Goal: Task Accomplishment & Management: Use online tool/utility

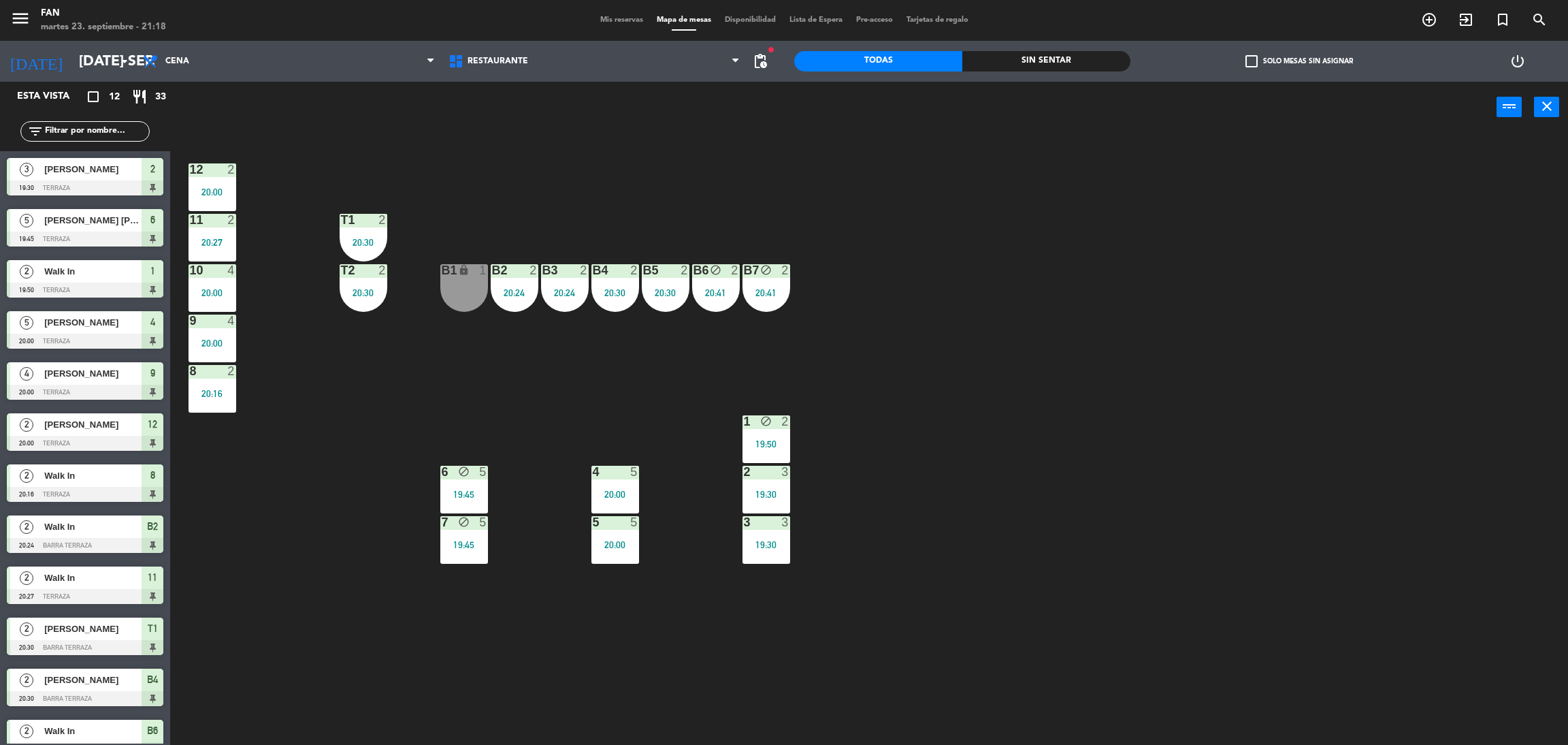
scroll to position [20, 0]
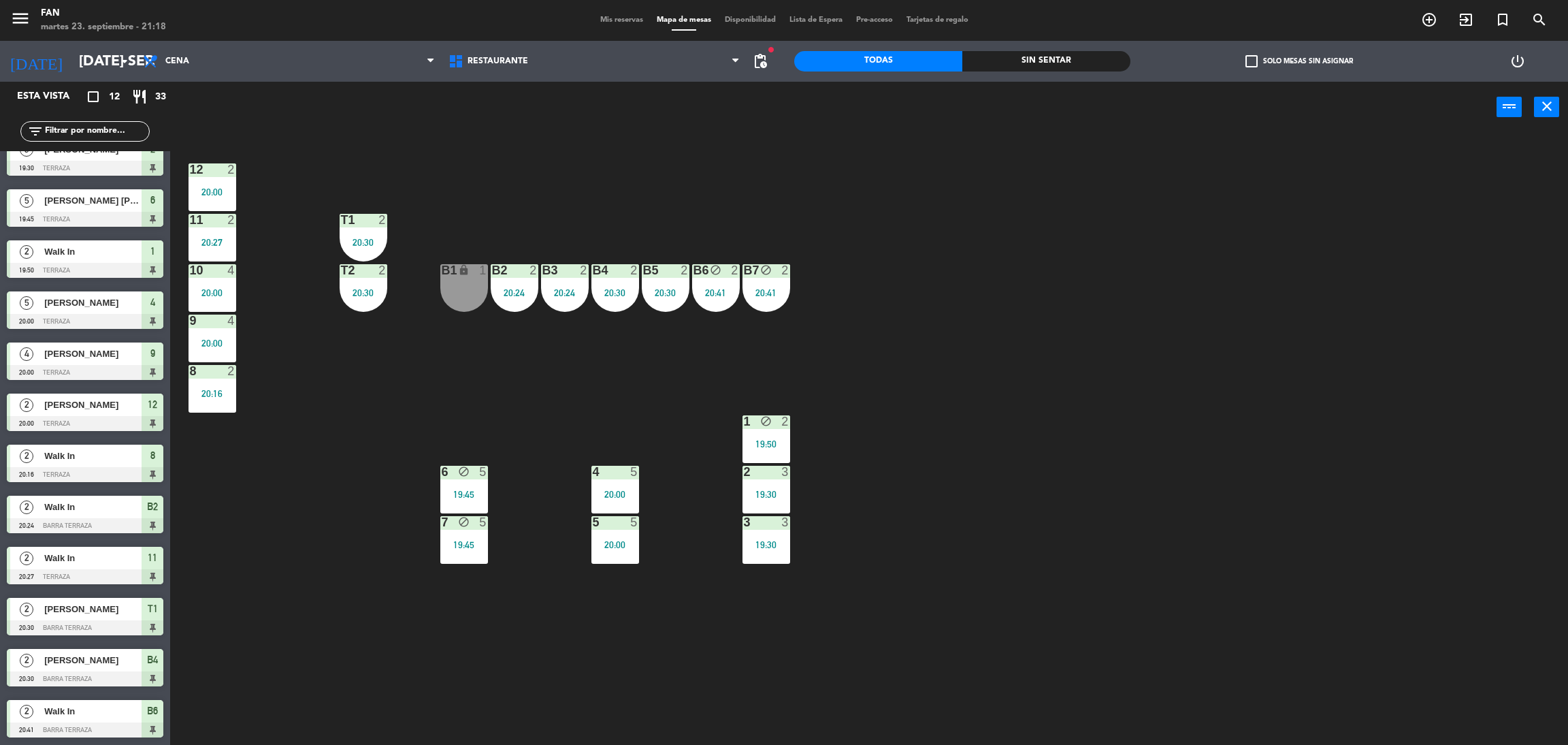
click at [760, 442] on div "19:50" at bounding box center [766, 444] width 48 height 10
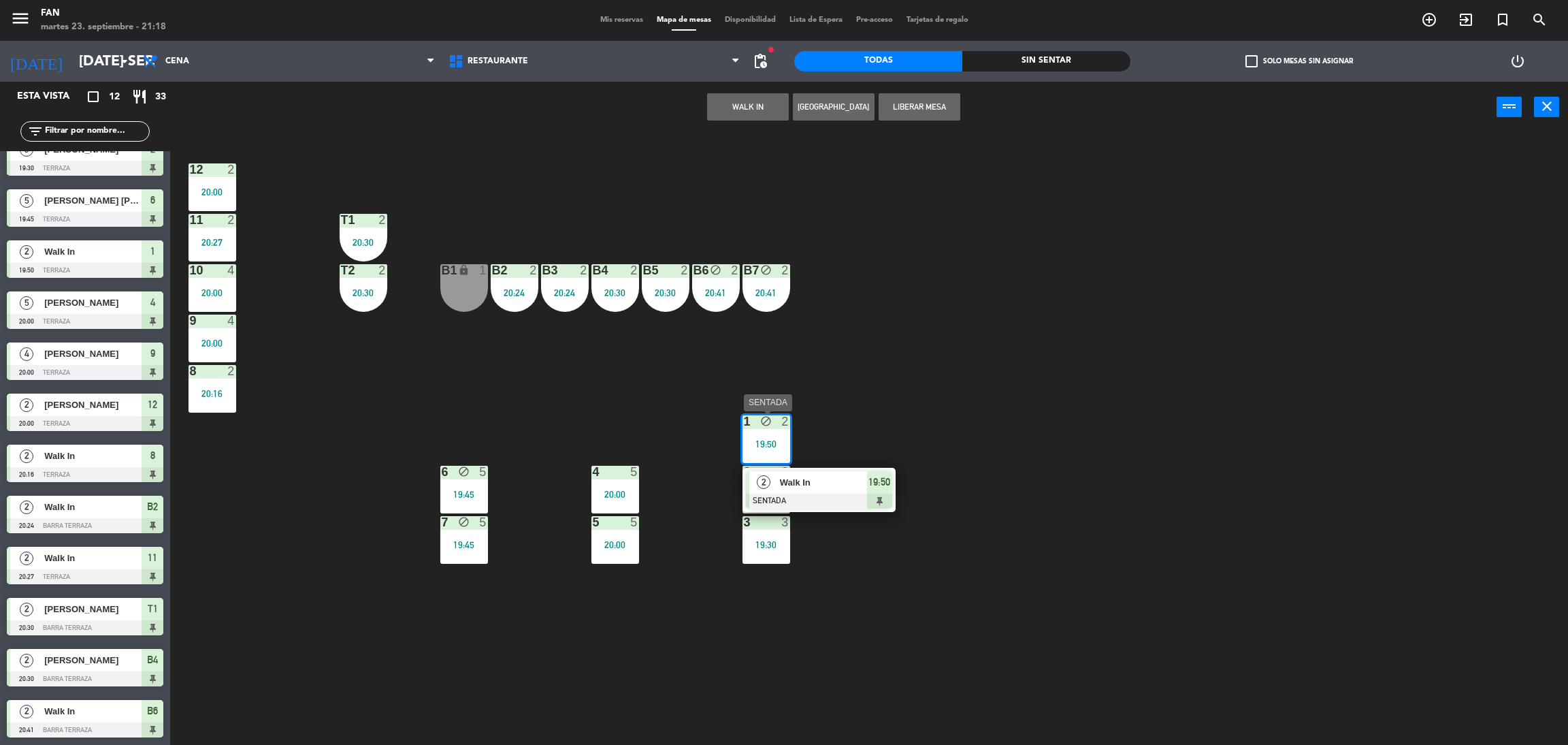
click at [776, 475] on div "2" at bounding box center [763, 482] width 29 height 22
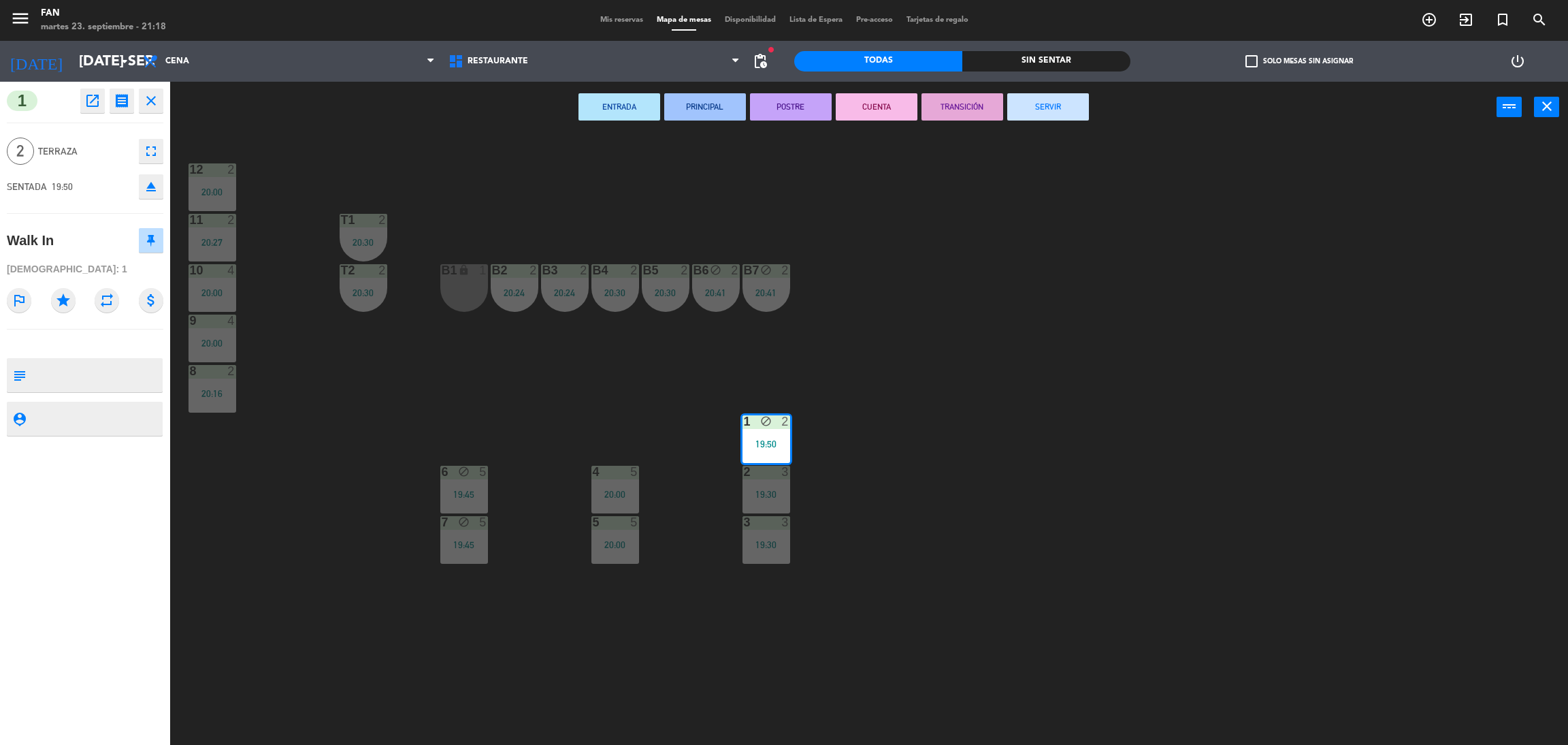
click at [1029, 99] on button "SERVIR" at bounding box center [1048, 107] width 82 height 27
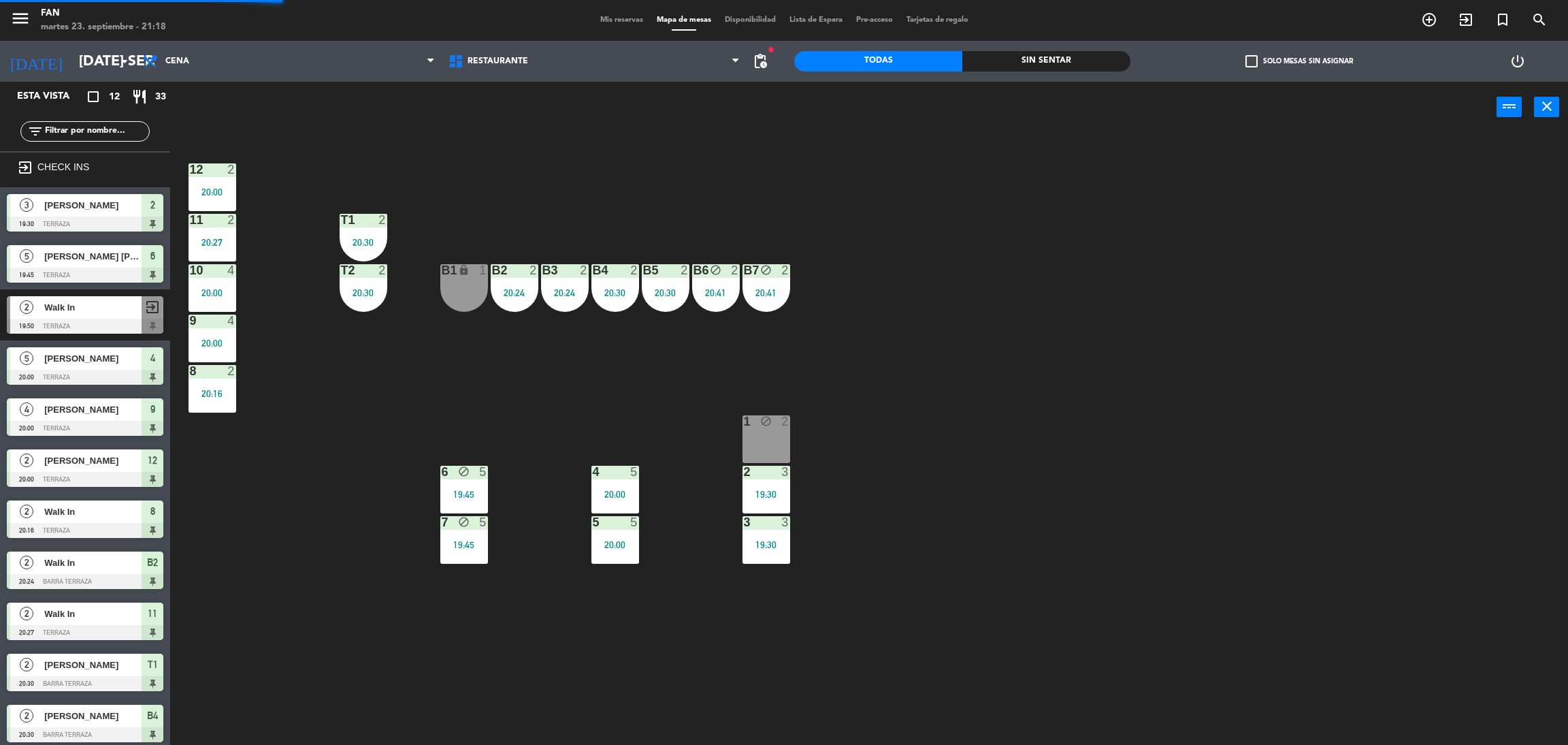
click at [951, 209] on div "12 2 20:00 11 2 20:27 T1 2 20:30 10 4 20:00 T2 2 20:30 B1 lock 1 B2 2 20:24 B3 …" at bounding box center [877, 445] width 1382 height 612
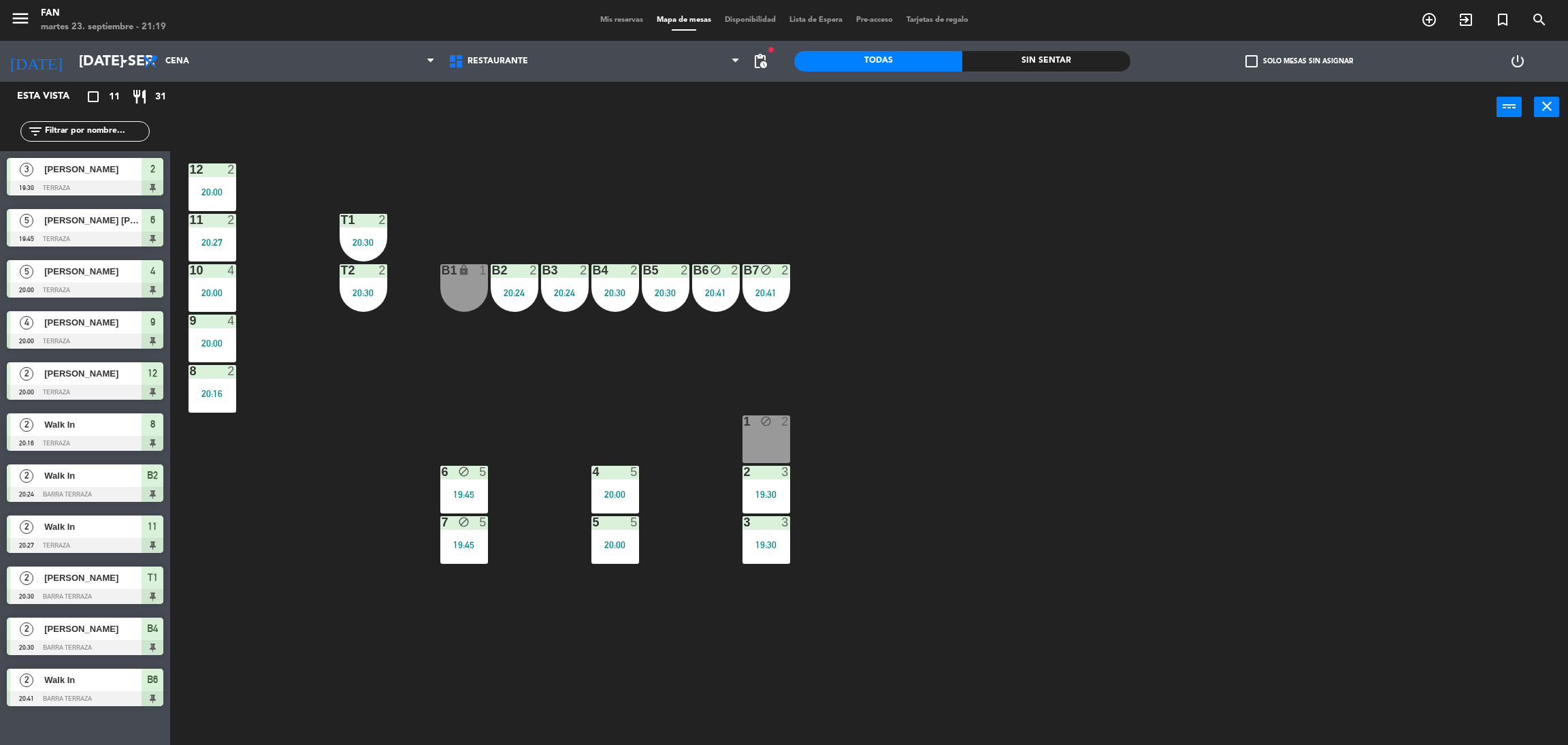
click at [1072, 420] on div "12 2 20:00 11 2 20:27 T1 2 20:30 10 4 20:00 T2 2 20:30 B1 lock 1 B2 2 20:24 B3 …" at bounding box center [877, 445] width 1382 height 612
click at [603, 17] on span "Mis reservas" at bounding box center [621, 20] width 56 height 7
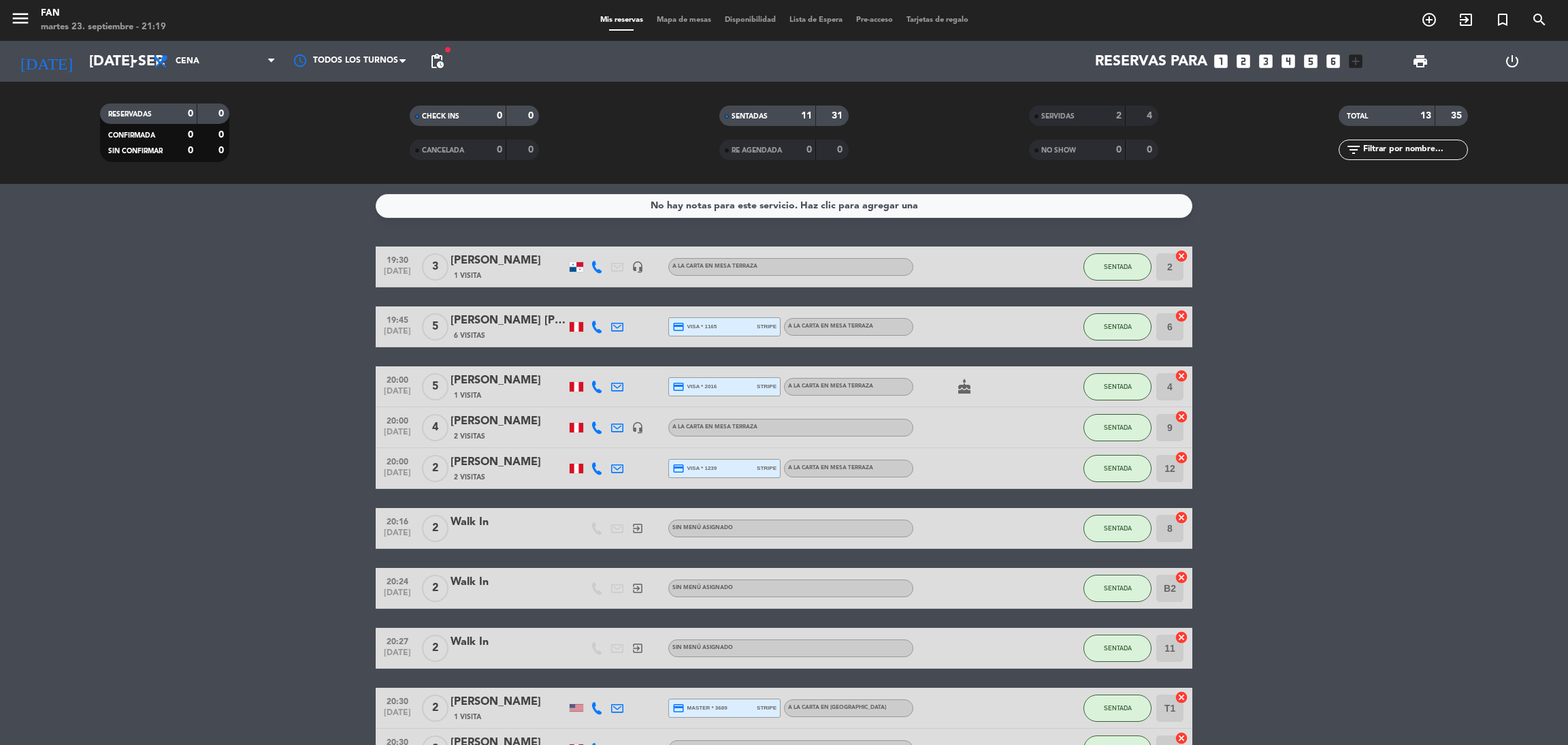
click at [1297, 469] on bookings-row "19:30 [DATE] 3 [PERSON_NAME] 1 Visita headset_mic A la carta en Mesa Terraza SE…" at bounding box center [784, 538] width 1568 height 583
click at [1297, 449] on bookings-row "19:30 [DATE] 3 [PERSON_NAME] 1 Visita headset_mic A la carta en Mesa Terraza SE…" at bounding box center [784, 538] width 1568 height 583
click at [680, 8] on div "menu Fan martes 23. septiembre - 21:35 Mis reservas Mapa de mesas Disponibilida…" at bounding box center [784, 20] width 1568 height 41
click at [669, 21] on span "Mapa de mesas" at bounding box center [683, 20] width 68 height 7
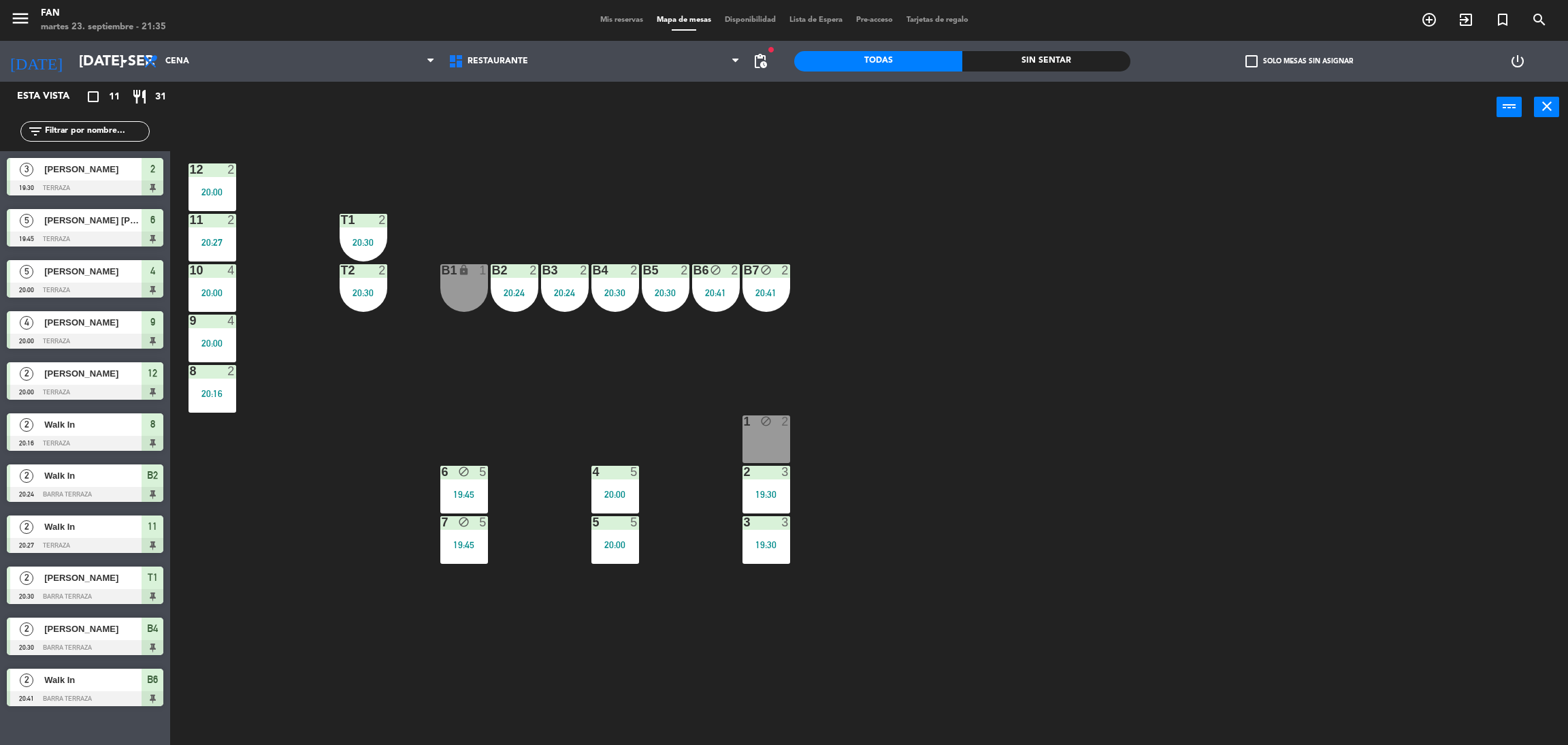
click at [776, 446] on div "1 block 2" at bounding box center [766, 440] width 48 height 48
click at [730, 106] on button "WALK IN" at bounding box center [747, 107] width 82 height 27
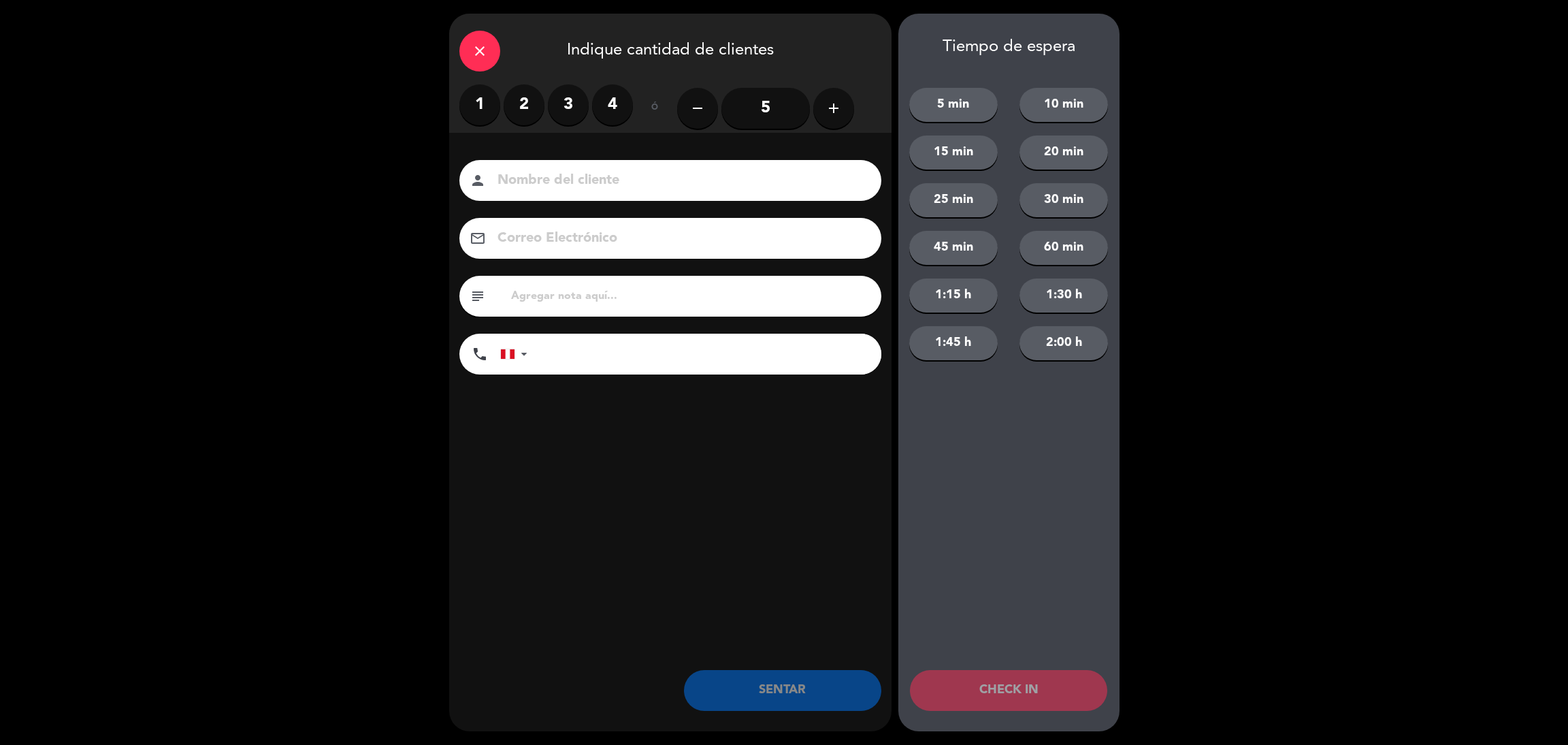
click at [539, 99] on label "2" at bounding box center [524, 104] width 41 height 41
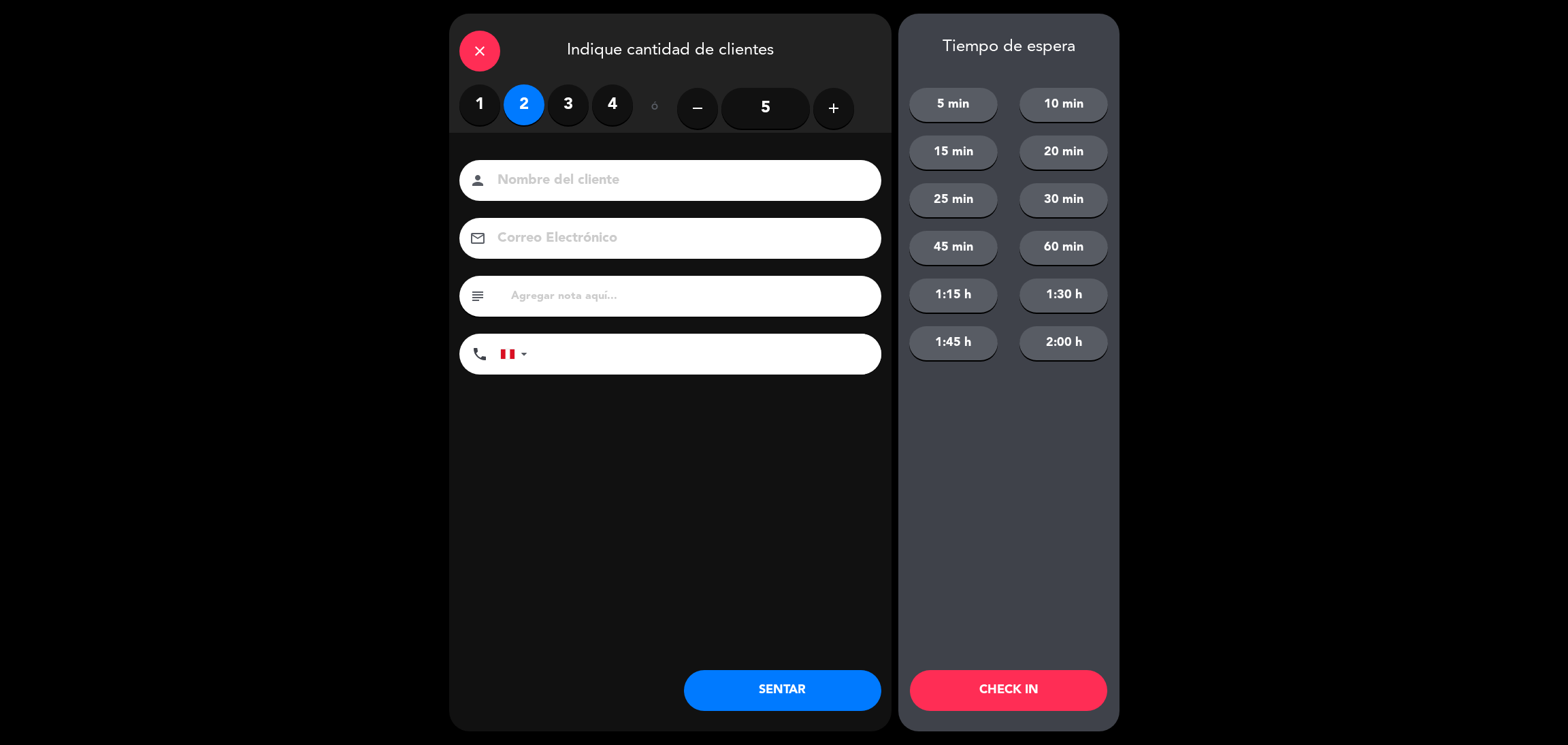
click at [778, 683] on button "SENTAR" at bounding box center [782, 690] width 197 height 41
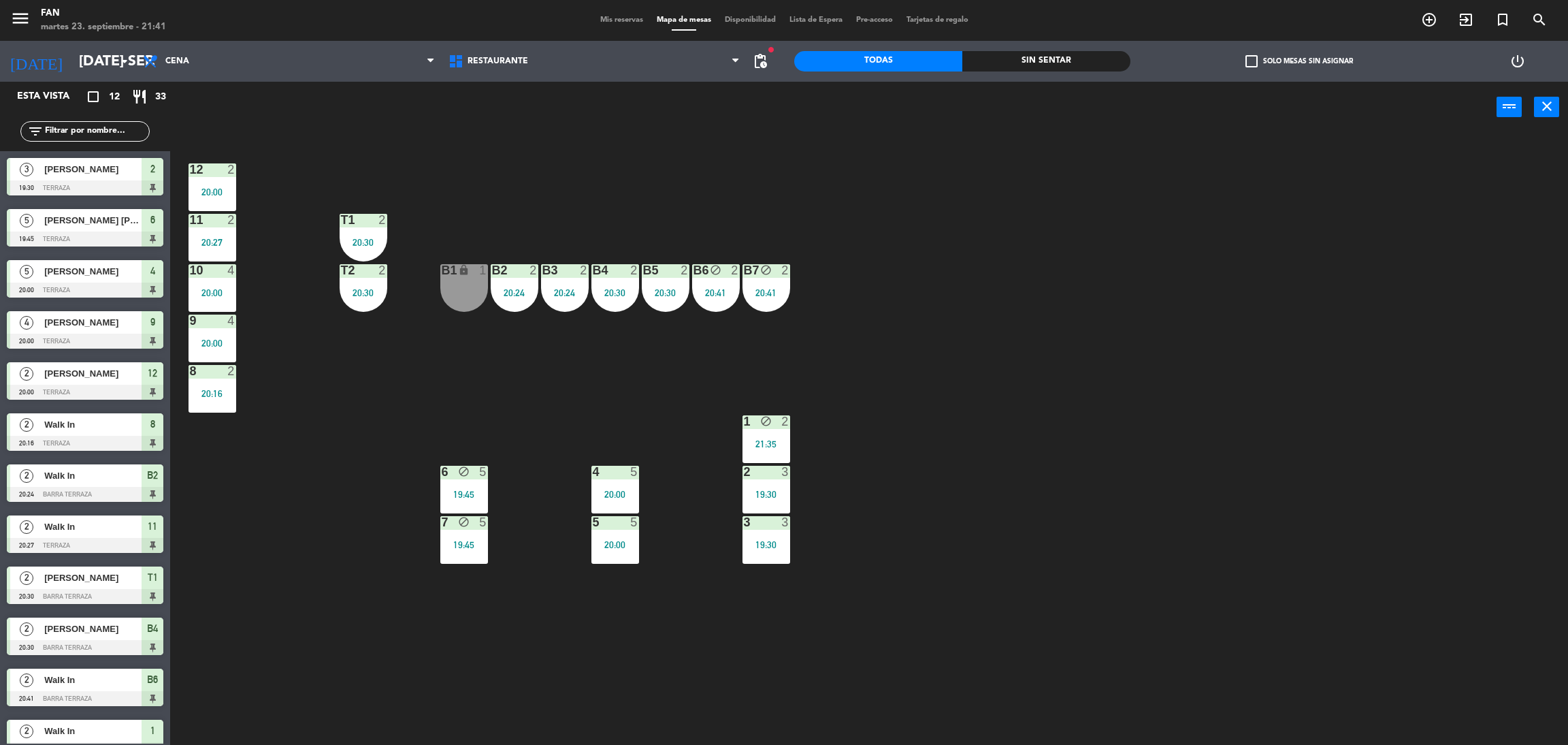
click at [607, 17] on span "Mis reservas" at bounding box center [621, 20] width 56 height 7
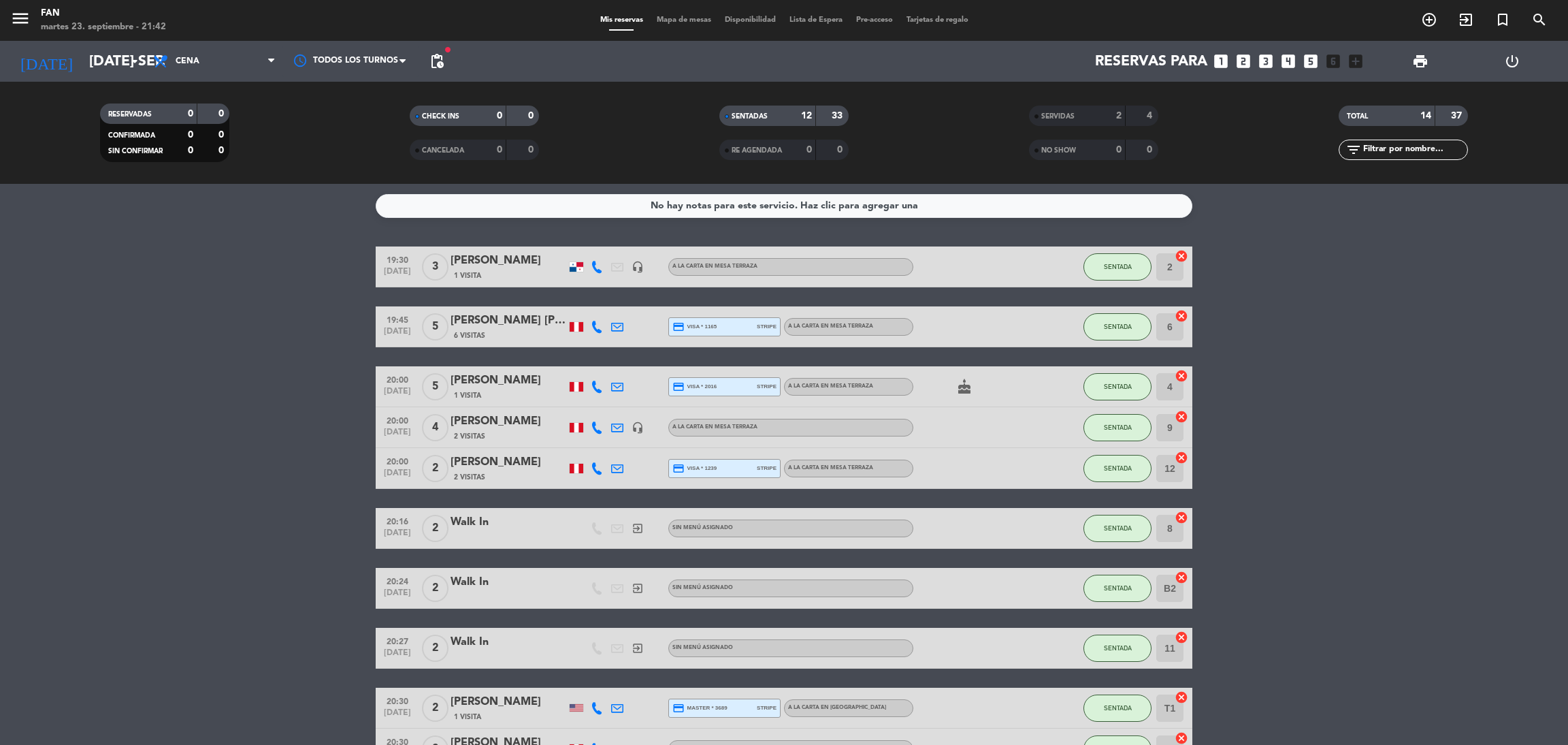
click at [1338, 499] on bookings-row "19:30 [DATE] 3 [PERSON_NAME] 1 Visita headset_mic A la carta en Mesa Terraza SE…" at bounding box center [784, 568] width 1568 height 642
click at [501, 323] on div "[PERSON_NAME] [PERSON_NAME]" at bounding box center [508, 320] width 116 height 17
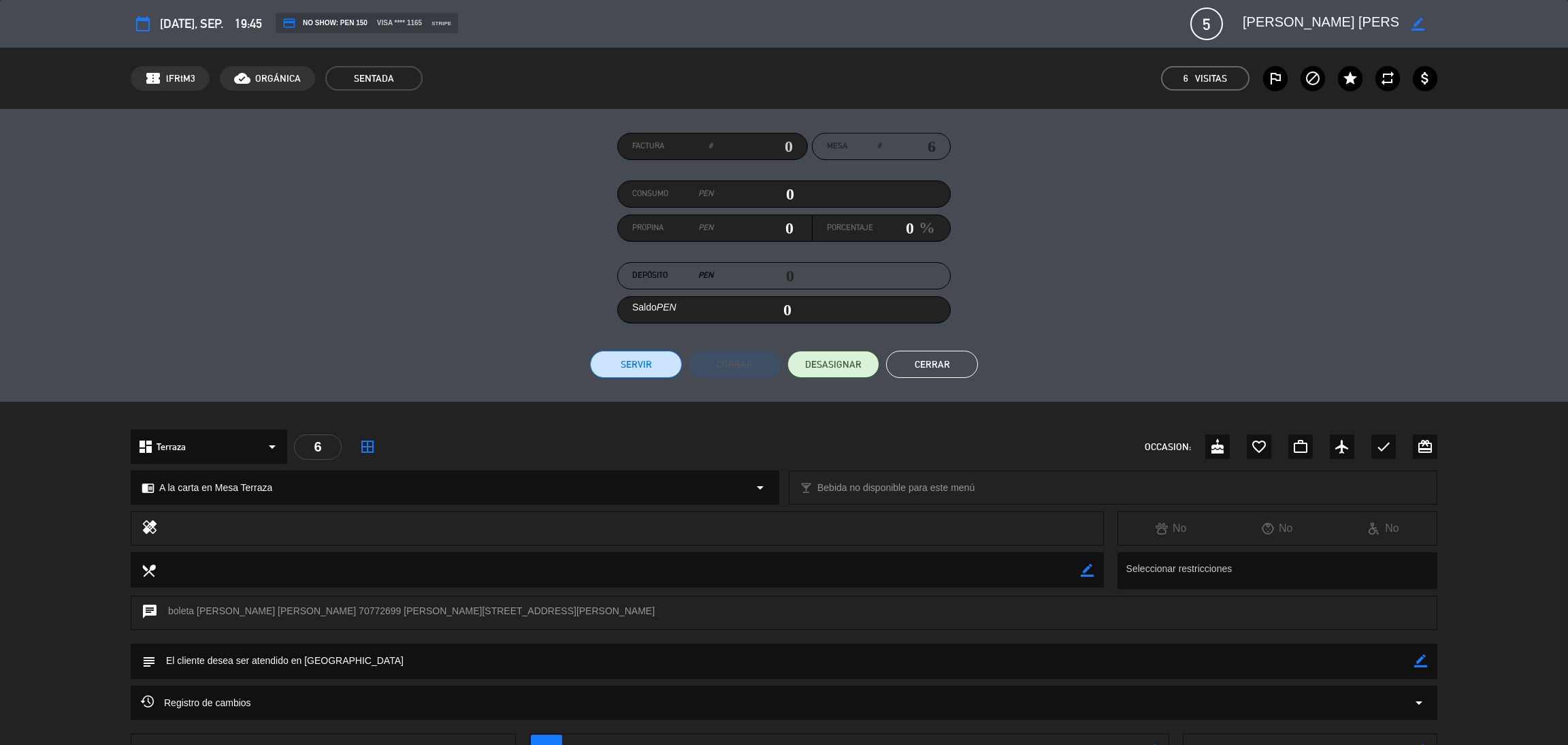
click at [318, 605] on div "chat boleta [PERSON_NAME] [PERSON_NAME] 70772699 [PERSON_NAME][STREET_ADDRESS][…" at bounding box center [784, 613] width 1307 height 34
copy div "70772699"
click at [938, 371] on button "Cerrar" at bounding box center [932, 364] width 92 height 27
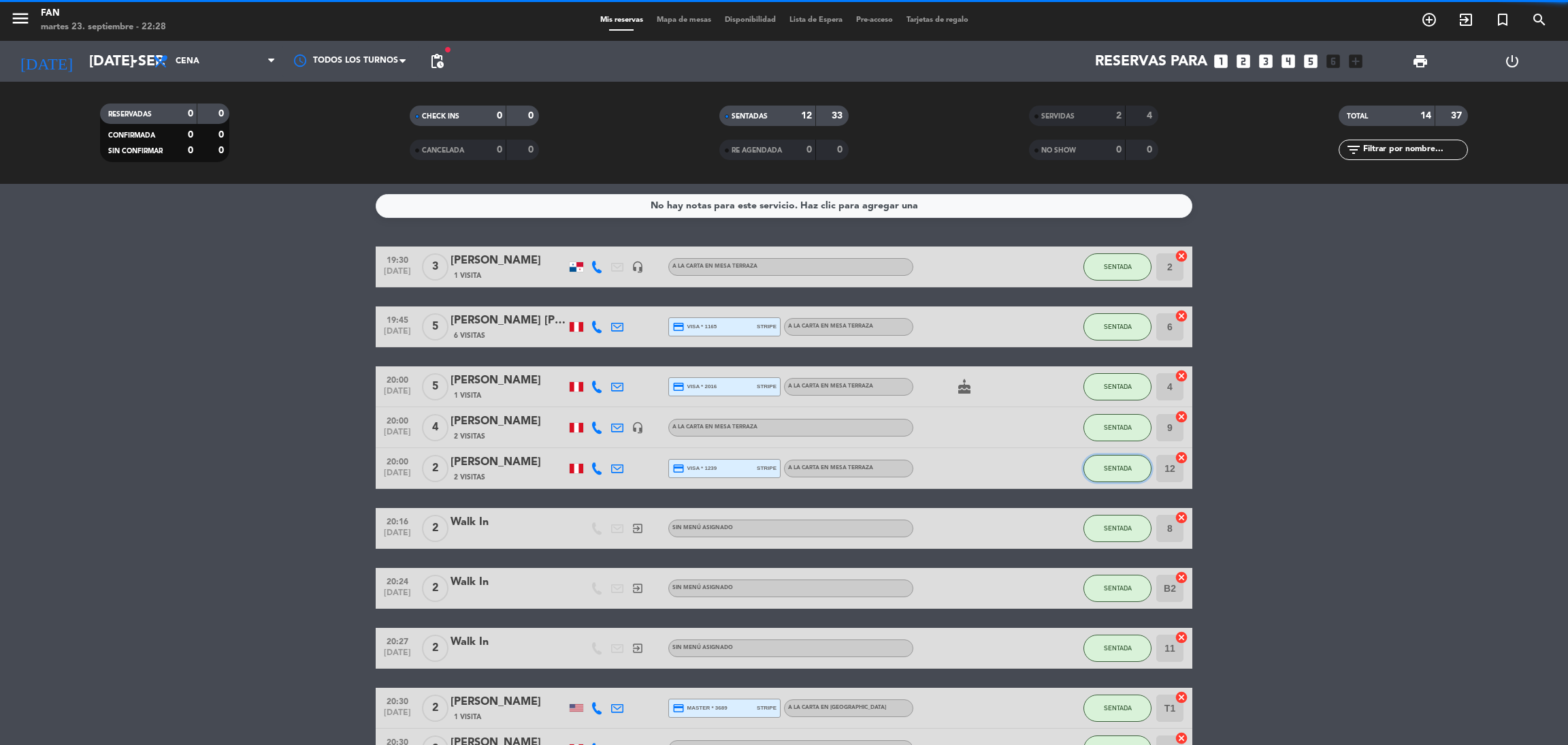
click at [1129, 457] on button "SENTADA" at bounding box center [1117, 468] width 68 height 27
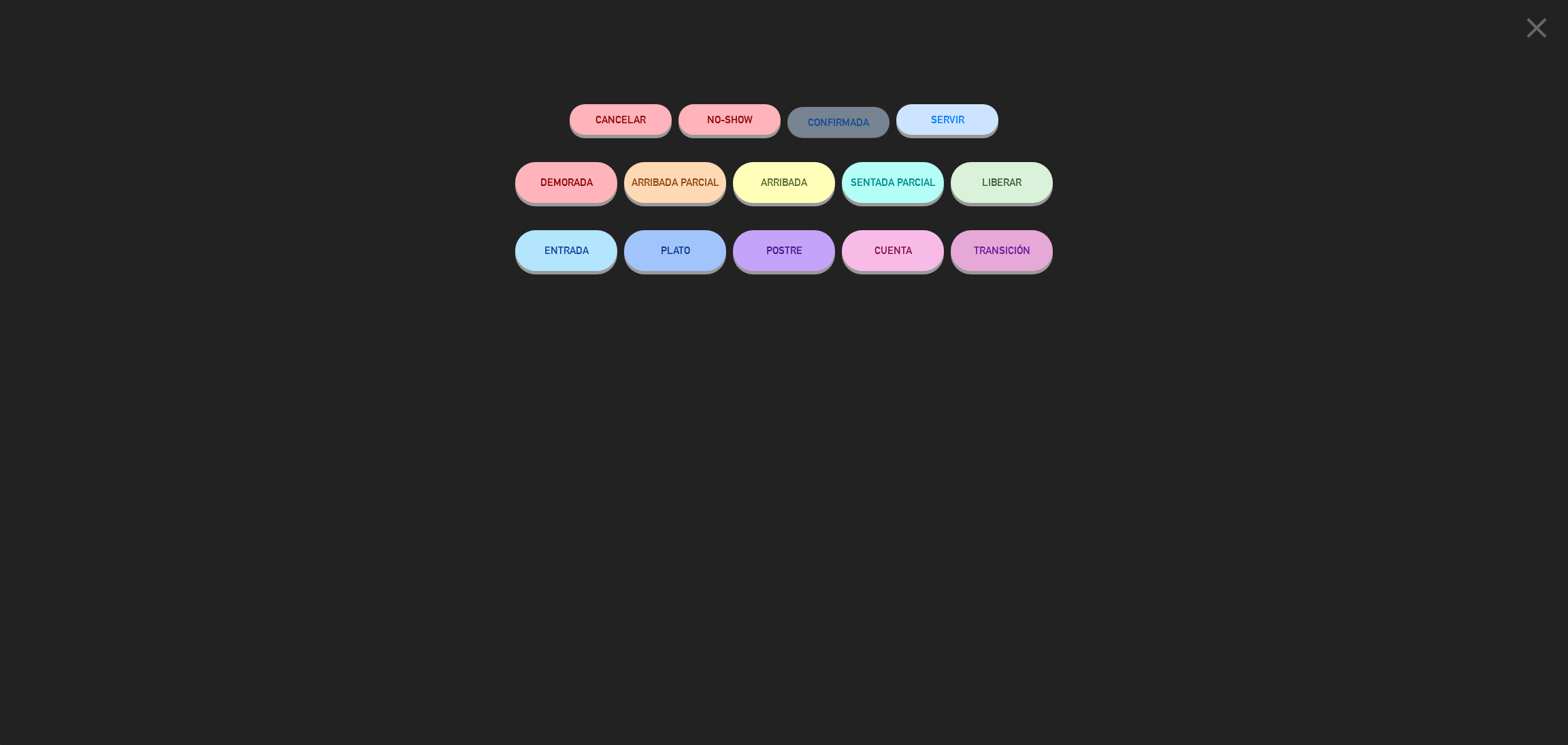
click at [1352, 453] on div "close Cancelar NO-SHOW CONFIRMADA SERVIR DEMORADA ARRIBADA PARCIAL ARRIBADA SEN…" at bounding box center [784, 372] width 1568 height 745
click at [1289, 418] on div "close Cancelar NO-SHOW CONFIRMADA SERVIR DEMORADA ARRIBADA PARCIAL ARRIBADA SEN…" at bounding box center [784, 372] width 1568 height 745
click at [1534, 38] on icon "close" at bounding box center [1536, 27] width 34 height 34
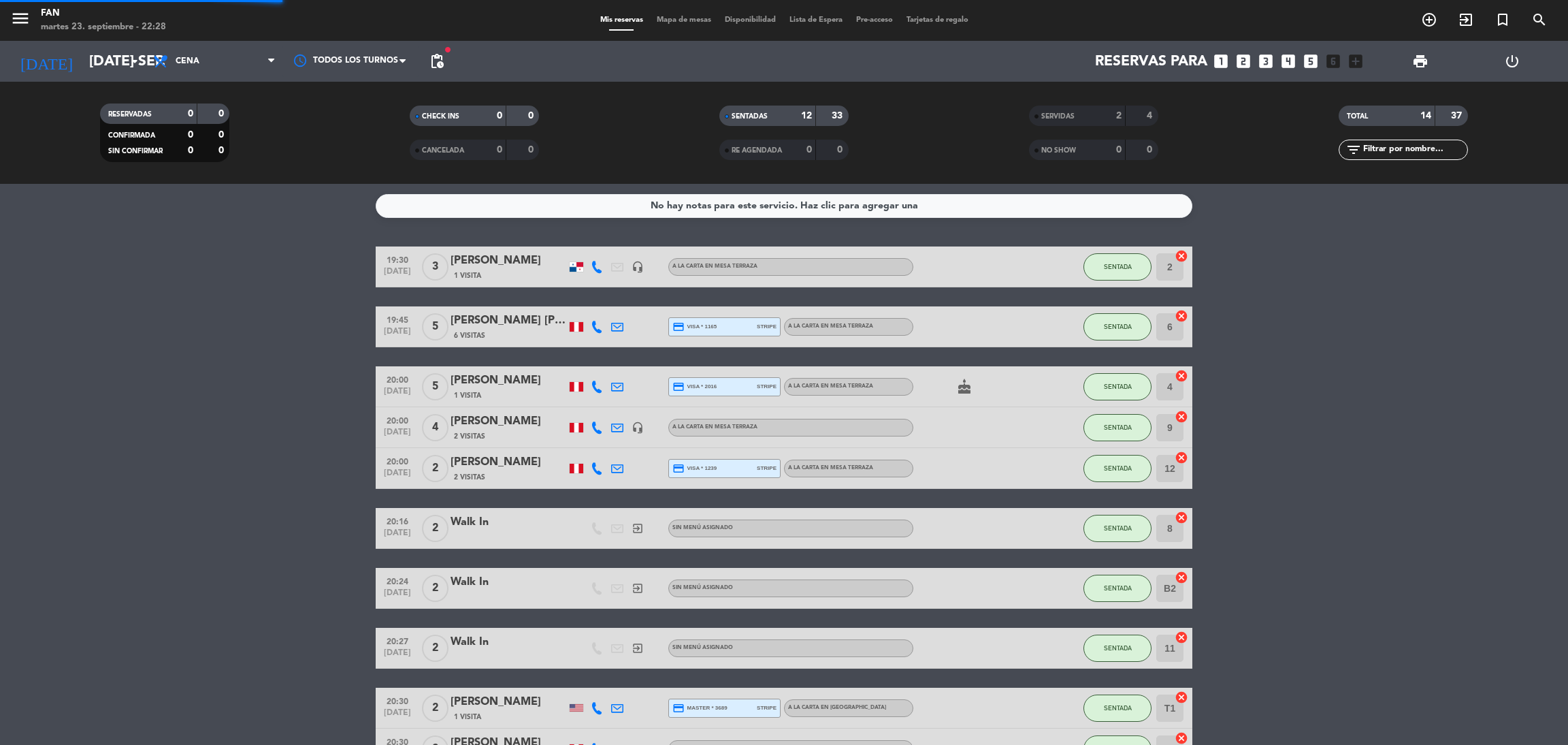
click at [1321, 232] on div "No hay notas para este servicio. Haz clic para agregar una 19:30 [DATE] 3 [PERS…" at bounding box center [784, 464] width 1568 height 561
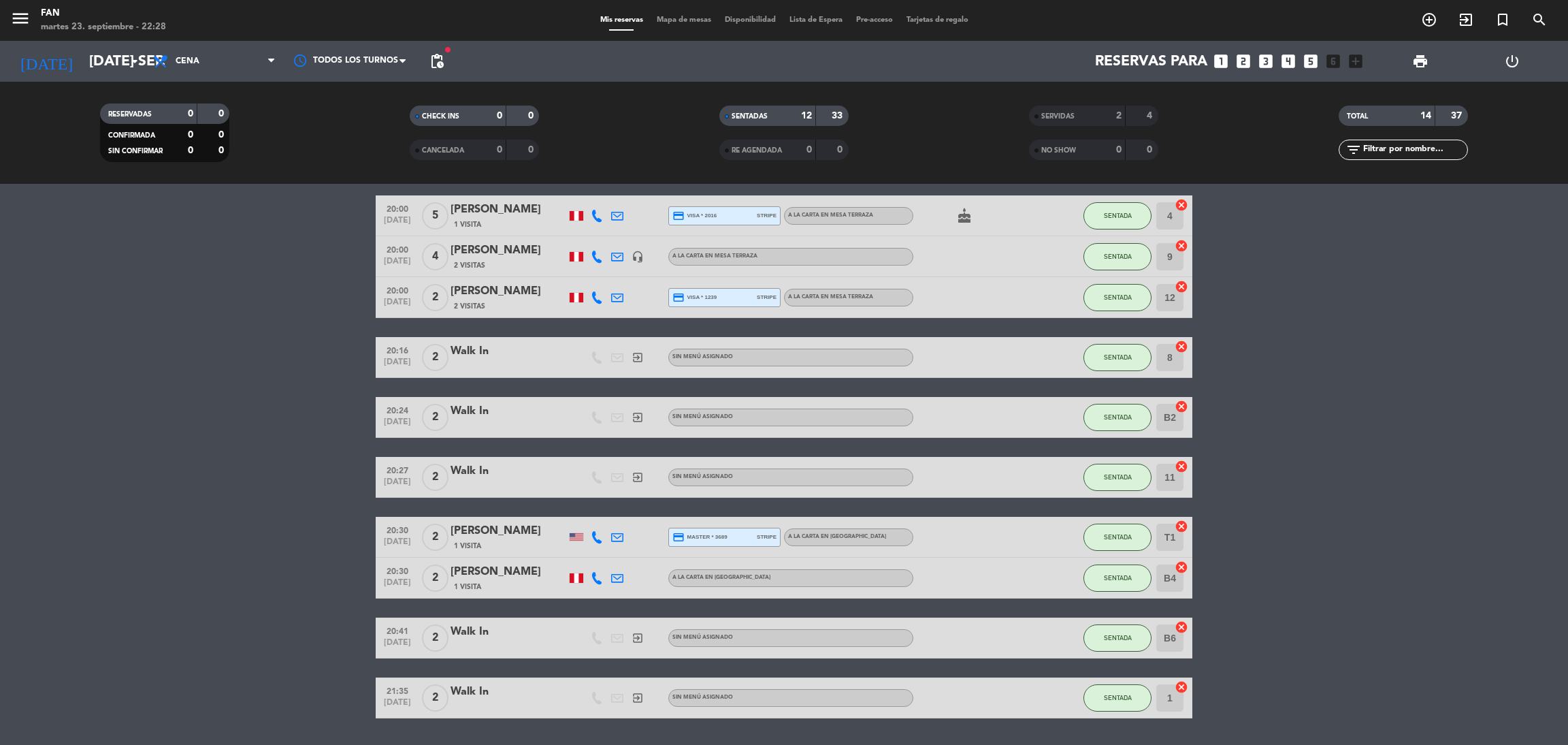
scroll to position [130, 0]
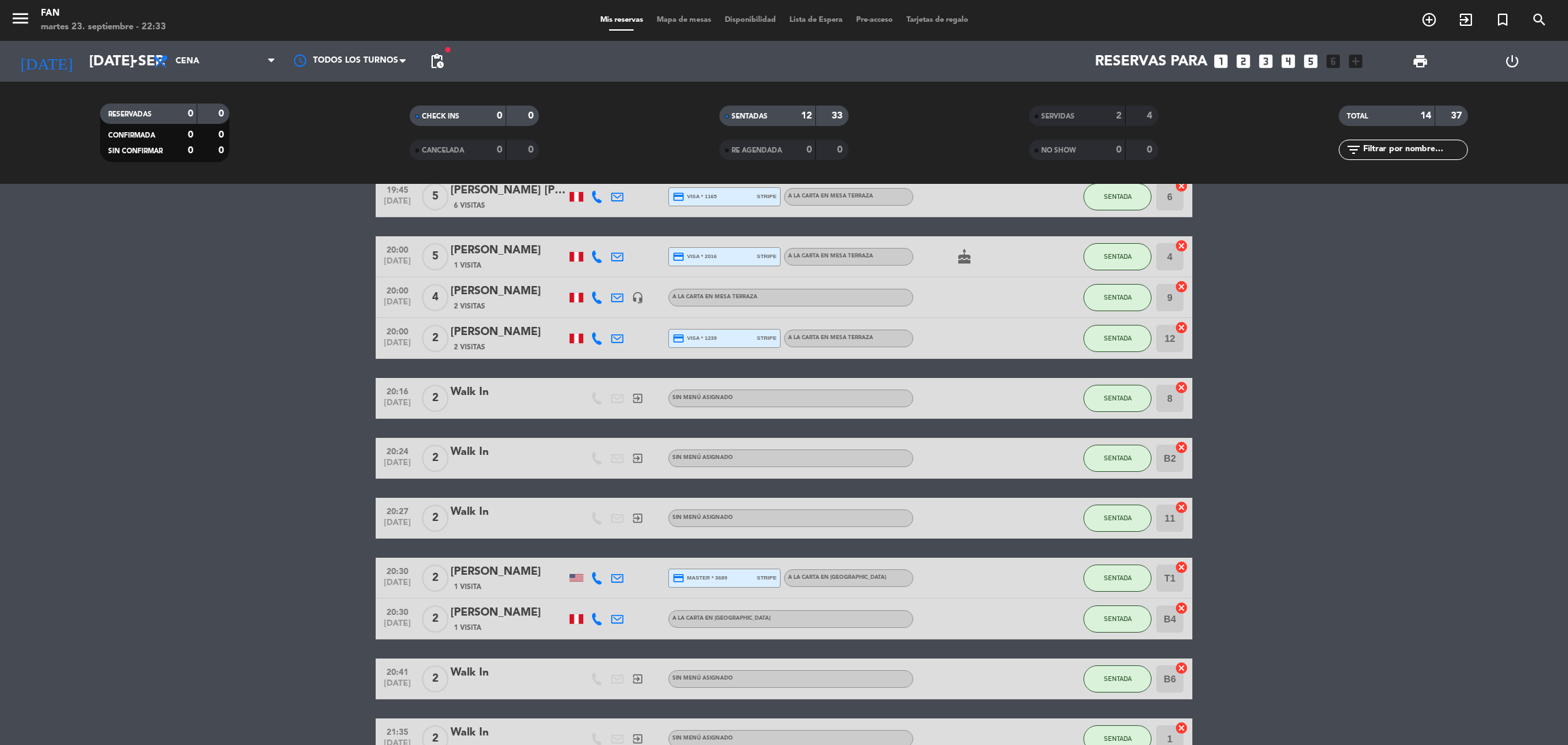
click at [83, 39] on div "menu Fan martes 23. septiembre - 22:33 Mis reservas Mapa de mesas Disponibilida…" at bounding box center [784, 20] width 1568 height 41
click at [90, 70] on input "[DATE] sep." at bounding box center [176, 61] width 187 height 31
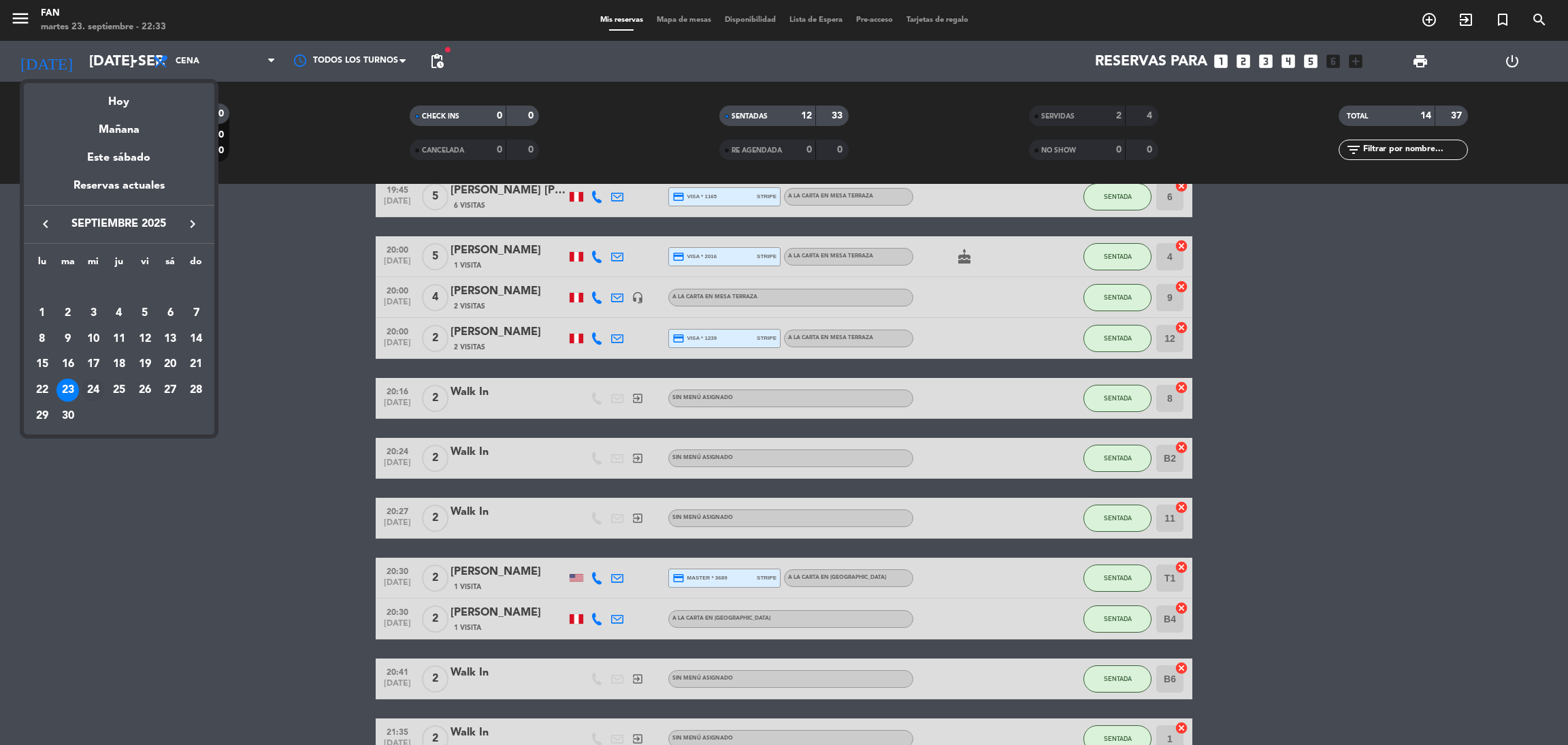
click at [96, 377] on td "24" at bounding box center [93, 390] width 26 height 26
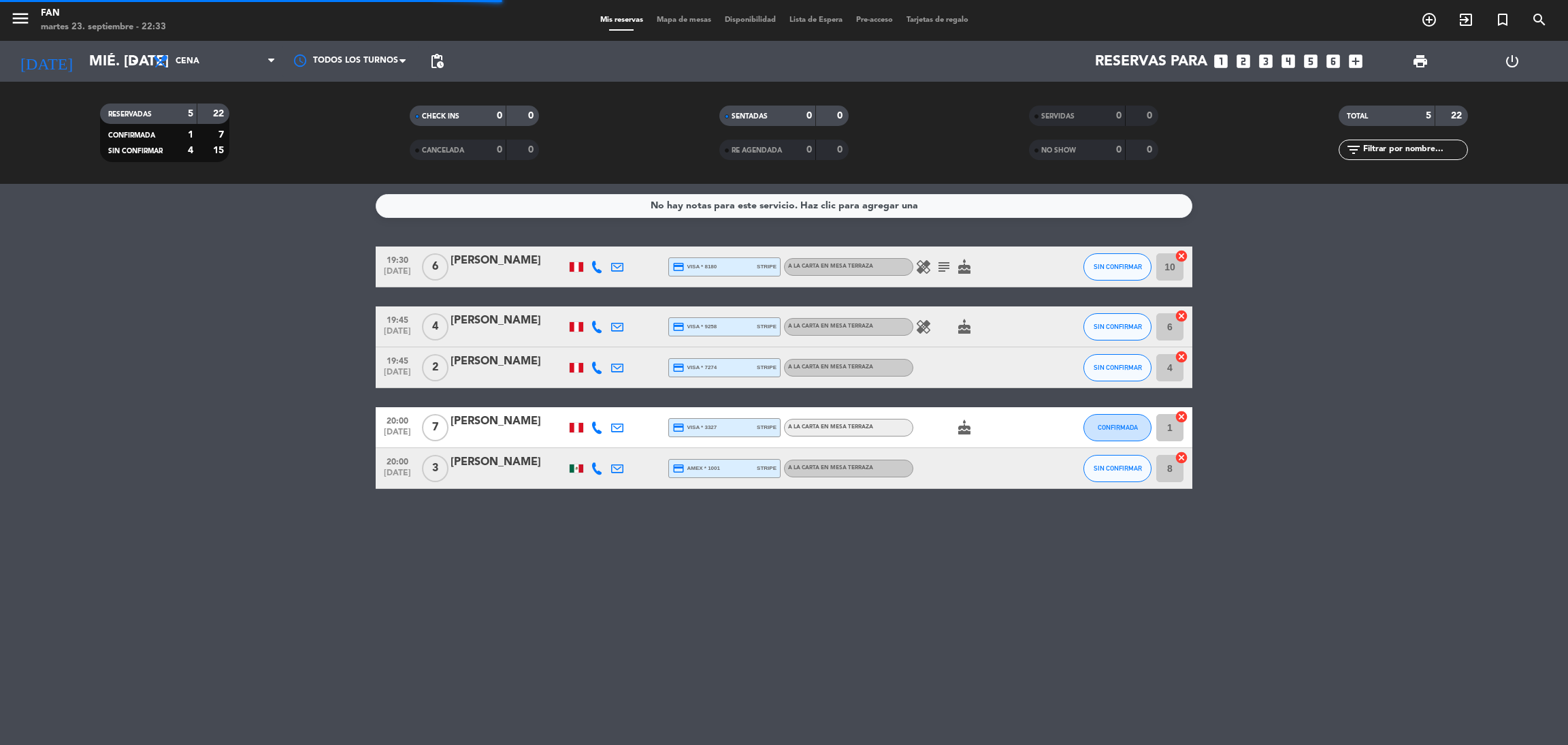
scroll to position [0, 0]
click at [265, 60] on span "Cena" at bounding box center [214, 61] width 136 height 30
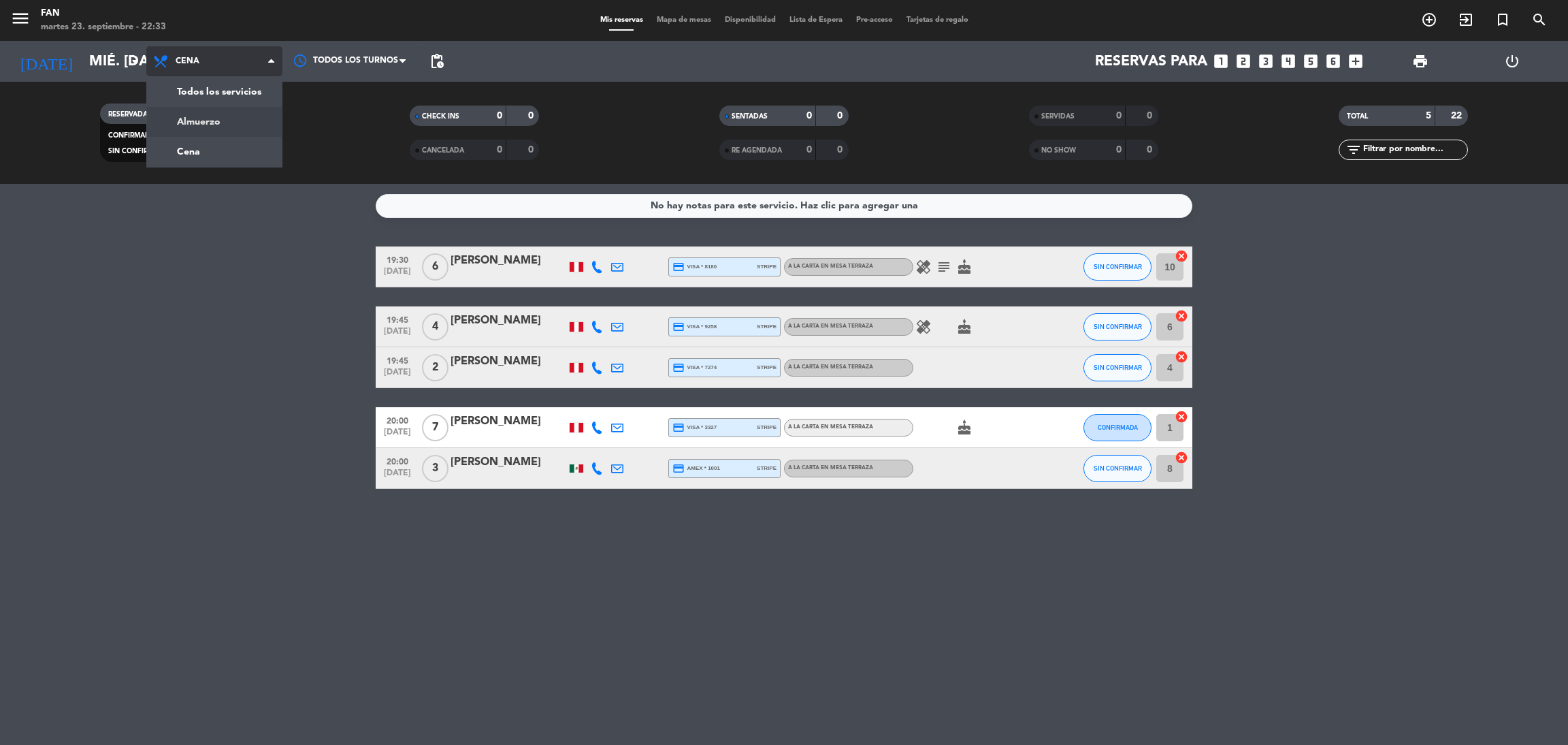
click at [232, 119] on div "menu Fan martes 23. septiembre - 22:33 Mis reservas Mapa de mesas Disponibilida…" at bounding box center [784, 92] width 1568 height 184
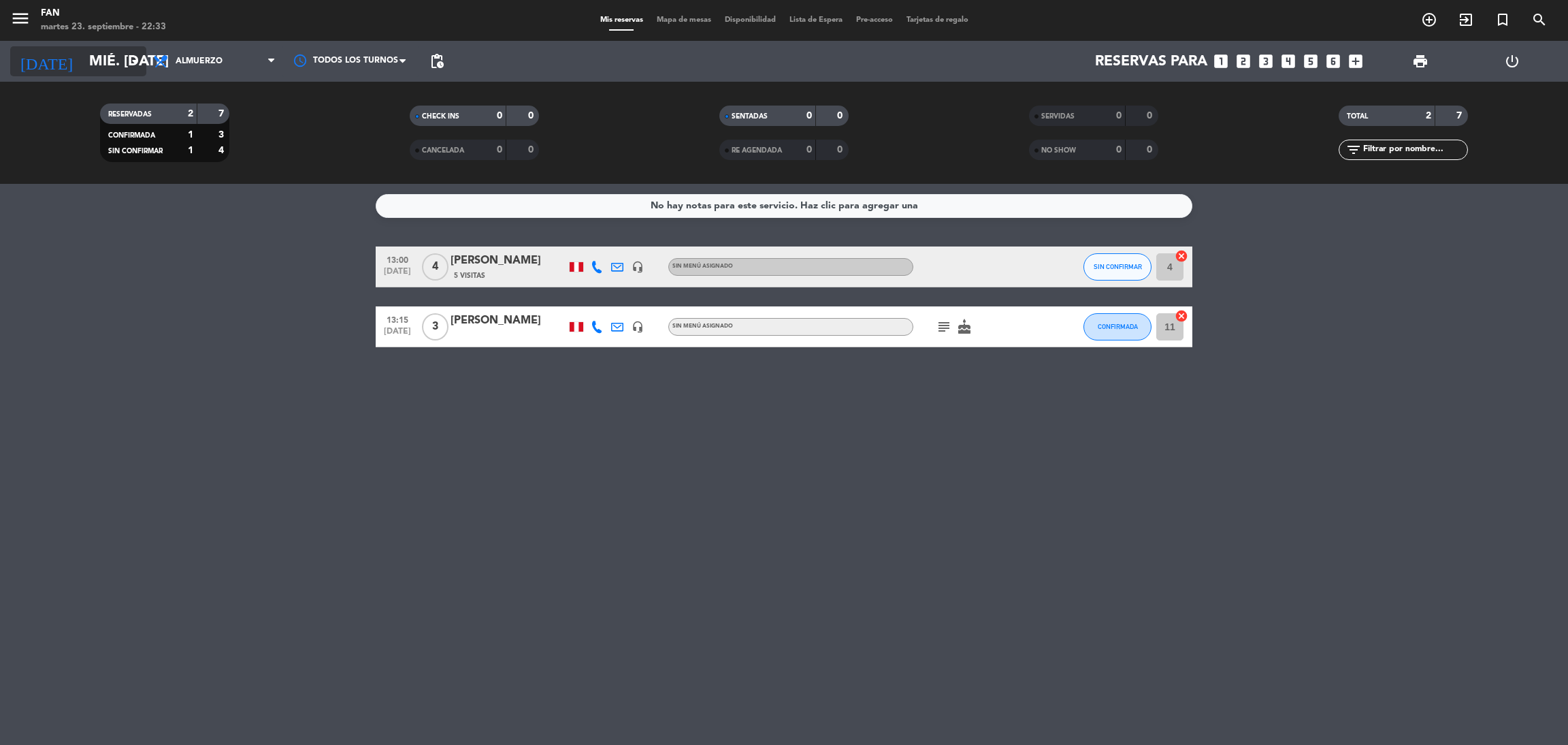
click at [111, 61] on input "mié. [DATE]" at bounding box center [176, 61] width 187 height 31
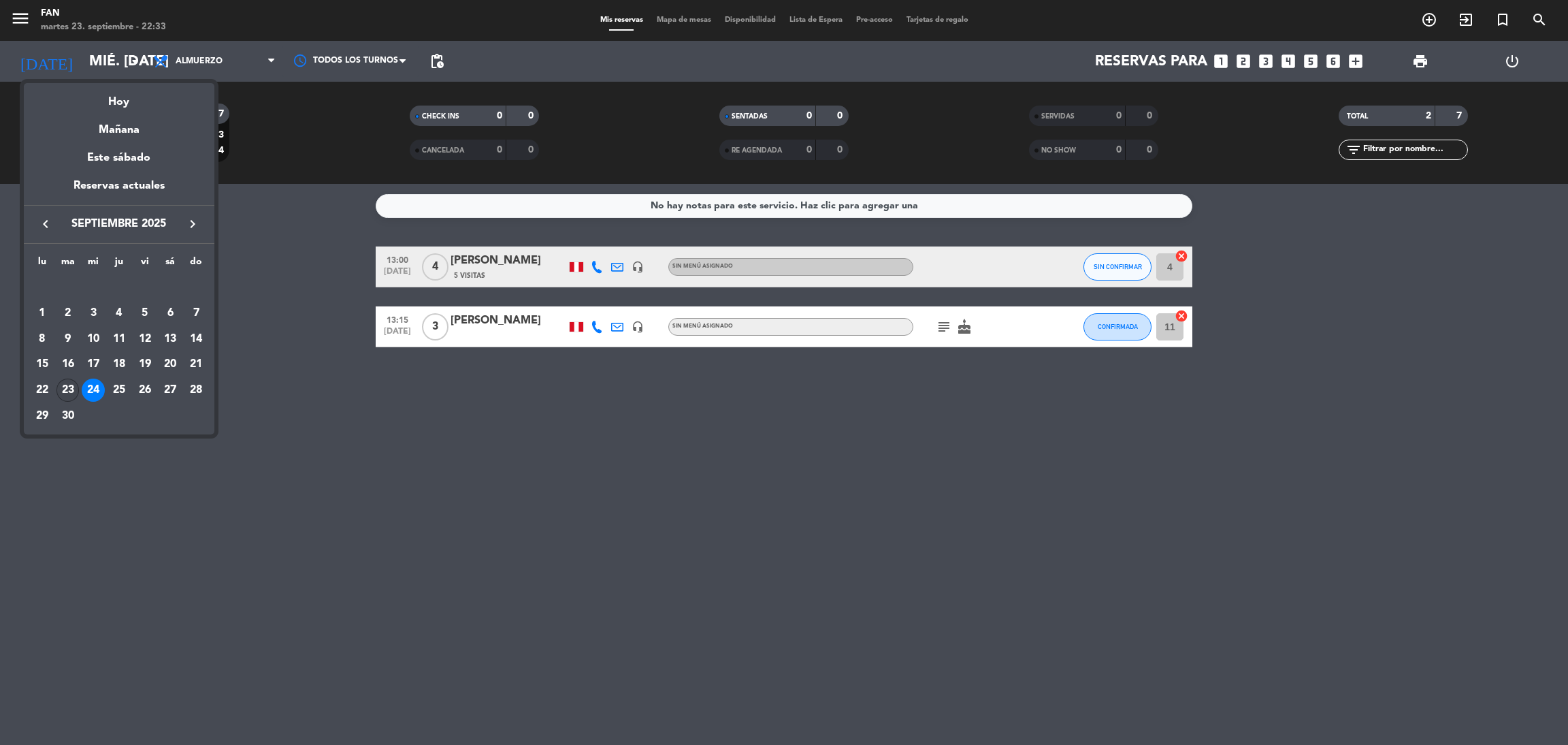
click at [67, 390] on div "23" at bounding box center [68, 390] width 23 height 23
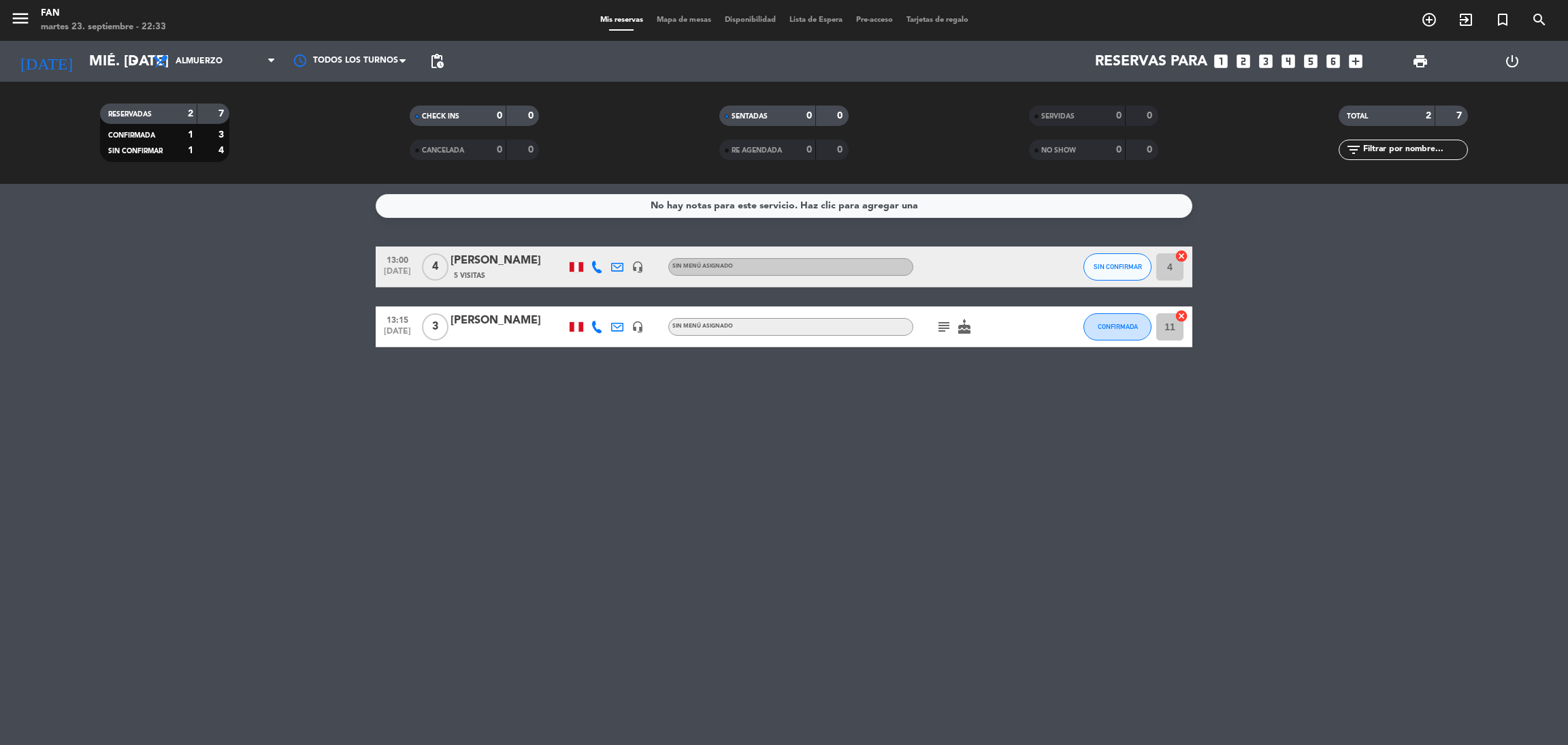
type input "[DATE] sep."
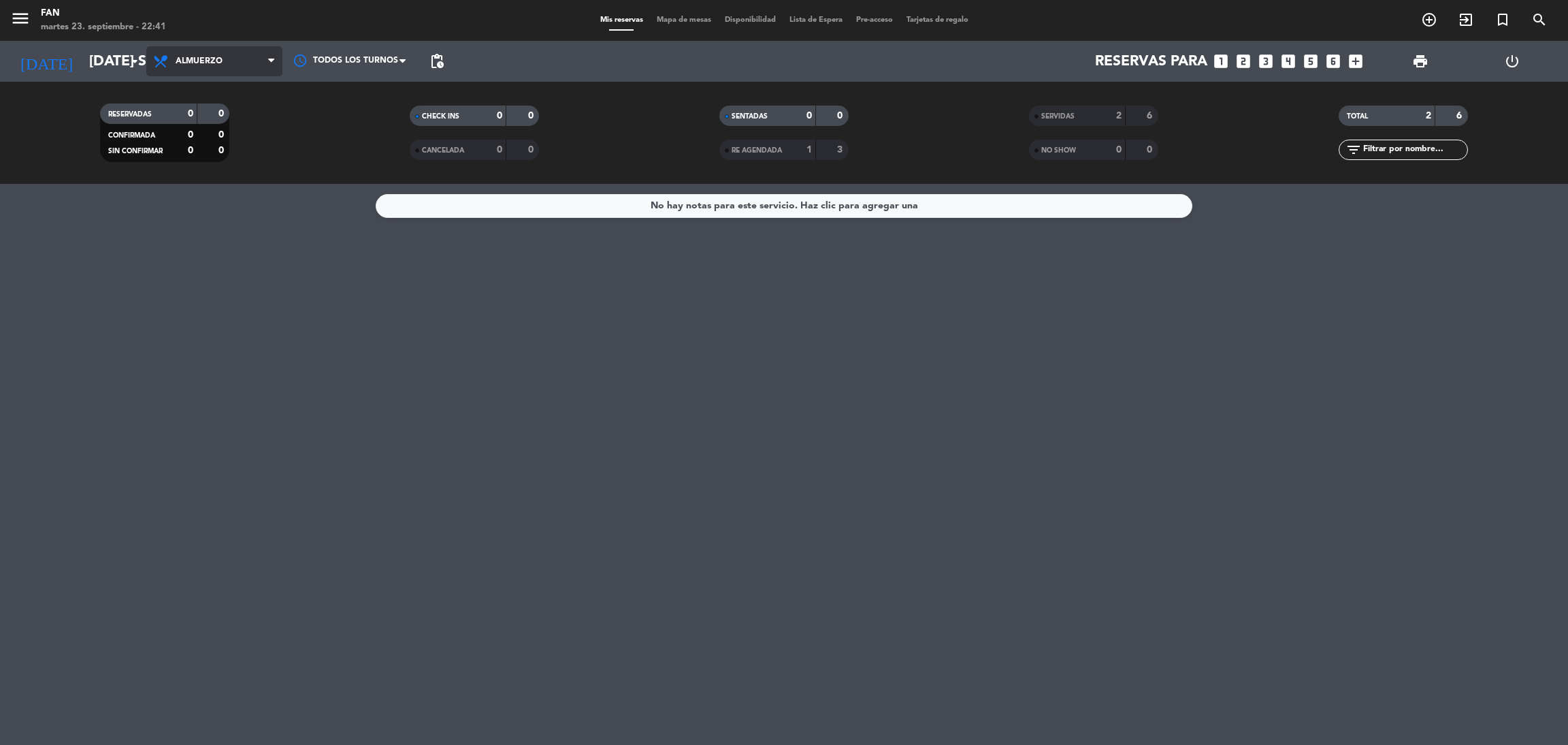
click at [222, 74] on span "Almuerzo" at bounding box center [214, 61] width 136 height 30
click at [199, 143] on div "menu Fan martes 23. septiembre - 22:41 Mis reservas Mapa de mesas Disponibilida…" at bounding box center [784, 92] width 1568 height 184
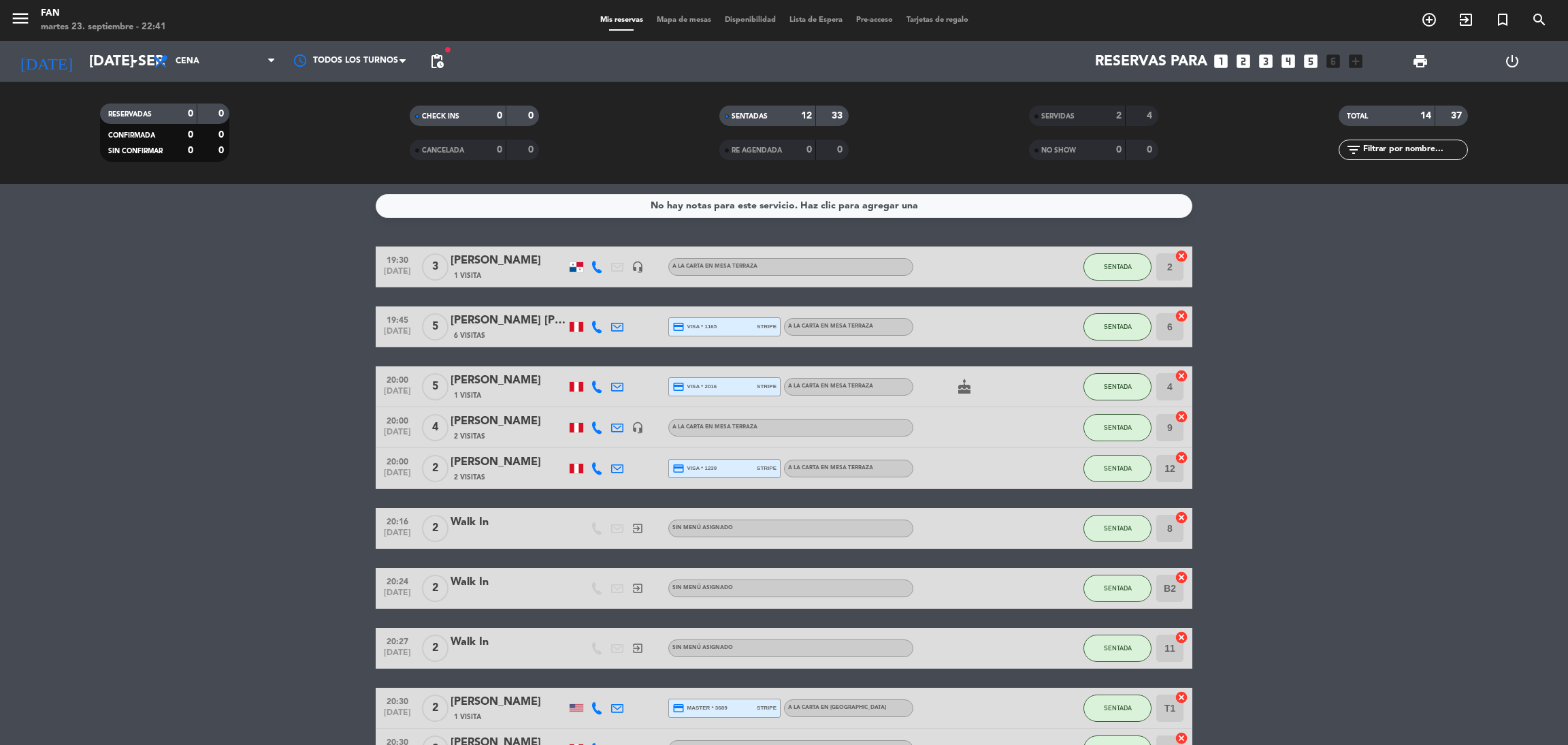
click at [698, 17] on span "Mapa de mesas" at bounding box center [683, 20] width 68 height 7
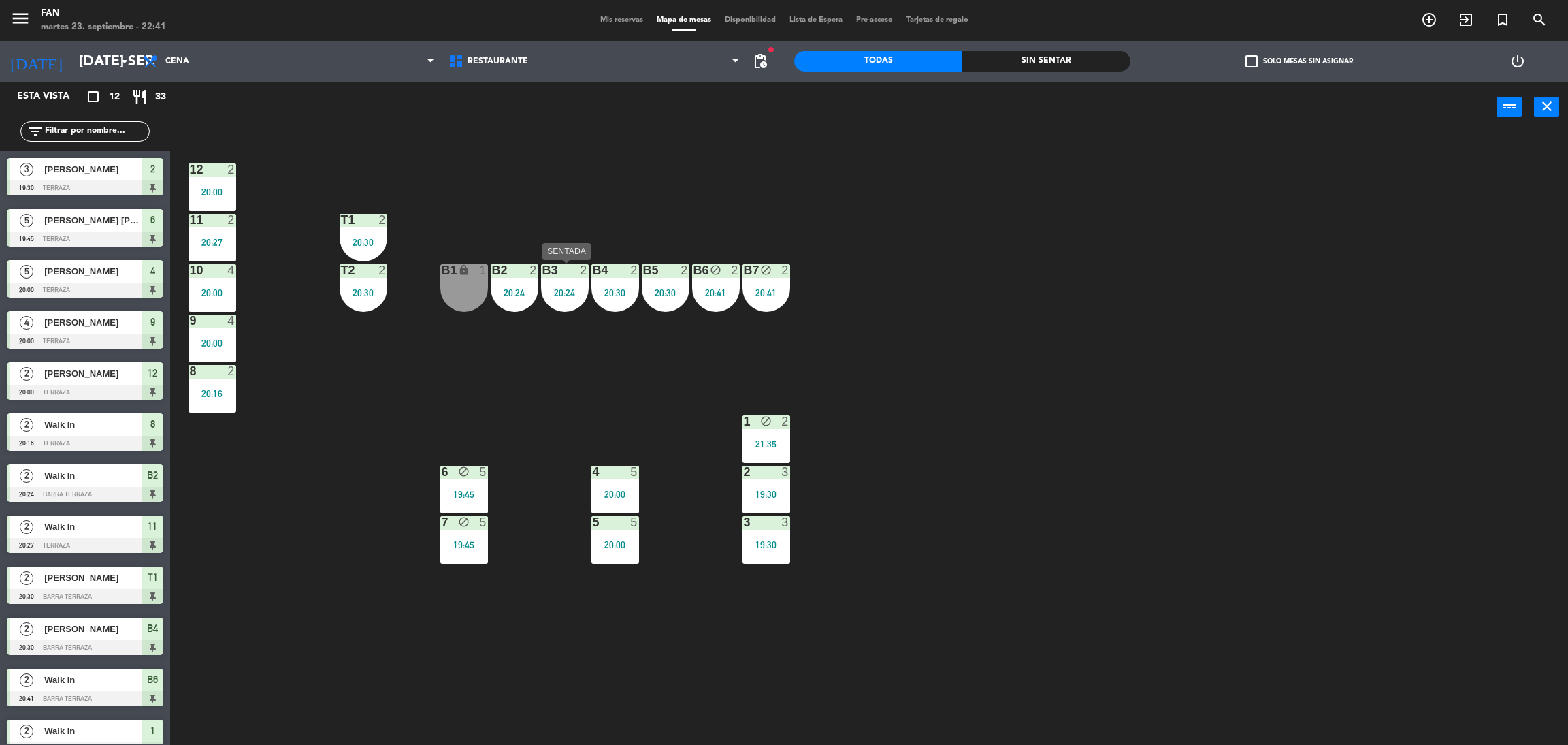
click at [549, 296] on div "20:24" at bounding box center [565, 293] width 48 height 10
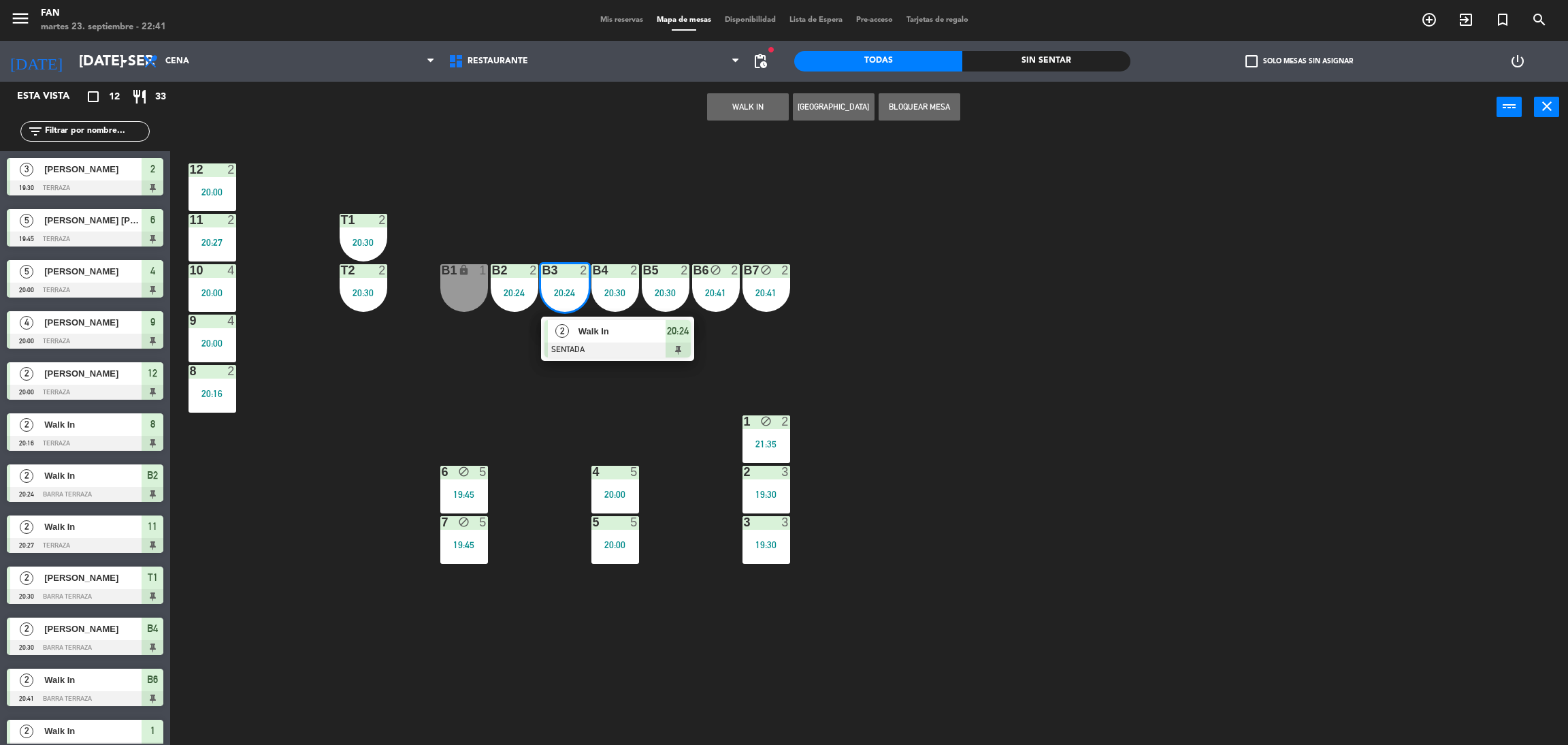
click at [549, 222] on div "12 2 20:00 11 2 20:27 T1 2 20:30 10 4 20:00 T2 2 20:30 B1 lock 1 B2 2 20:24 B3 …" at bounding box center [877, 445] width 1382 height 612
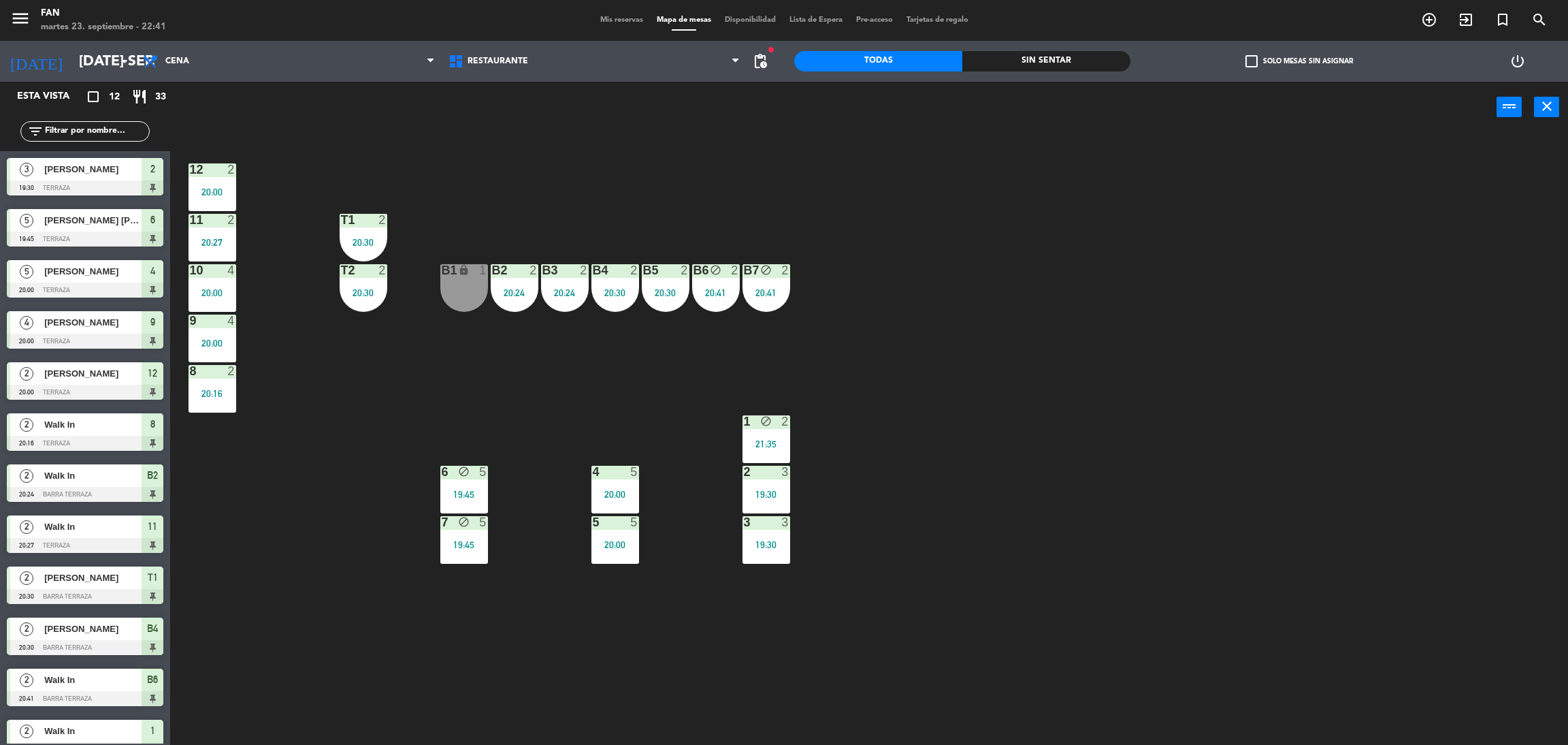
click at [578, 309] on div "B3 2 20:24" at bounding box center [565, 288] width 48 height 48
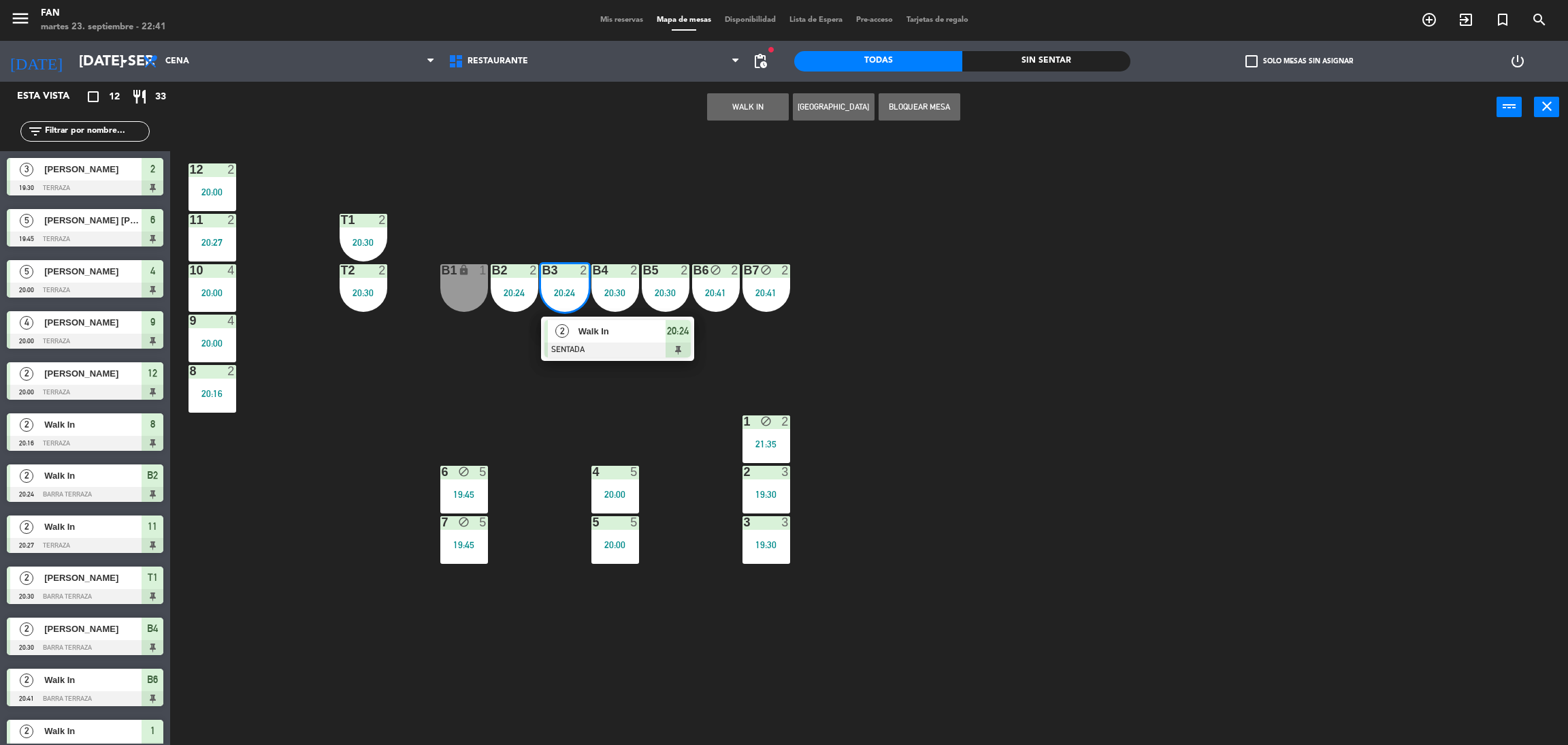
click at [584, 320] on div "Walk In" at bounding box center [621, 331] width 89 height 22
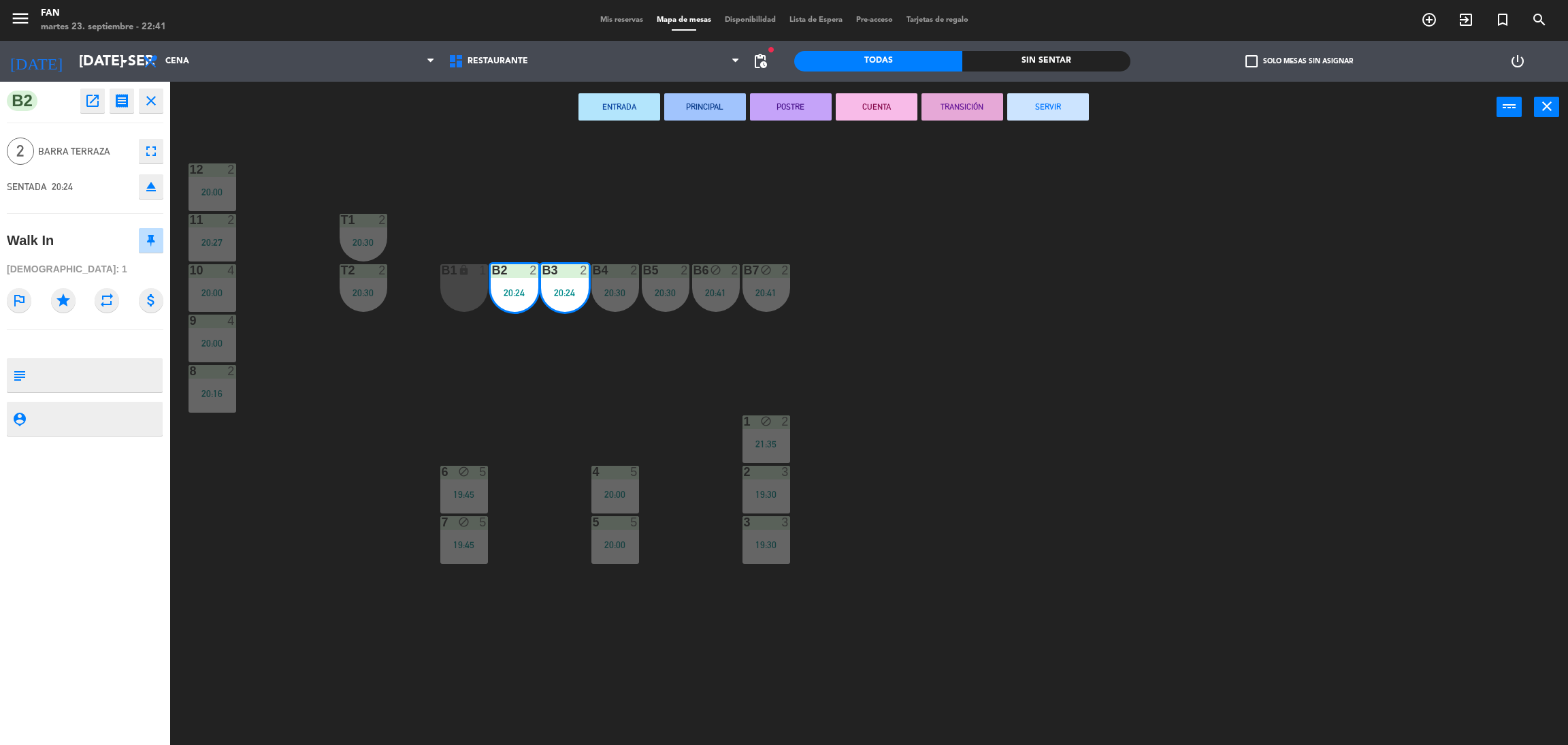
click at [1056, 117] on button "SERVIR" at bounding box center [1048, 107] width 82 height 27
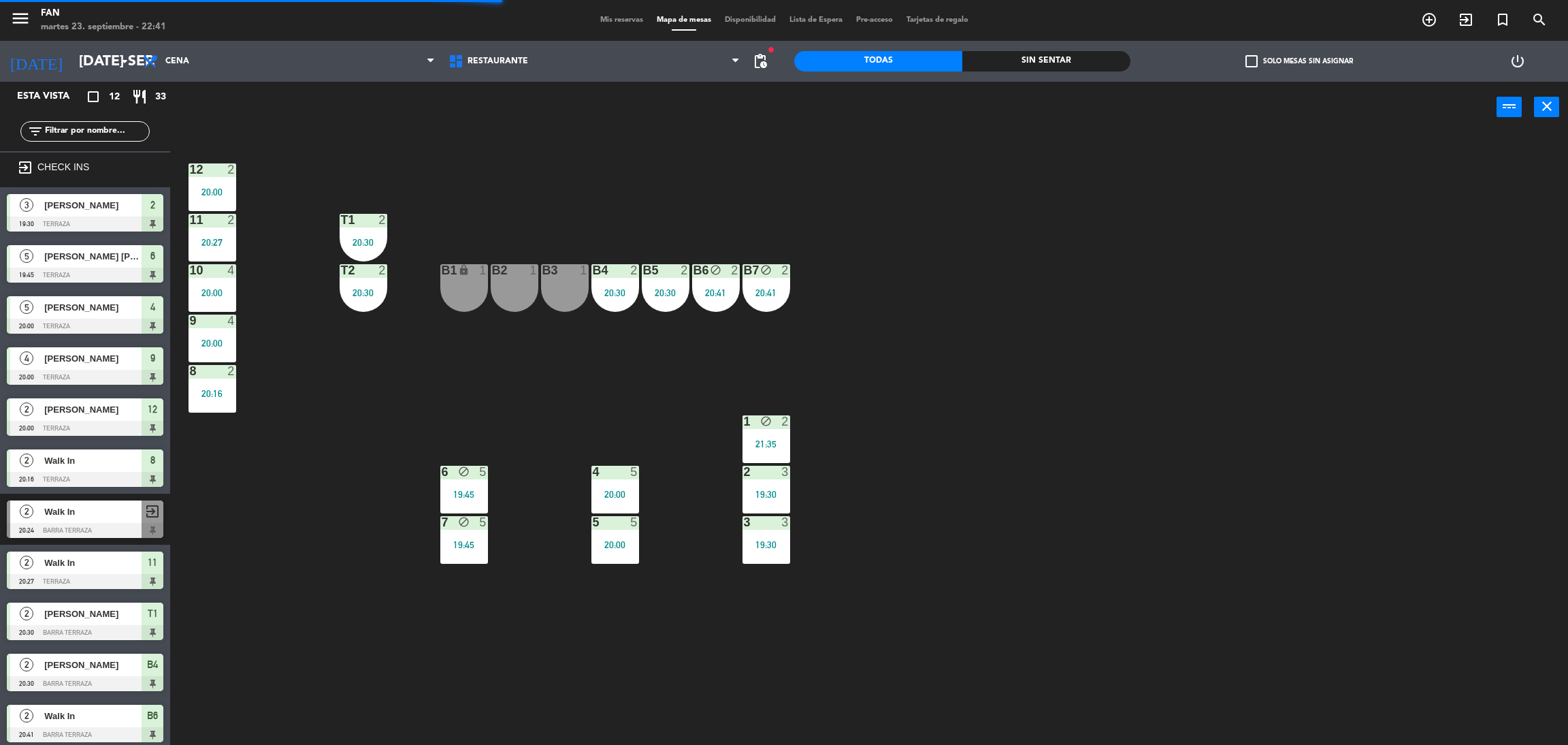
click at [643, 297] on div "B5 2 20:30" at bounding box center [665, 288] width 48 height 48
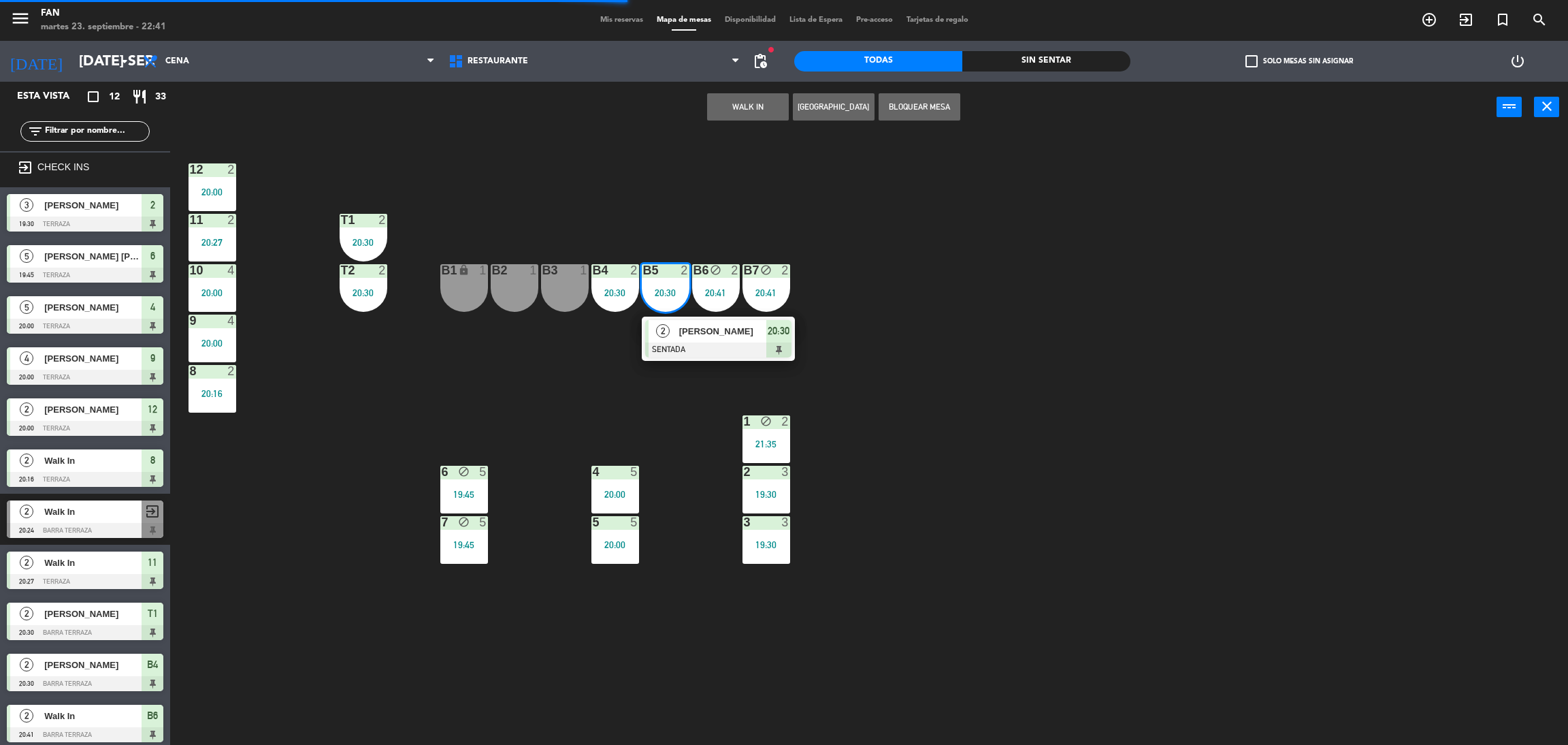
click at [687, 332] on span "[PERSON_NAME]" at bounding box center [722, 330] width 87 height 14
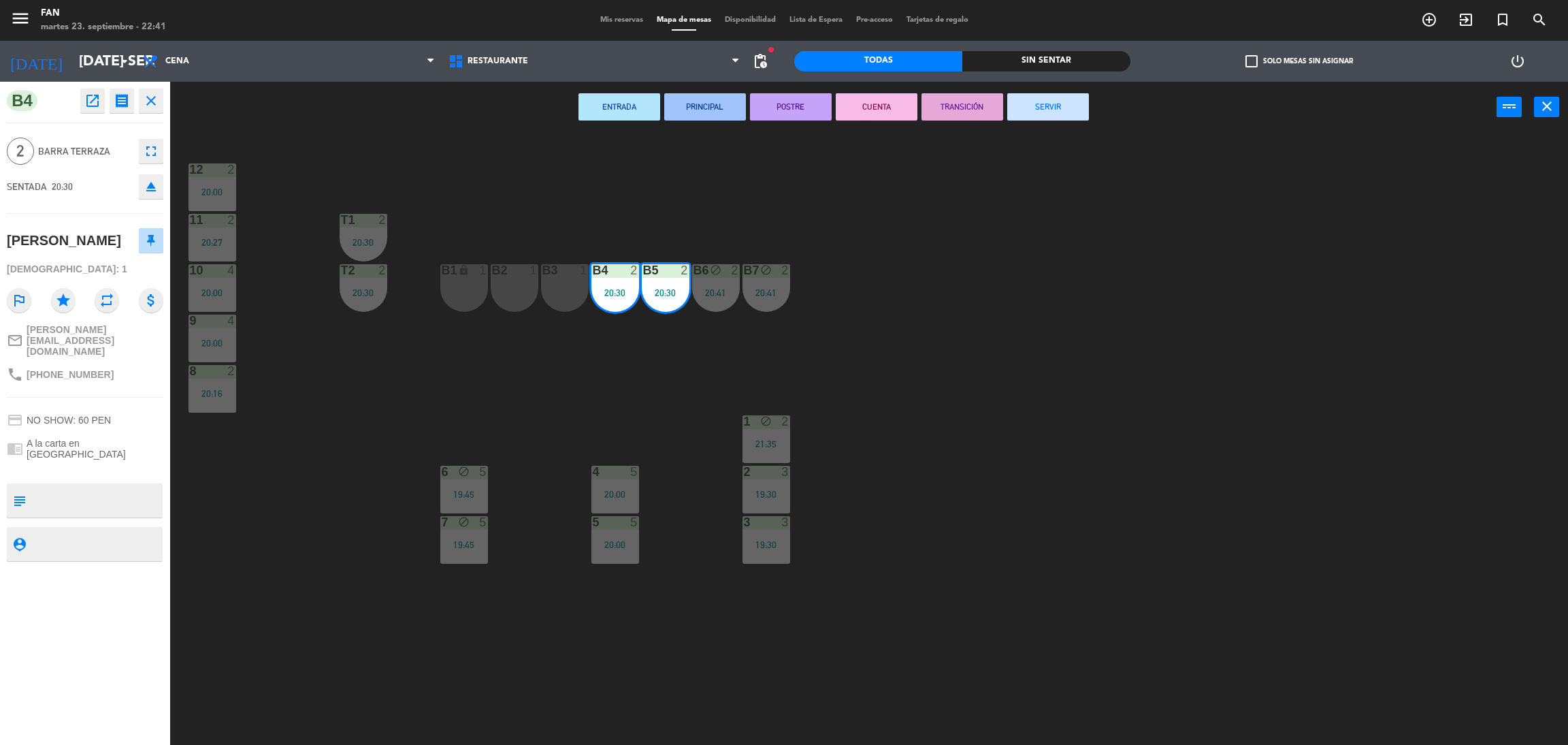
click at [1036, 118] on button "SERVIR" at bounding box center [1048, 107] width 82 height 27
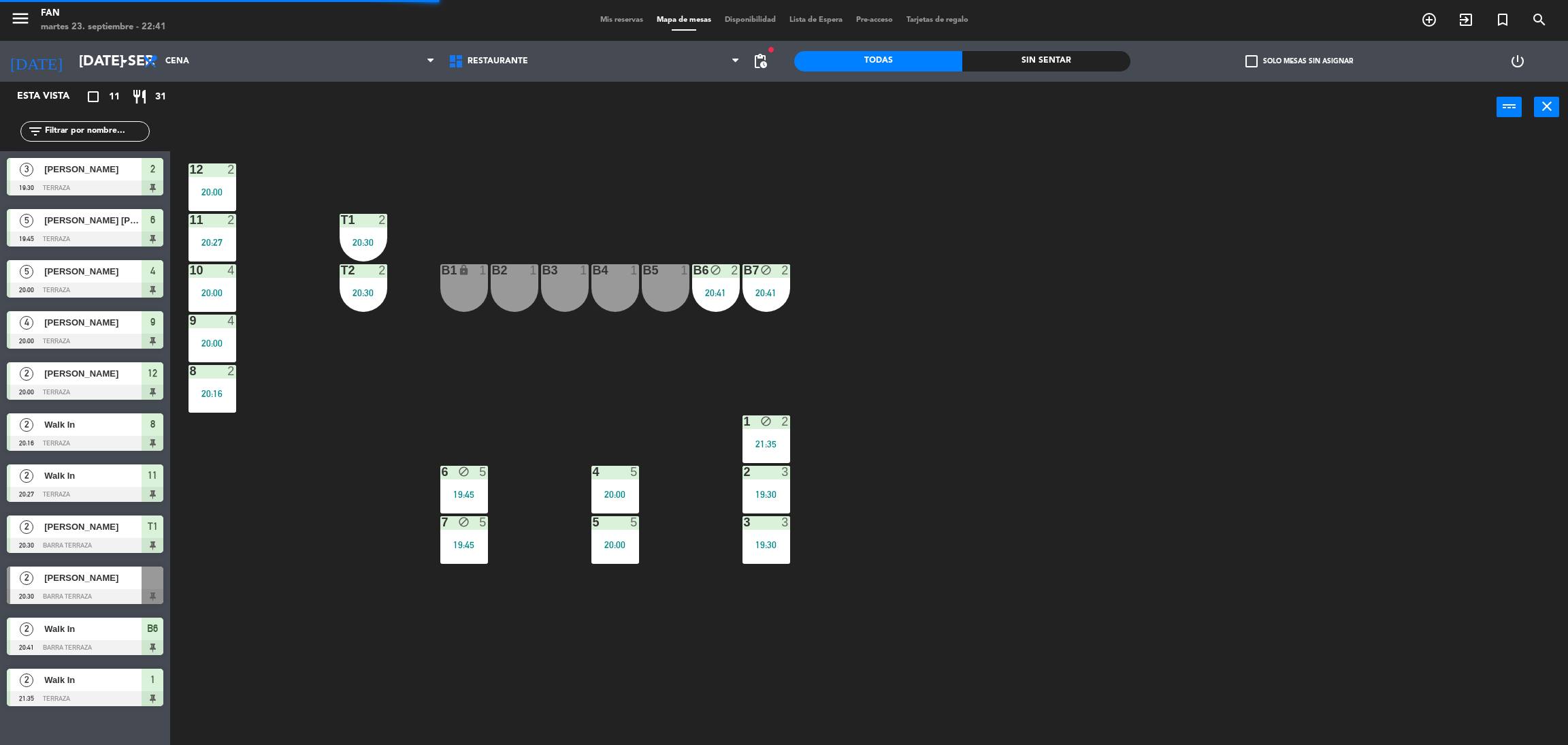
click at [754, 291] on div "20:41" at bounding box center [766, 293] width 48 height 10
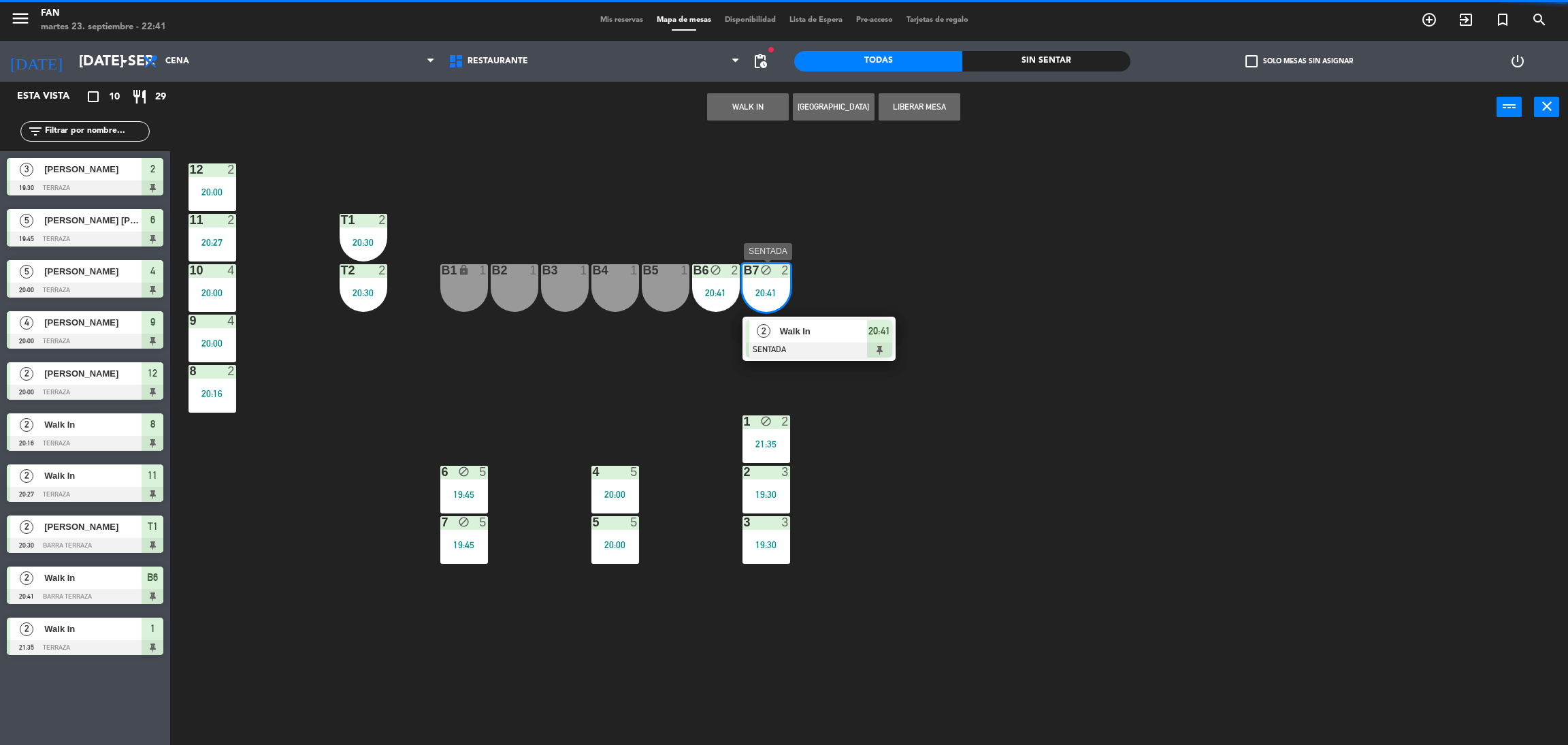
click at [781, 332] on span "Walk In" at bounding box center [822, 330] width 87 height 14
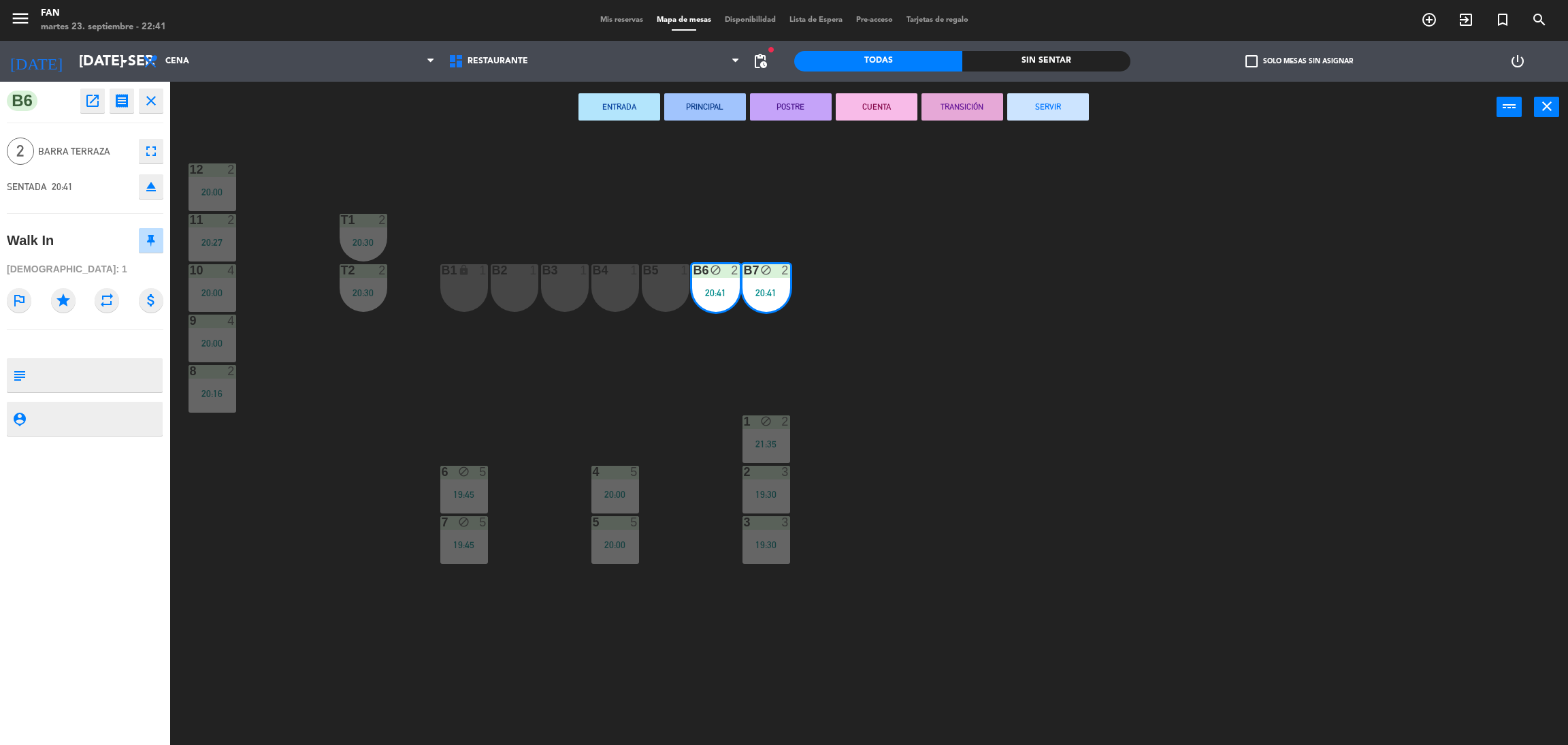
click at [1055, 98] on button "SERVIR" at bounding box center [1048, 107] width 82 height 27
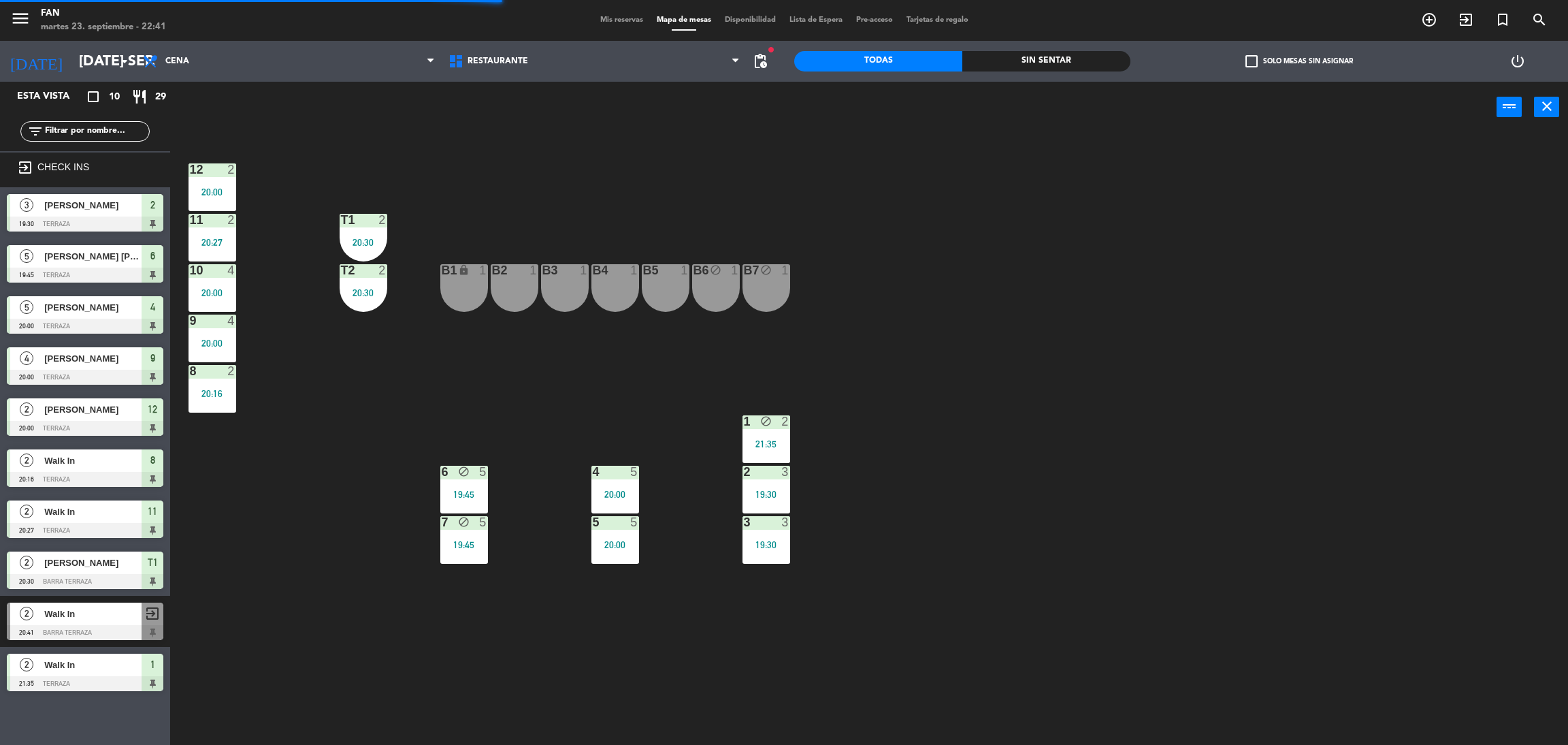
click at [326, 253] on div "12 2 20:00 11 2 20:27 T1 2 20:30 10 4 20:00 T2 2 20:30 B1 lock 1 B2 1 B3 1 B4 1…" at bounding box center [877, 445] width 1382 height 612
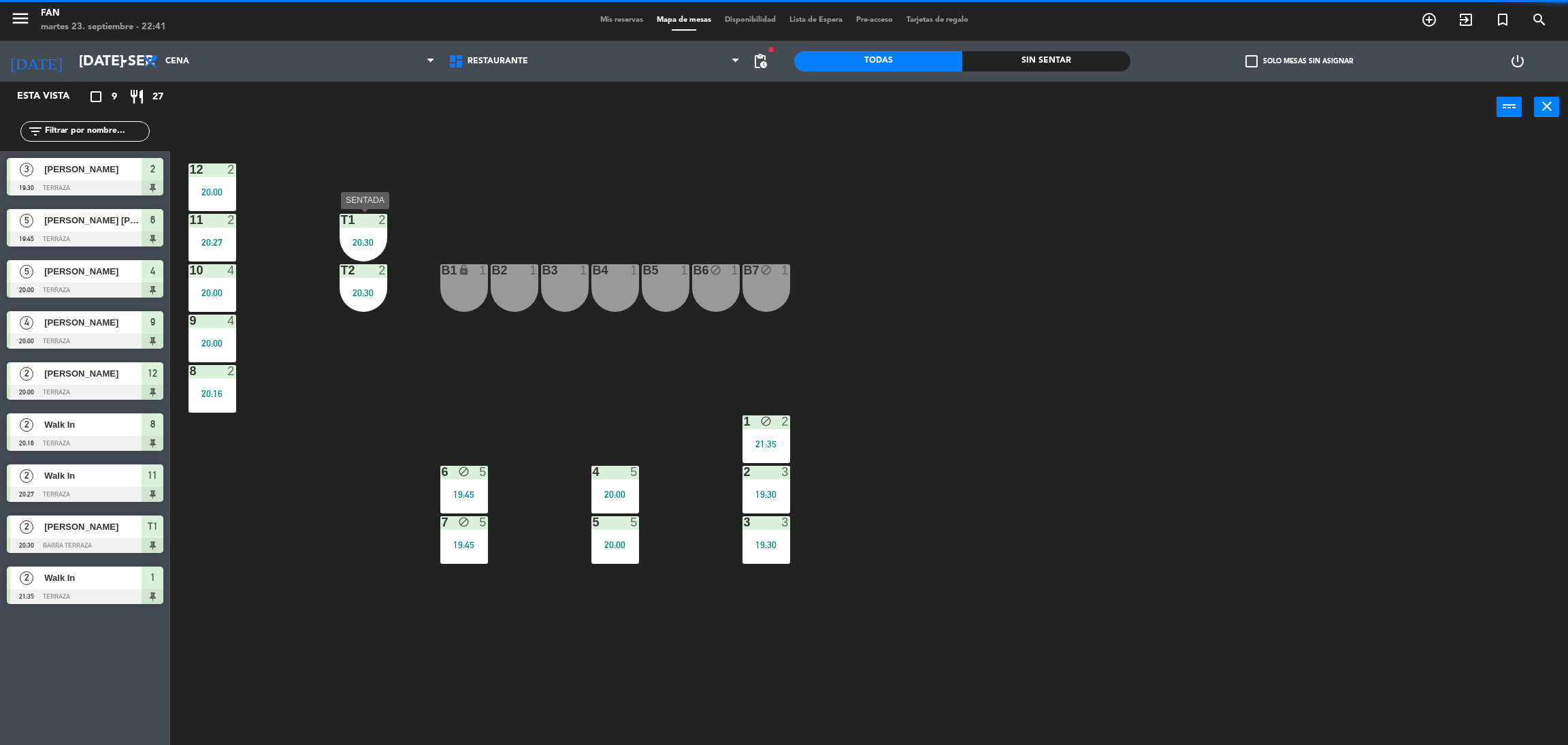
click at [368, 243] on div "20:30" at bounding box center [363, 243] width 48 height 10
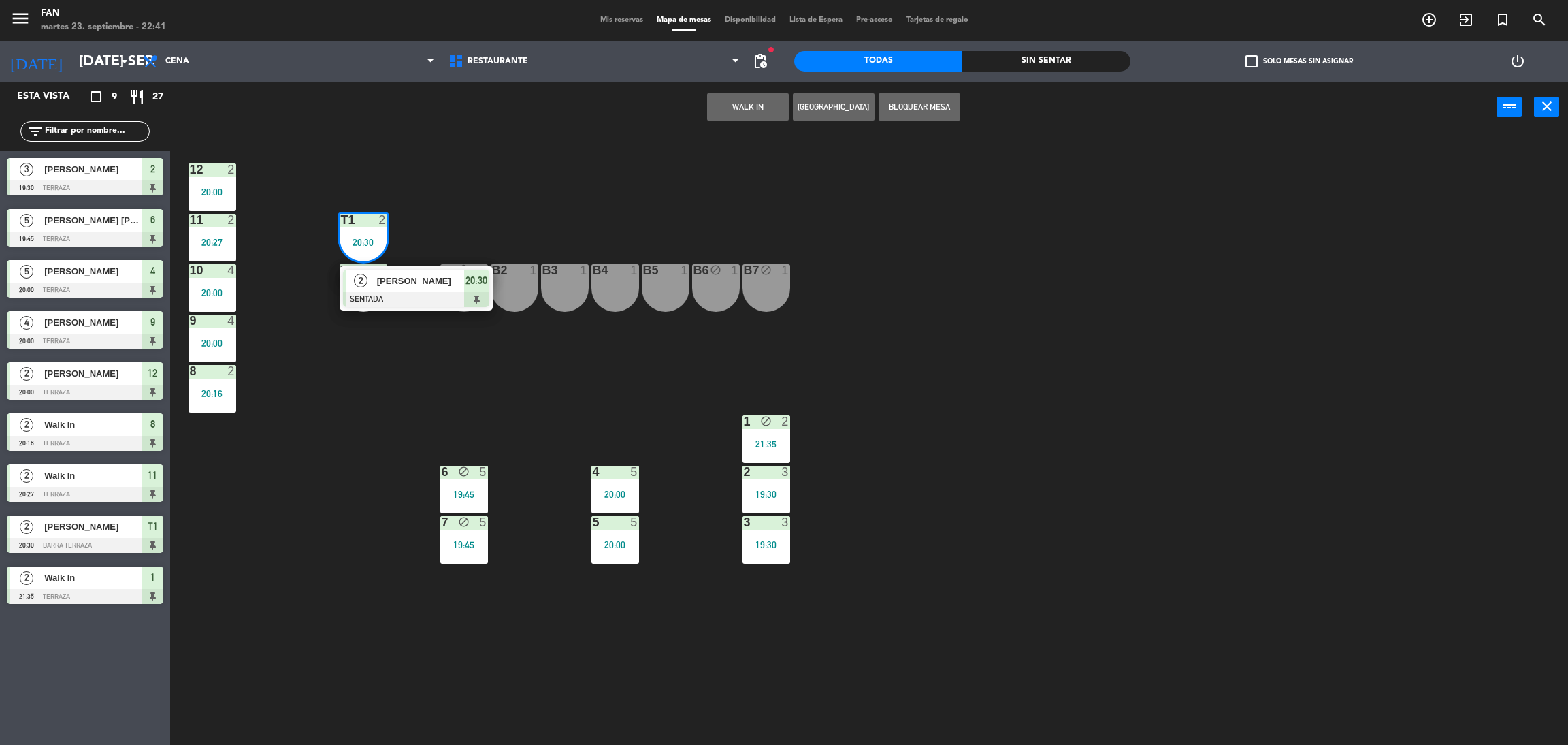
click at [381, 274] on span "[PERSON_NAME]" at bounding box center [420, 281] width 87 height 14
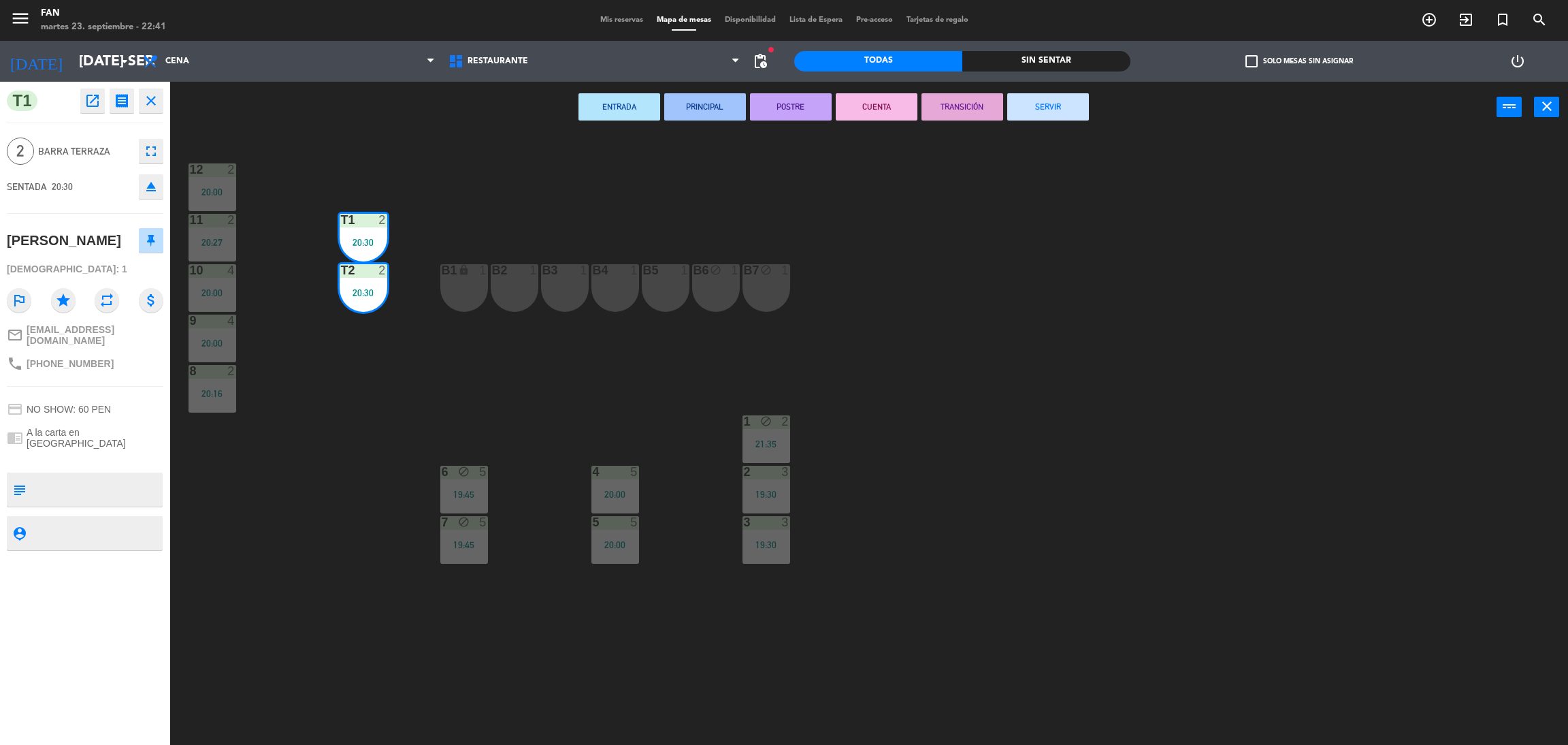
click at [1052, 106] on button "SERVIR" at bounding box center [1048, 107] width 82 height 27
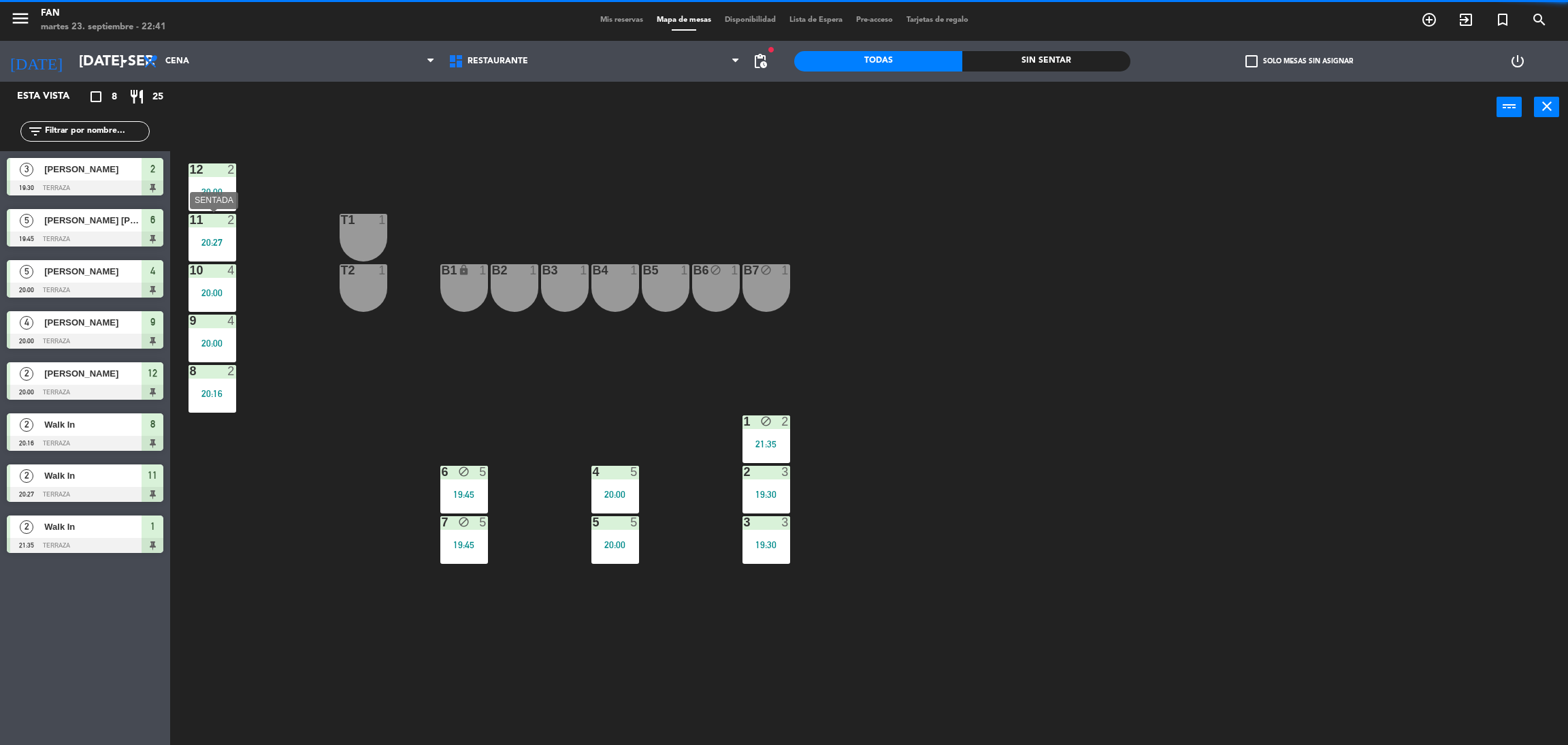
click at [212, 250] on div "11 2 20:27" at bounding box center [213, 238] width 48 height 48
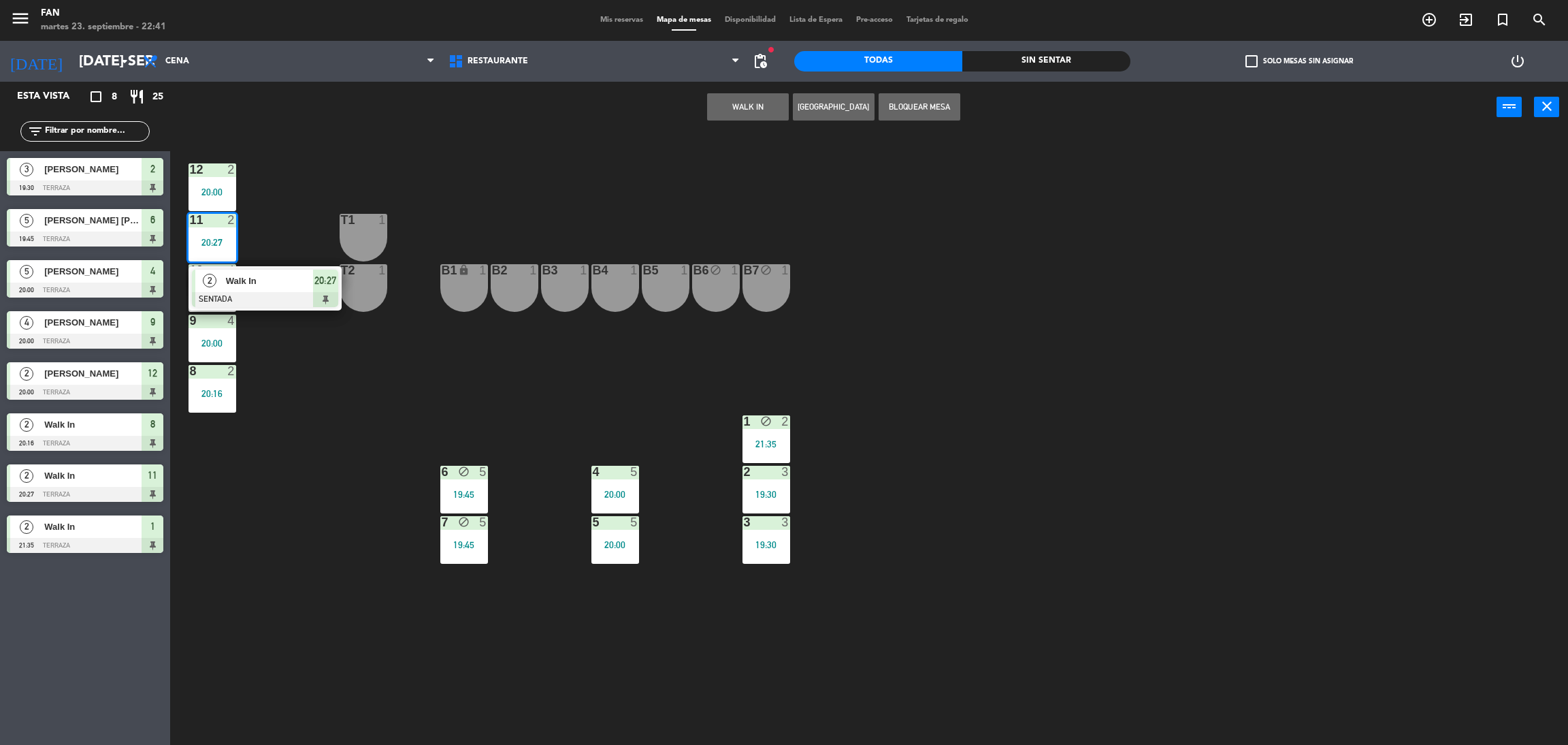
click at [227, 271] on div "Walk In" at bounding box center [268, 281] width 89 height 22
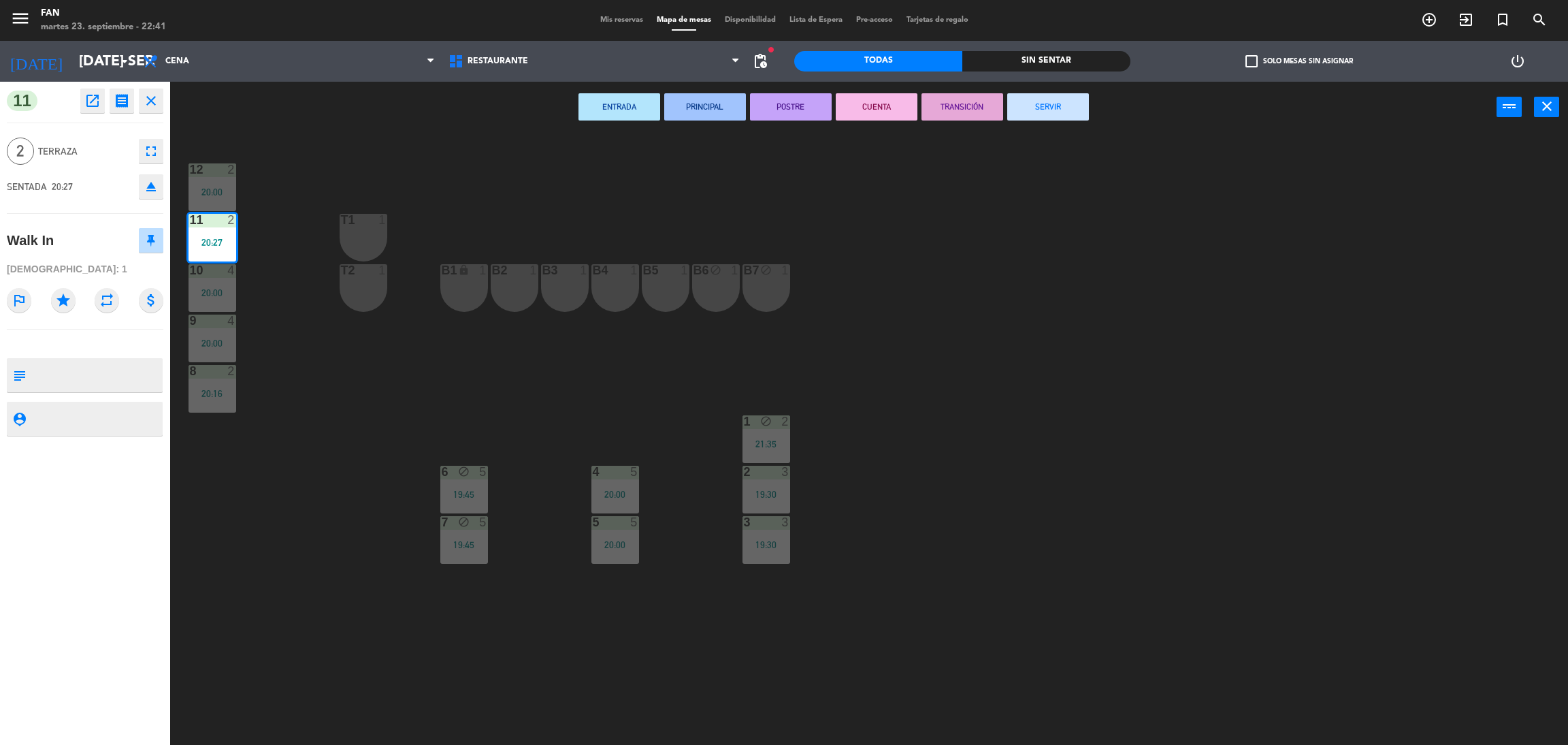
click at [1048, 100] on button "SERVIR" at bounding box center [1048, 107] width 82 height 27
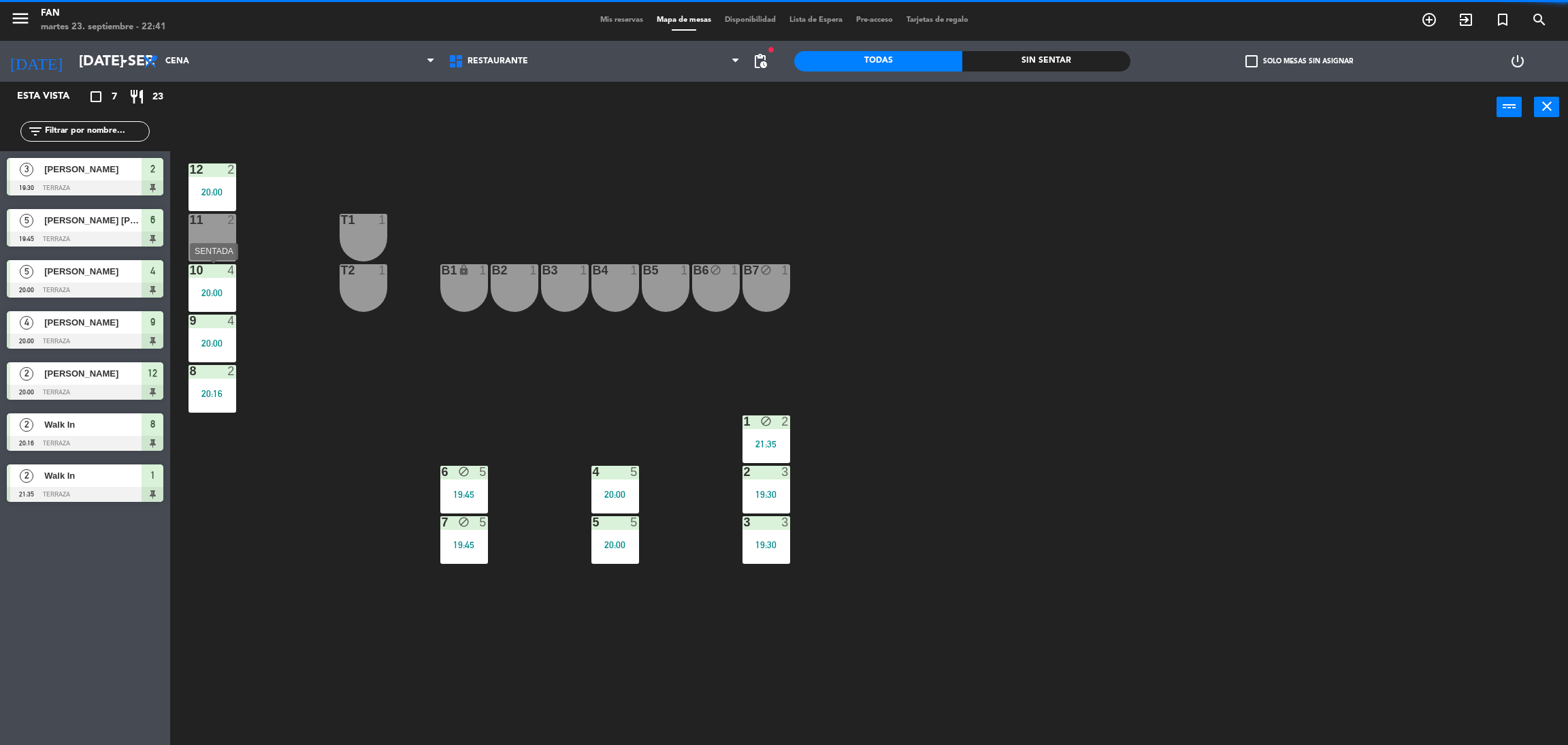
click at [208, 297] on div "10 4 20:00" at bounding box center [213, 288] width 48 height 48
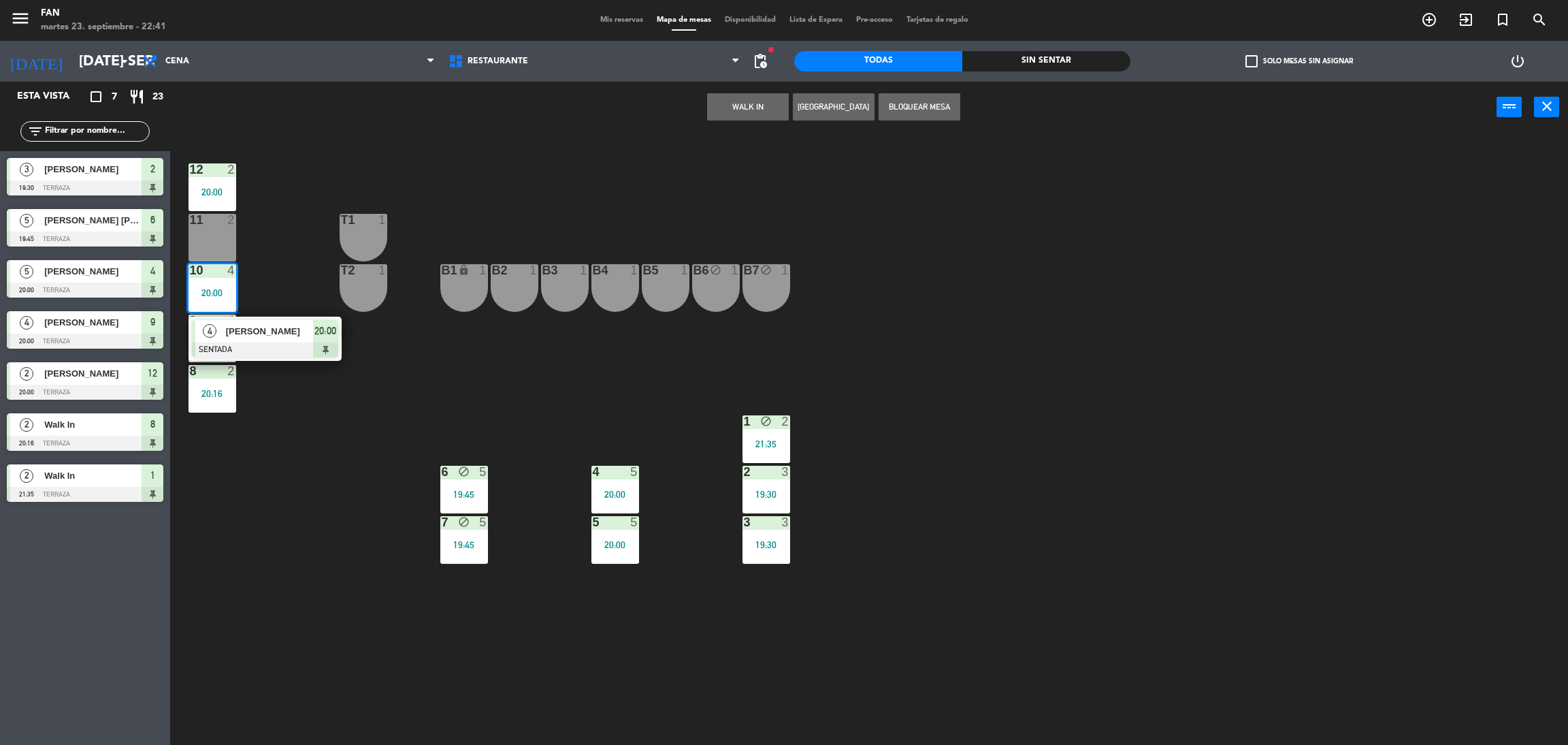
click at [232, 316] on div "4 [PERSON_NAME] SENTADA 20:00" at bounding box center [265, 338] width 153 height 44
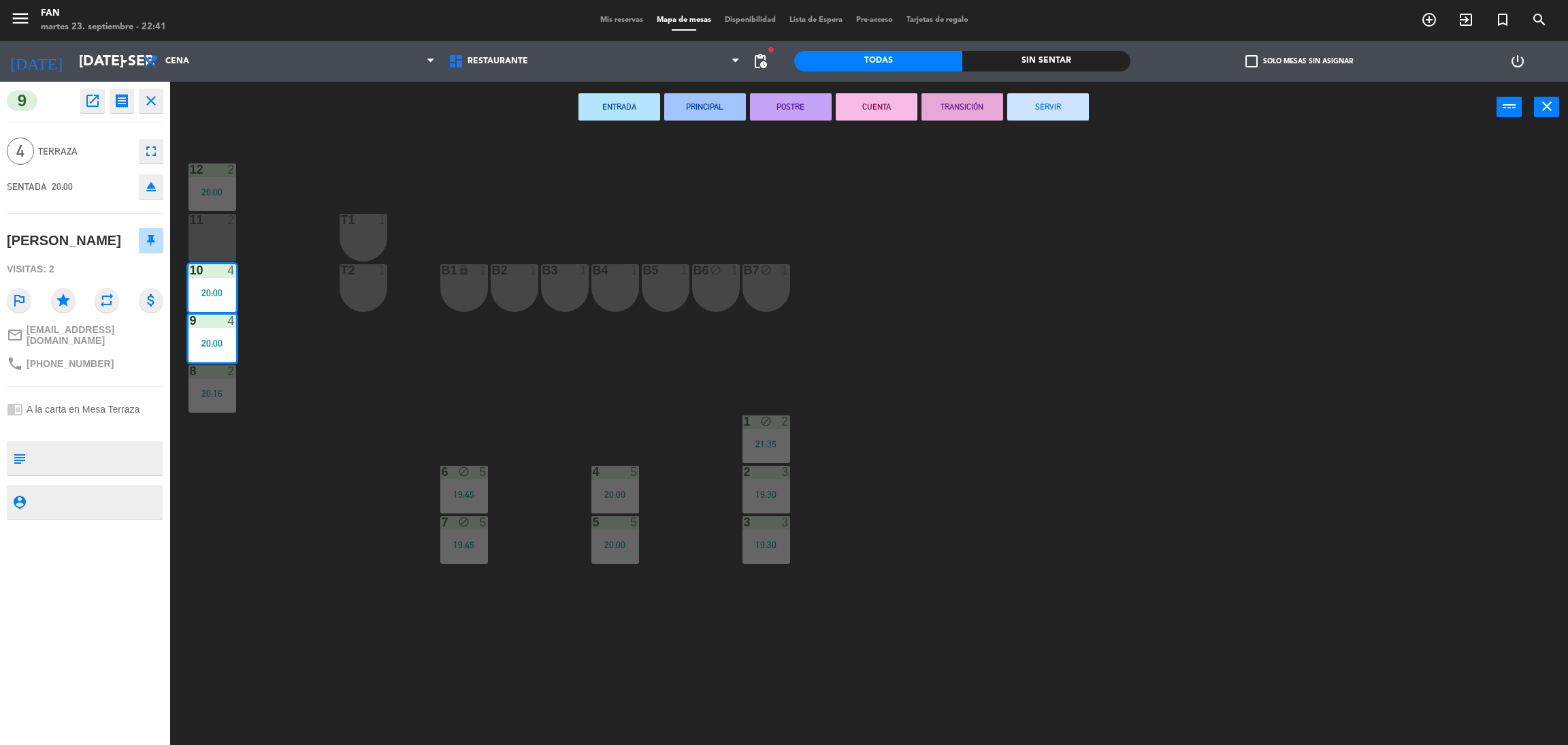
click at [1055, 106] on button "SERVIR" at bounding box center [1048, 107] width 82 height 27
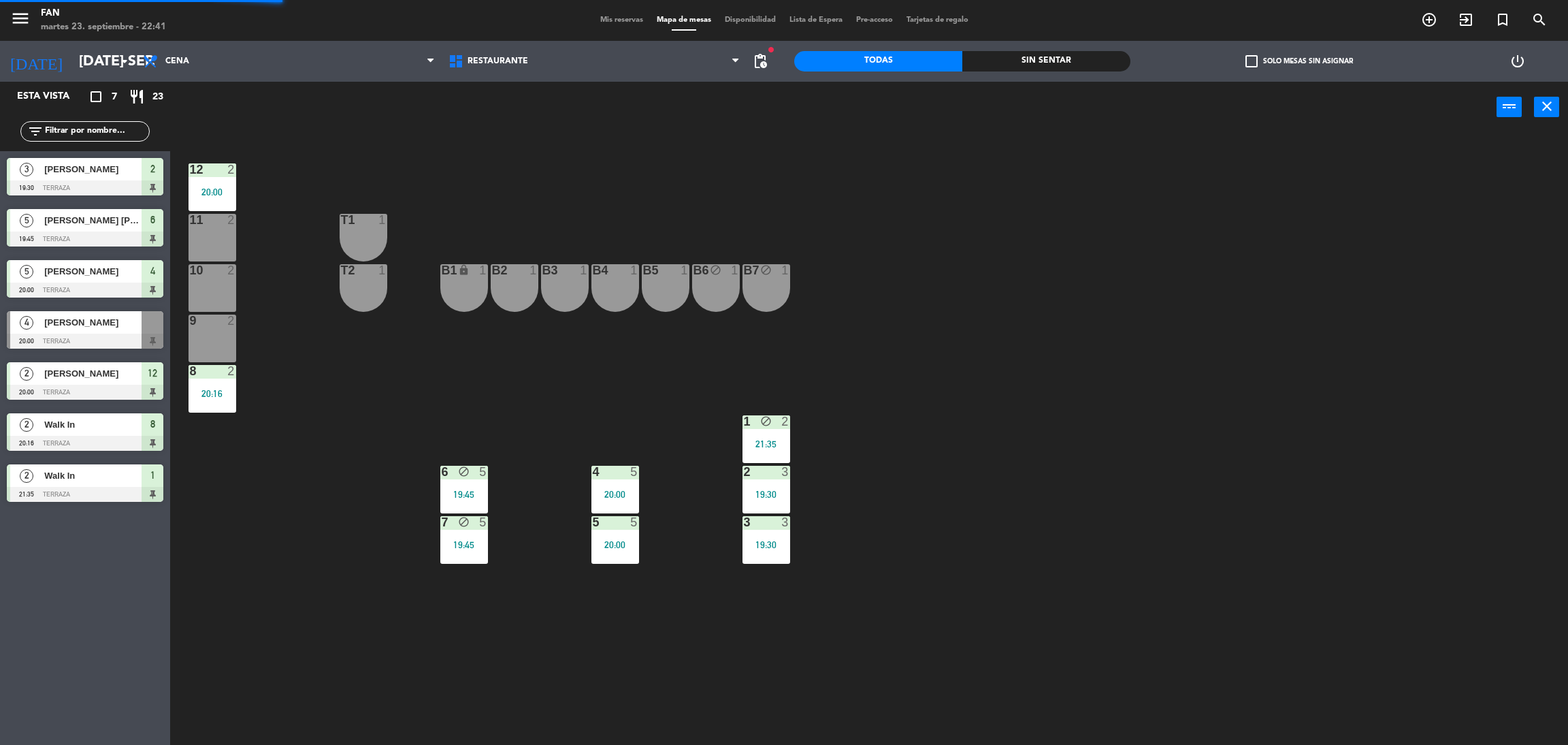
click at [1038, 165] on div "12 2 20:00 11 2 T1 1 10 2 T2 1 B1 lock 1 B2 1 B3 1 B4 1 B5 1 B6 block 1 B7 bloc…" at bounding box center [877, 445] width 1382 height 612
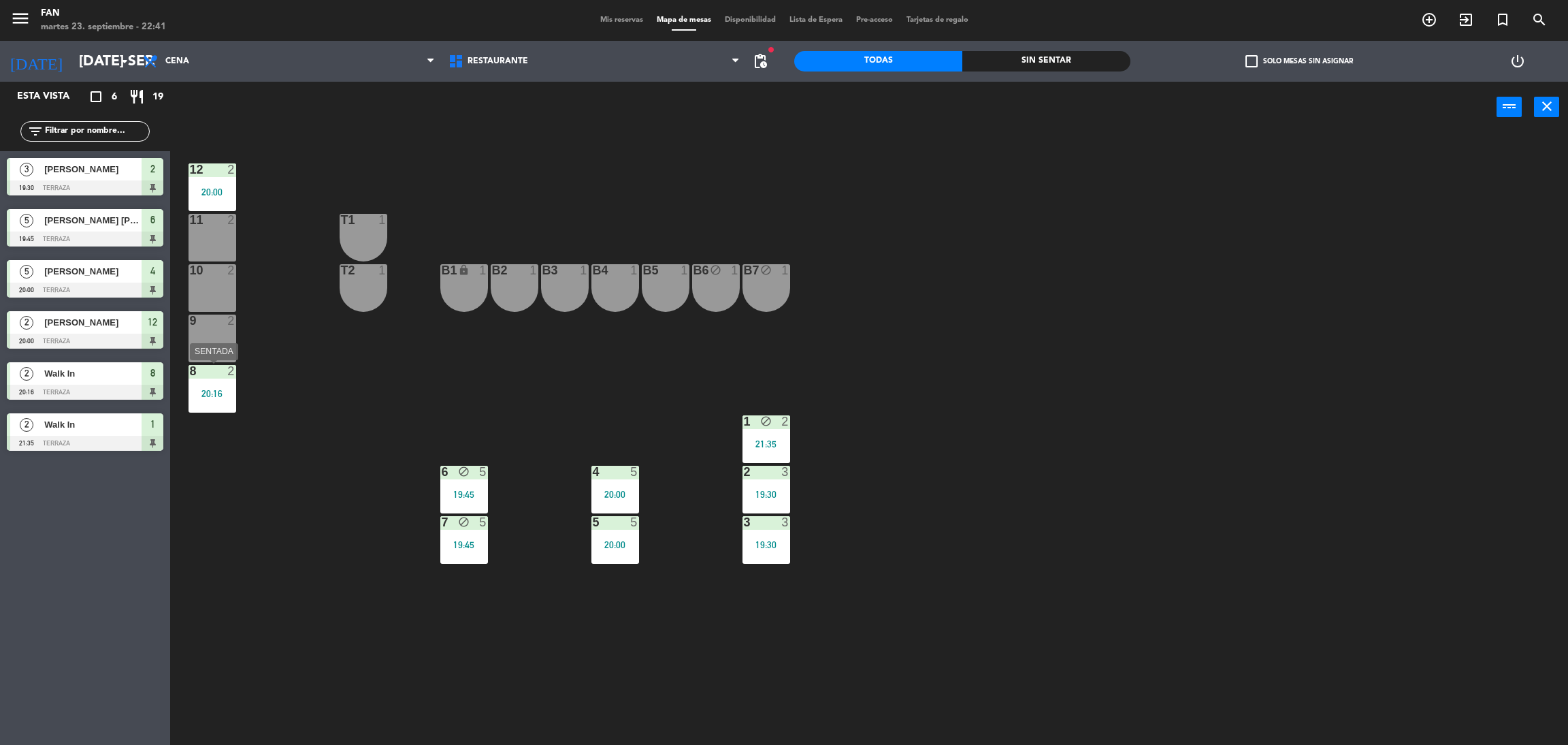
click at [231, 389] on div "20:16" at bounding box center [213, 394] width 48 height 10
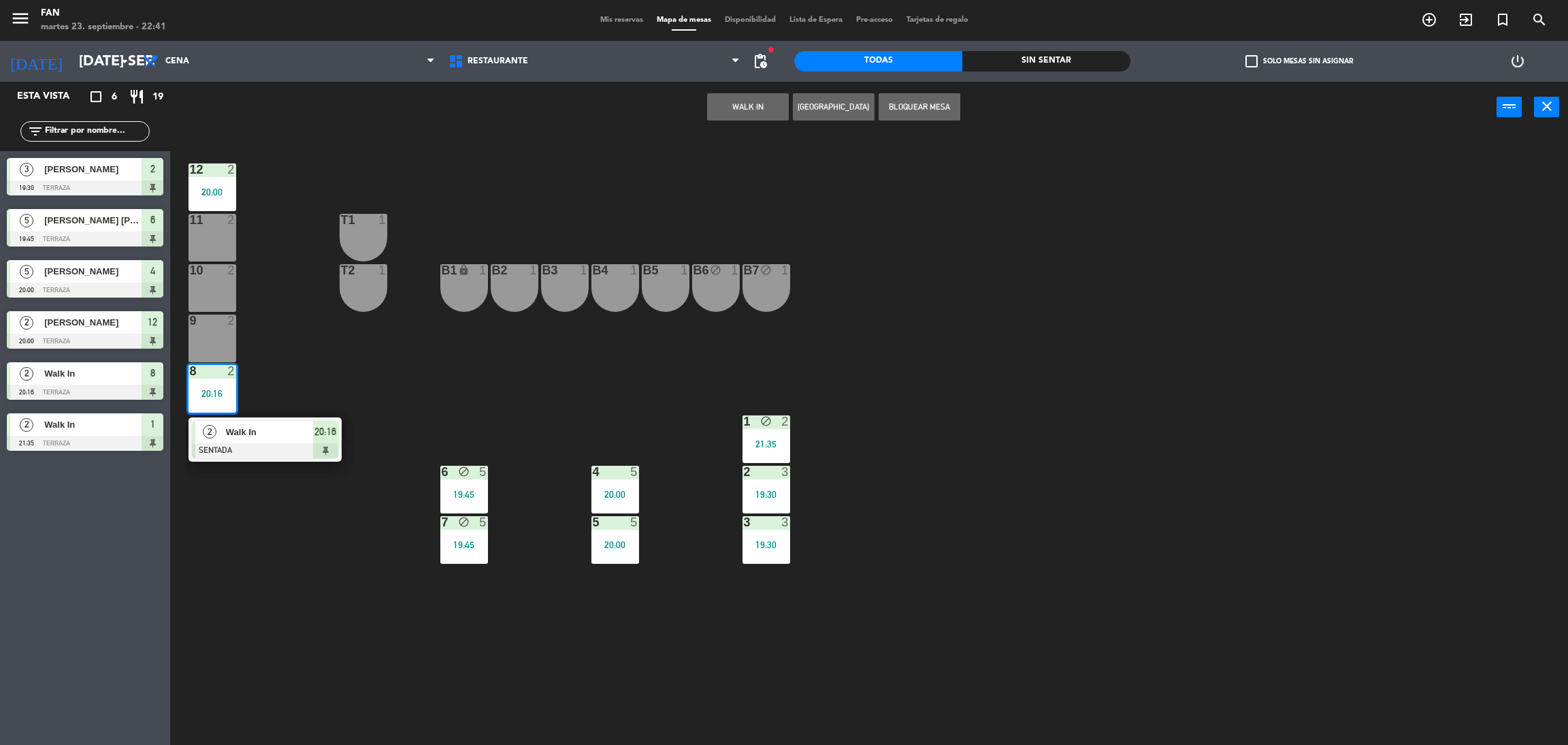
click at [222, 454] on div at bounding box center [265, 450] width 146 height 15
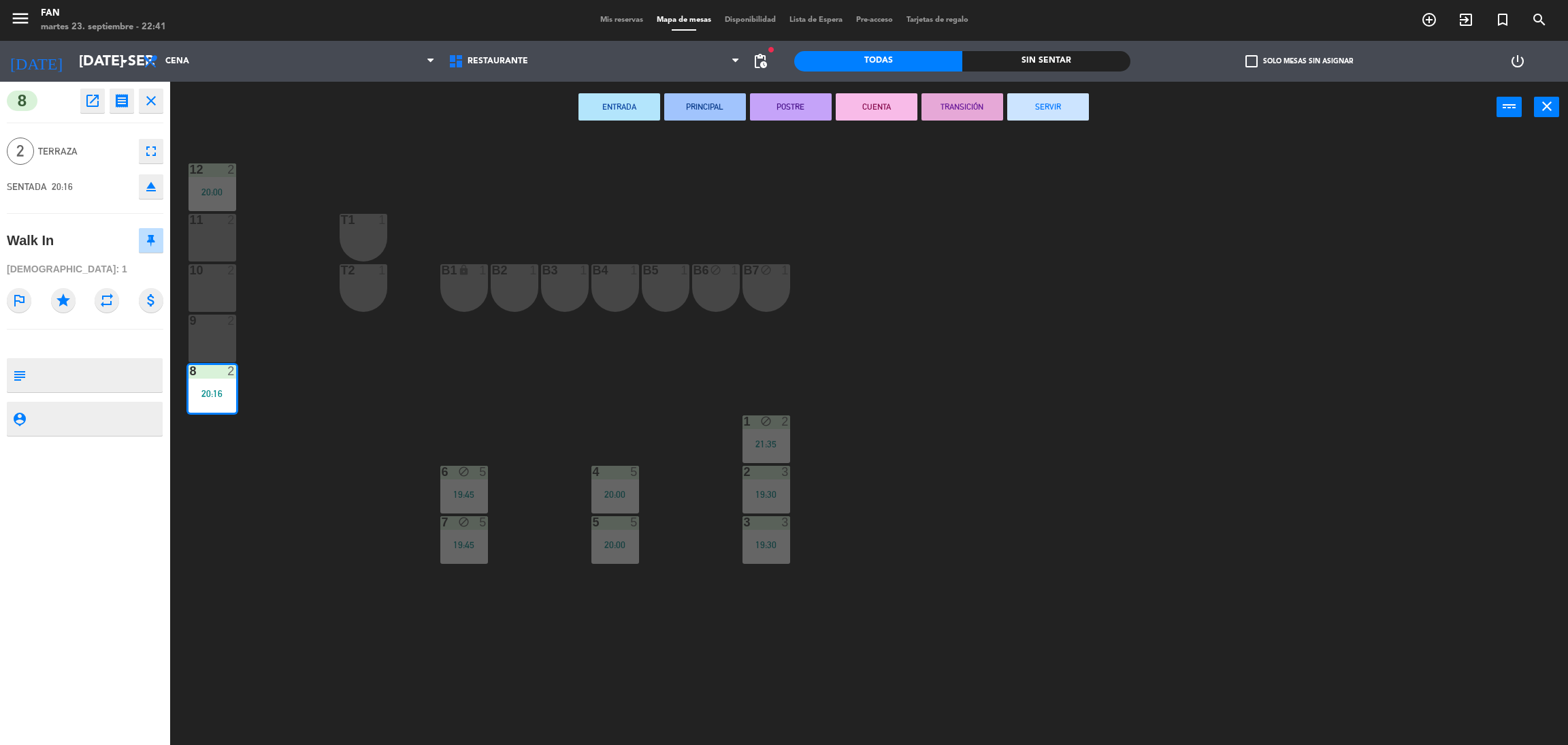
click at [1046, 112] on button "SERVIR" at bounding box center [1048, 107] width 82 height 27
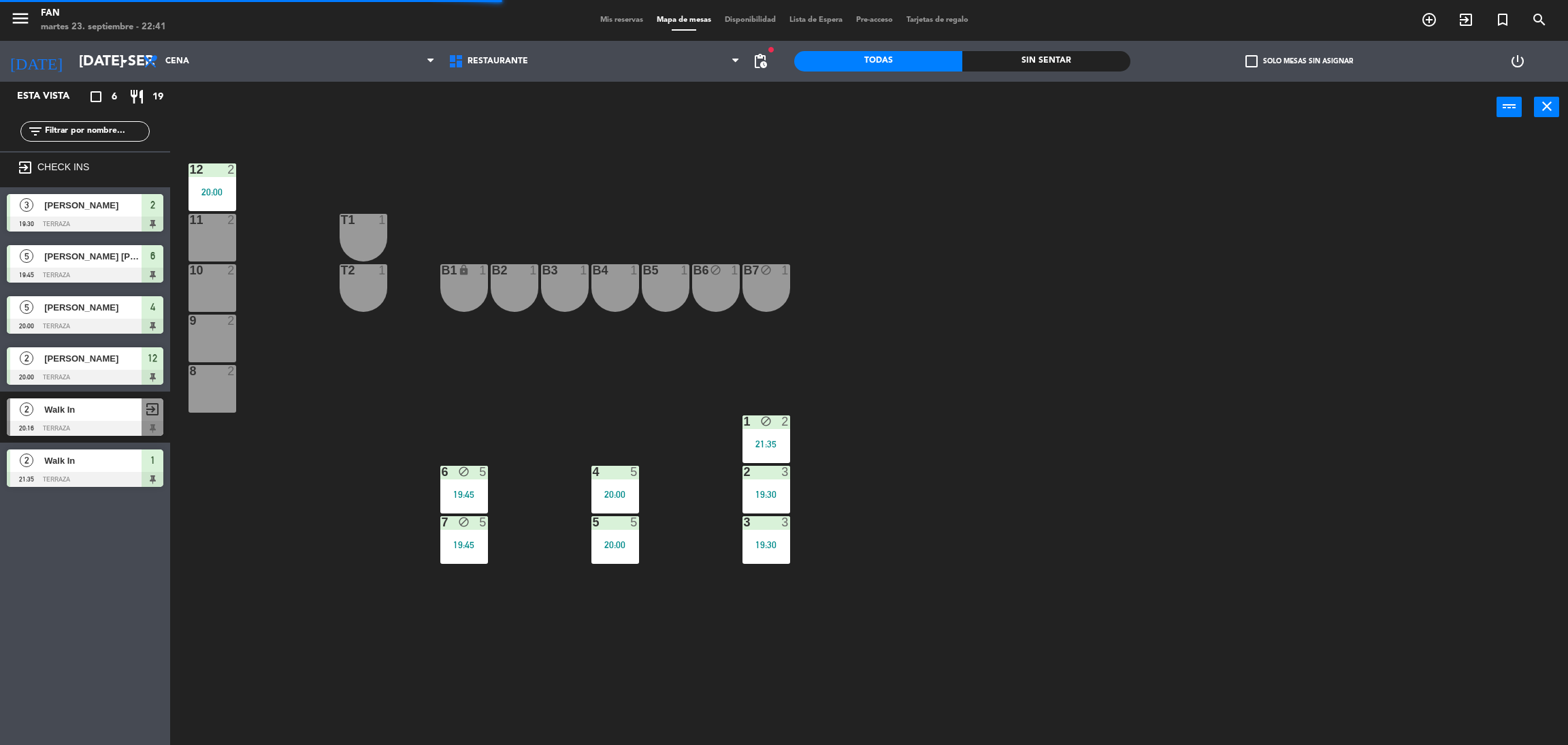
click at [447, 480] on div "6 block 5 19:45" at bounding box center [464, 489] width 48 height 48
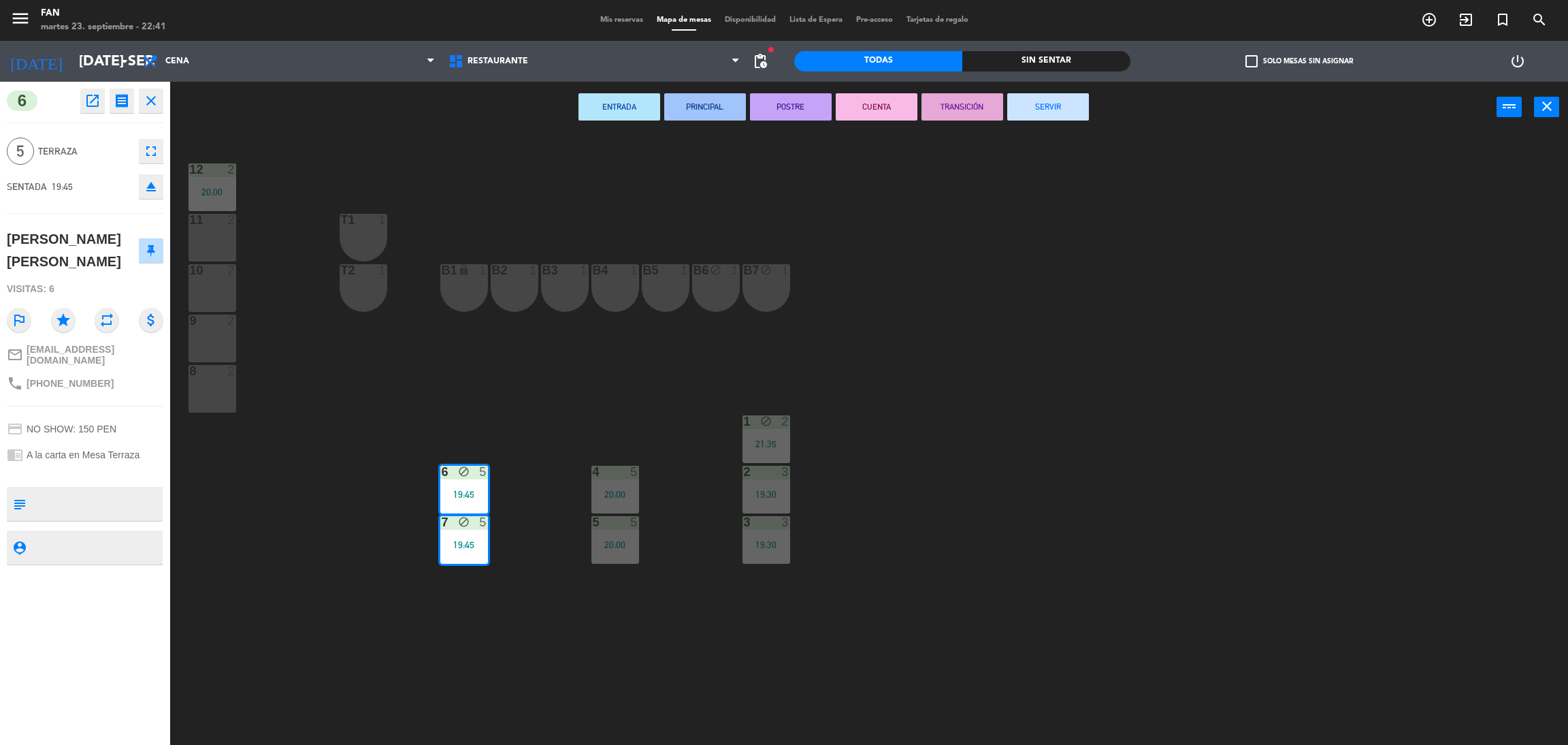
click at [1059, 96] on button "SERVIR" at bounding box center [1048, 107] width 82 height 27
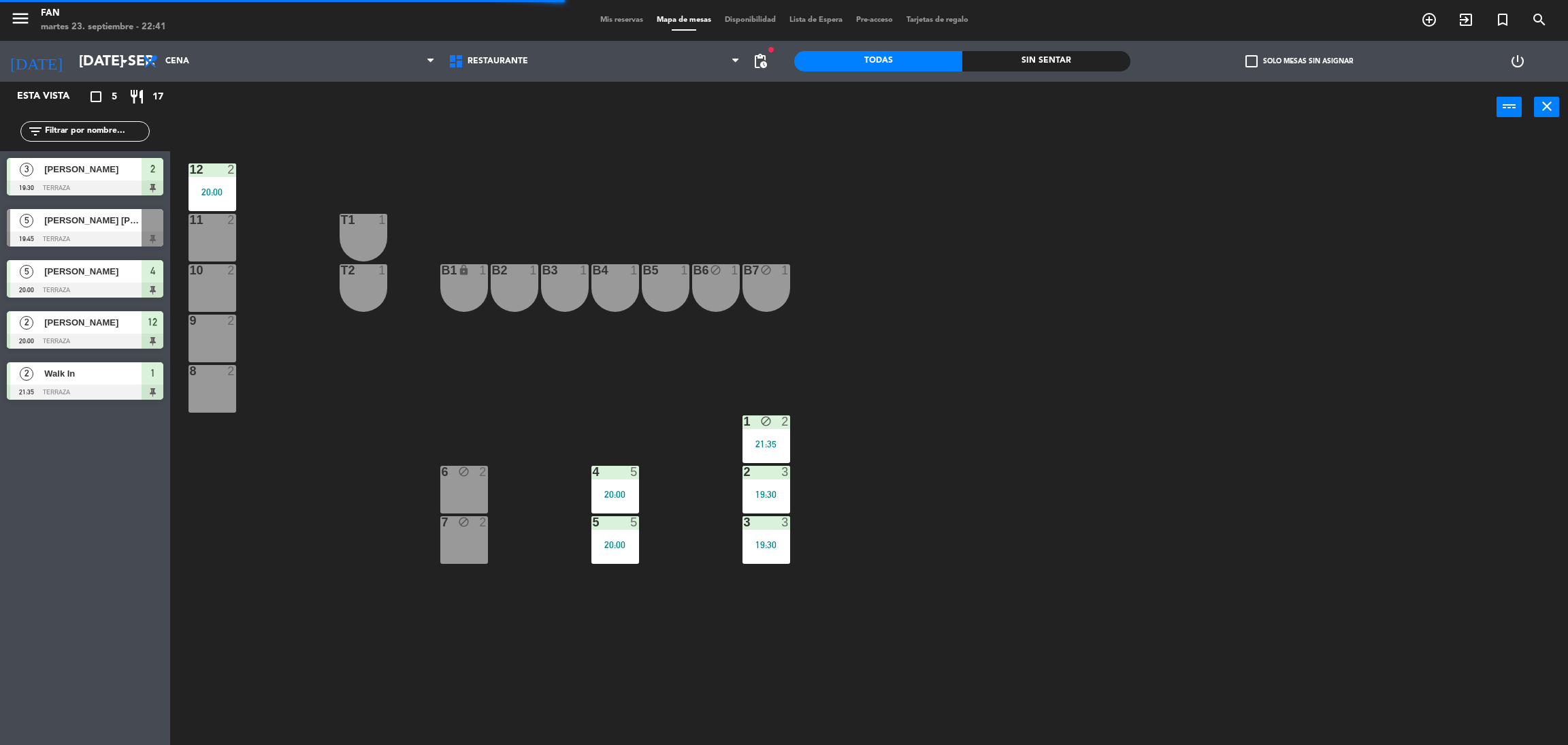
click at [626, 480] on div "4 5 20:00" at bounding box center [616, 489] width 48 height 48
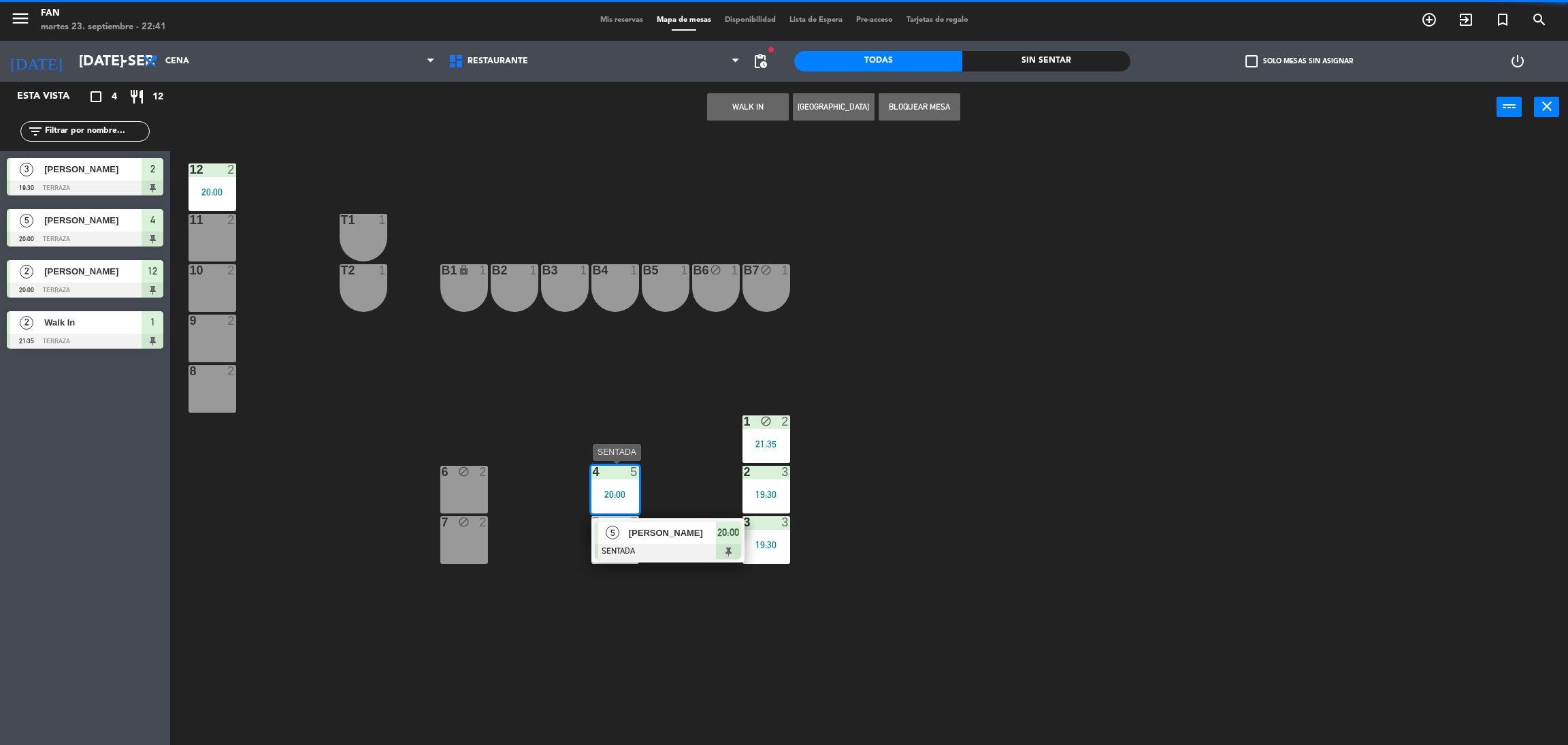
click at [645, 531] on span "[PERSON_NAME]" at bounding box center [672, 532] width 87 height 14
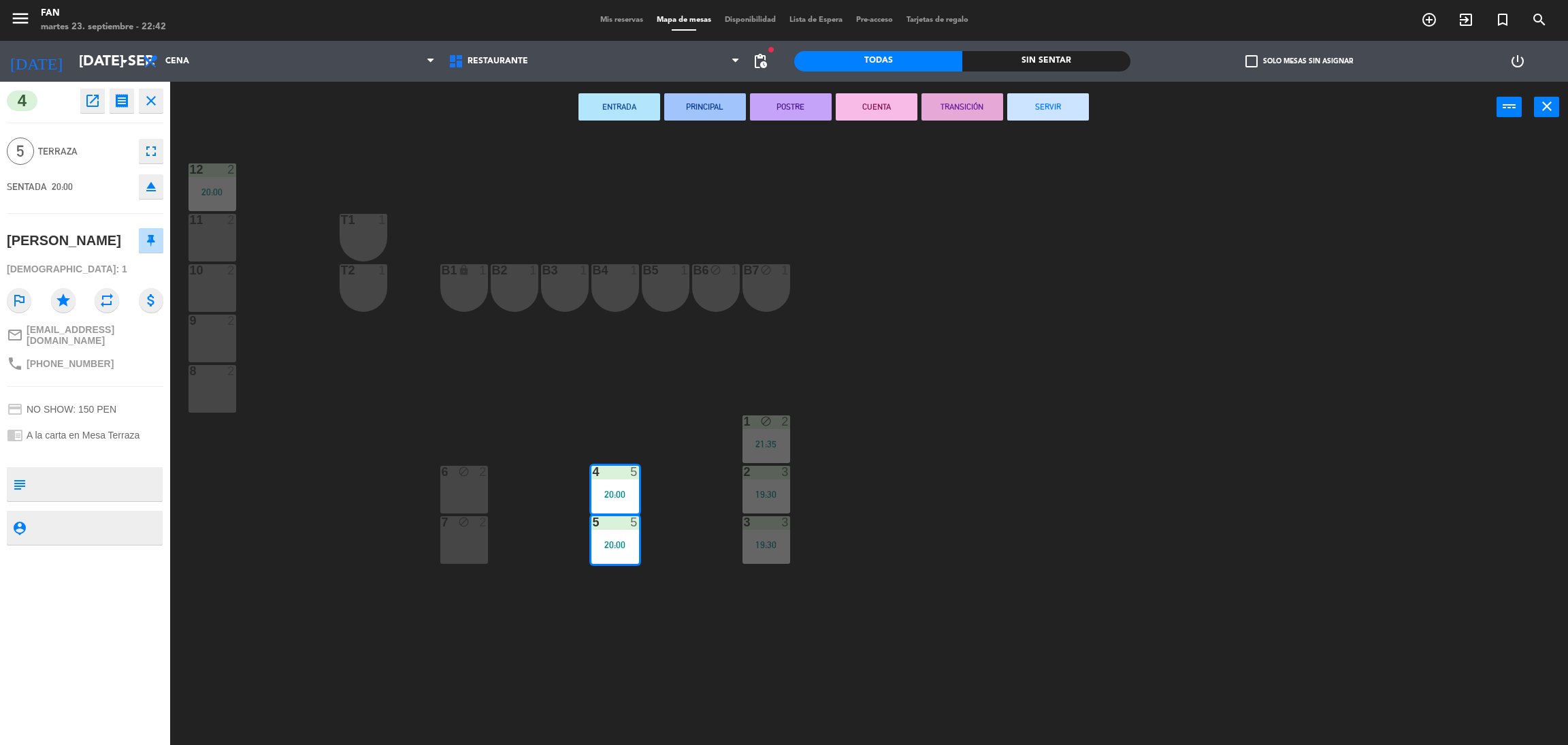
click at [1052, 110] on button "SERVIR" at bounding box center [1048, 107] width 82 height 27
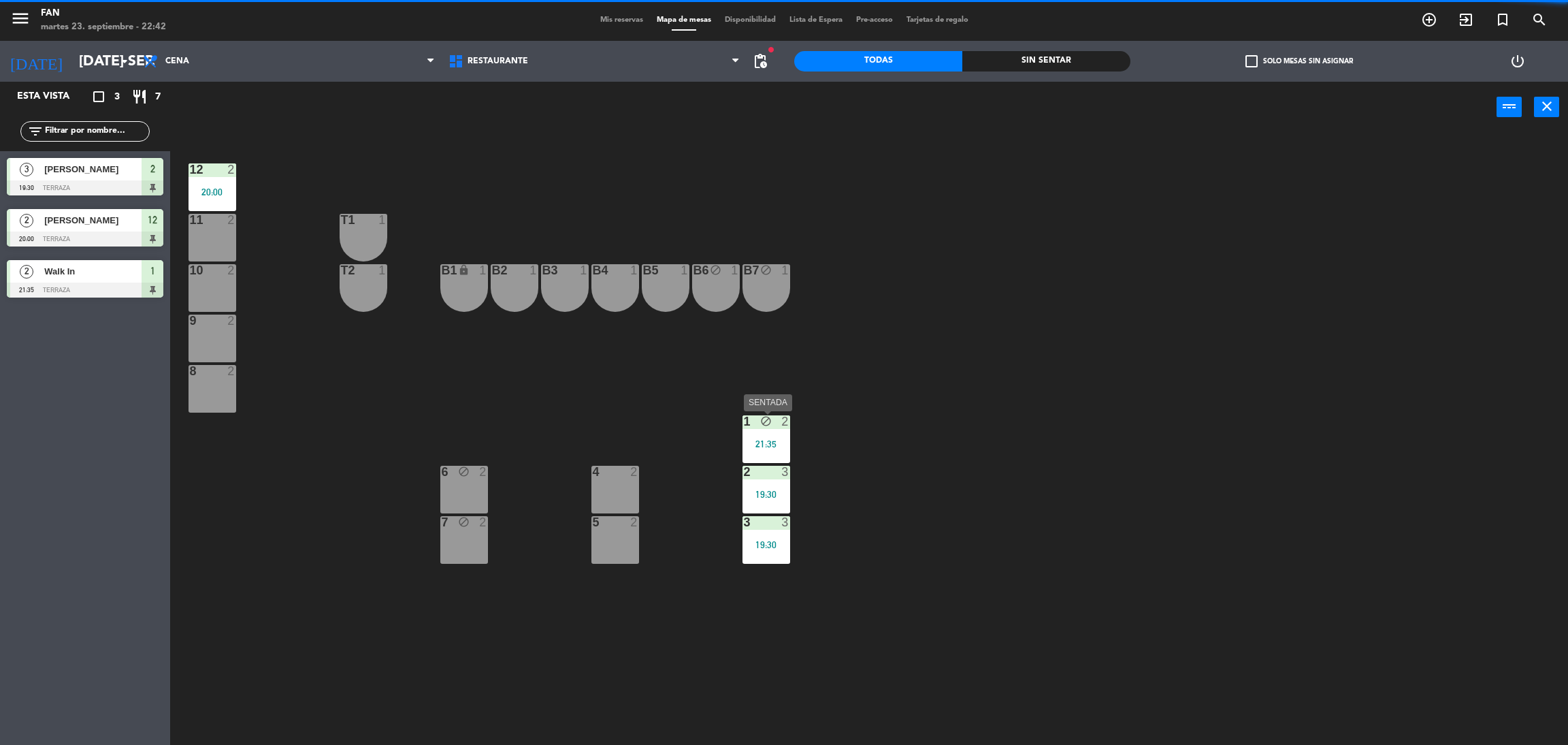
click at [791, 485] on div "12 2 20:00 11 2 T1 1 10 2 T2 1 B1 lock 1 B2 1 B3 1 B4 1 B5 1 B6 block 1 B7 bloc…" at bounding box center [877, 445] width 1382 height 612
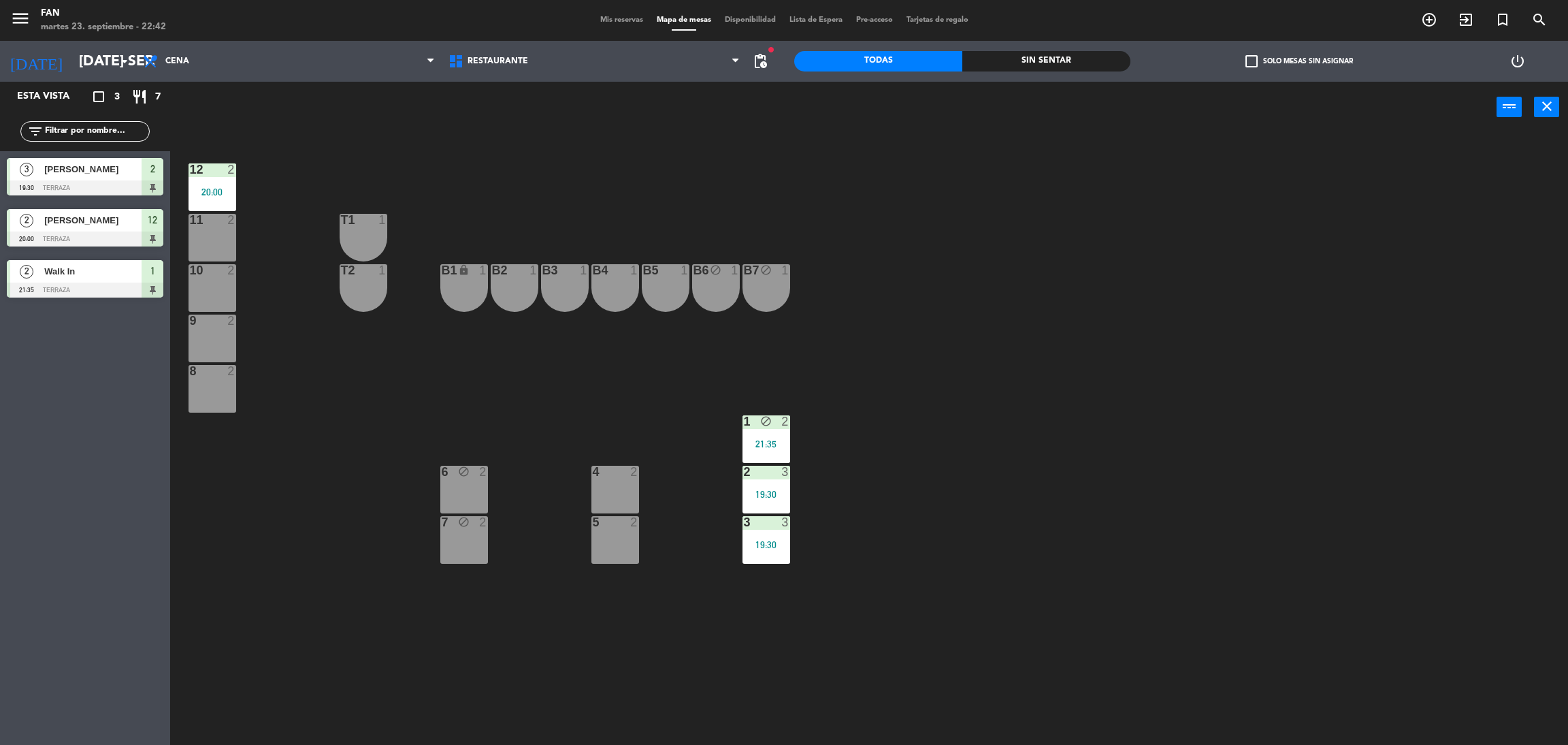
click at [778, 458] on div "1 block 2 21:35" at bounding box center [766, 440] width 48 height 48
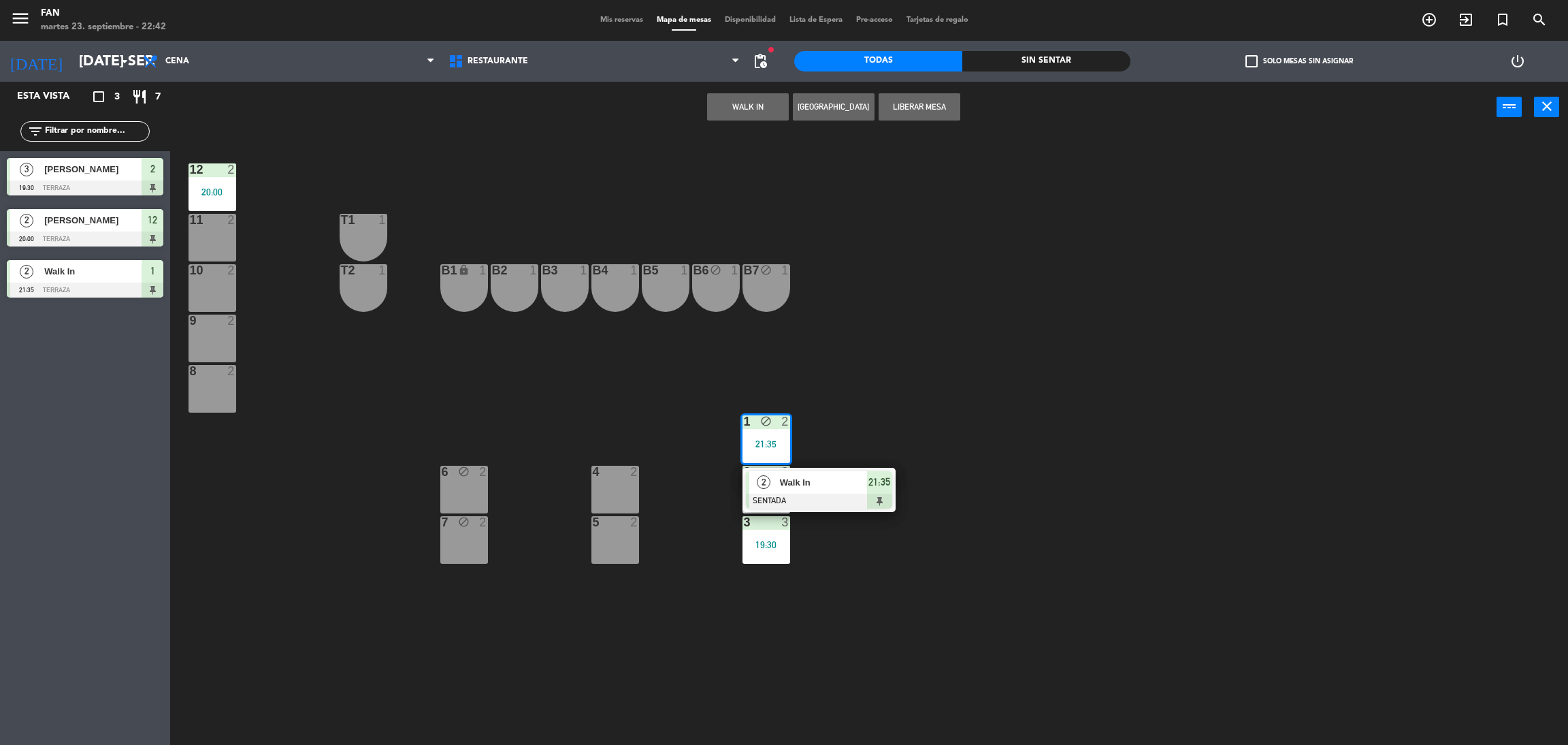
click at [786, 476] on span "Walk In" at bounding box center [822, 482] width 87 height 14
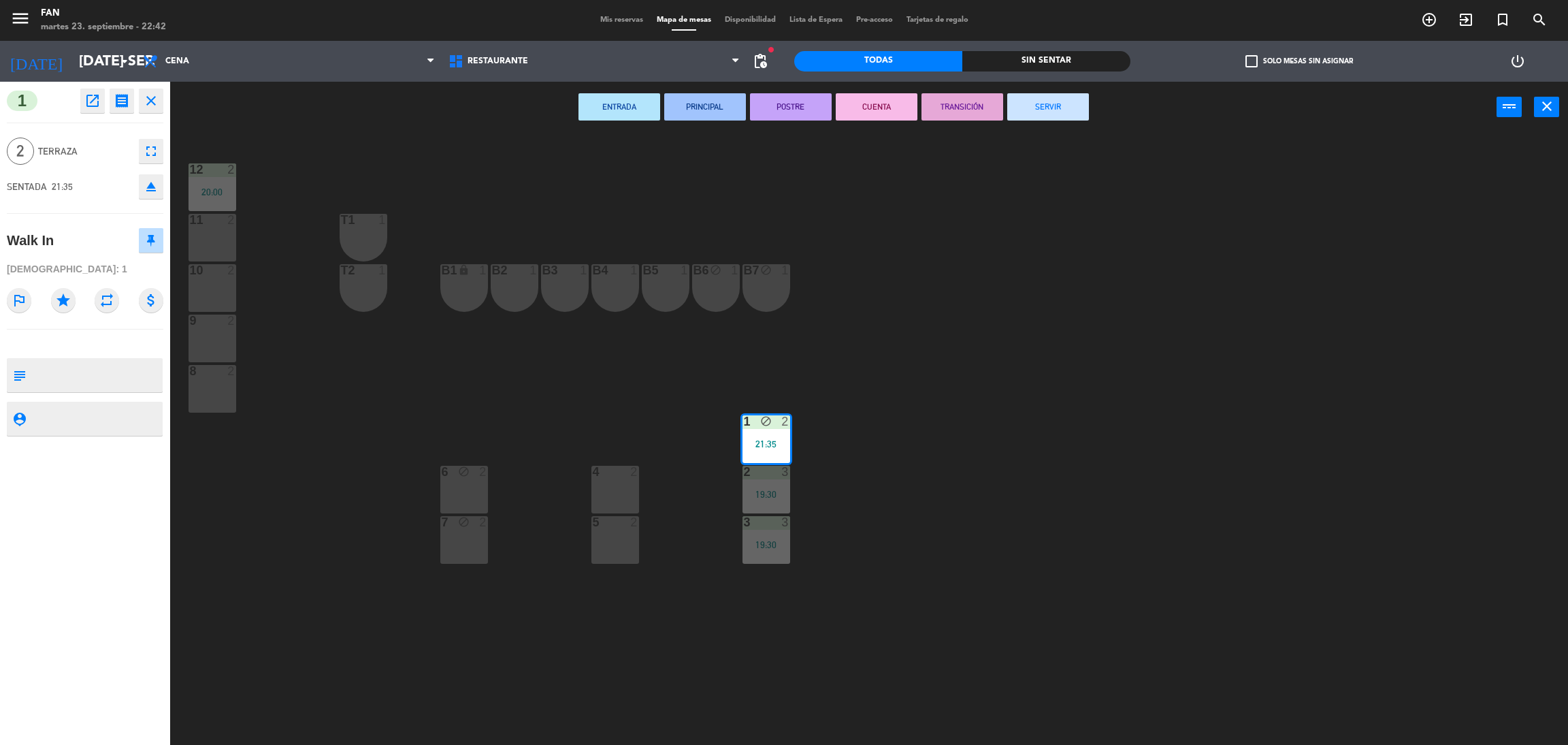
click at [1052, 112] on button "SERVIR" at bounding box center [1048, 107] width 82 height 27
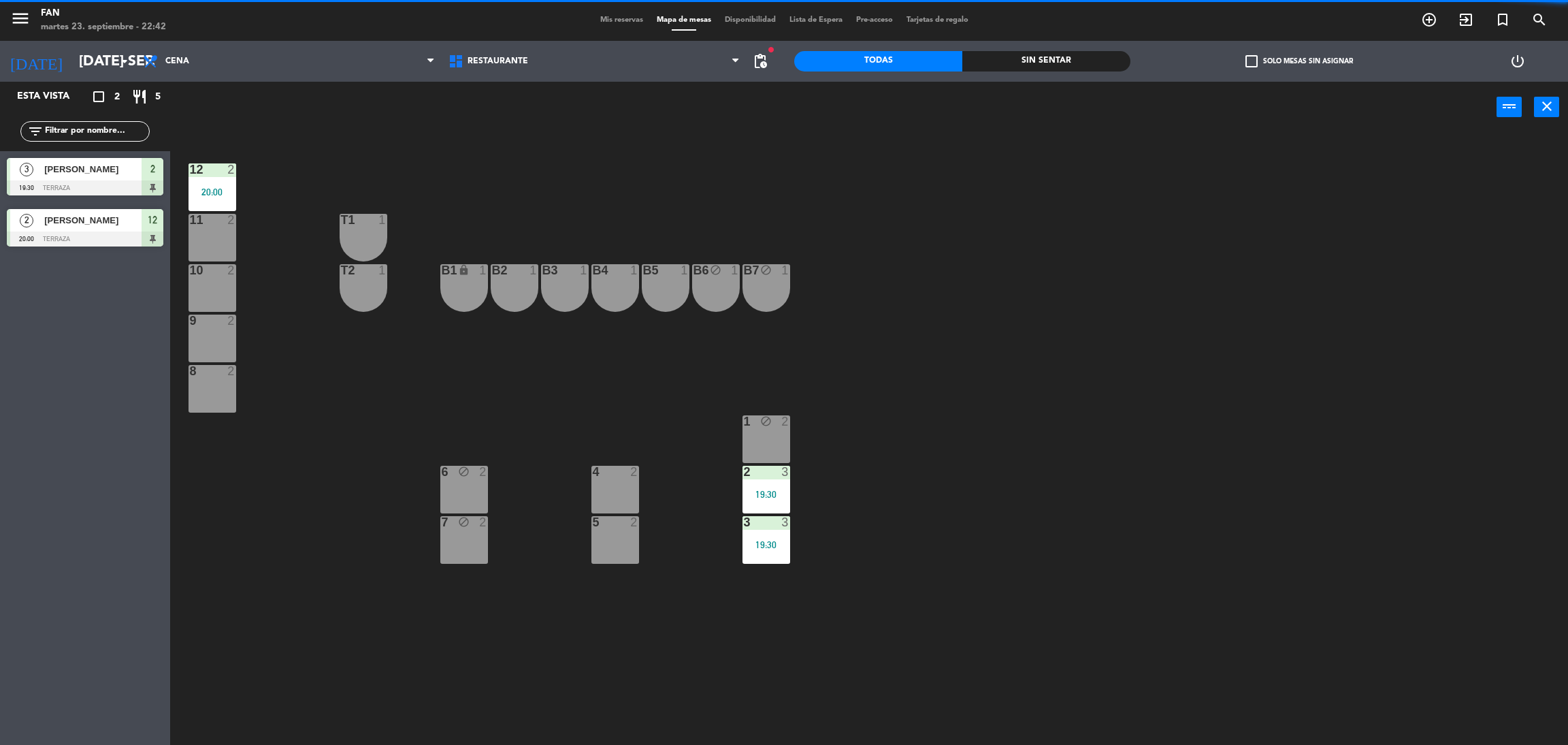
click at [795, 478] on div "12 2 20:00 11 2 T1 1 10 2 T2 1 B1 lock 1 B2 1 B3 1 B4 1 B5 1 B6 block 1 B7 bloc…" at bounding box center [877, 445] width 1382 height 612
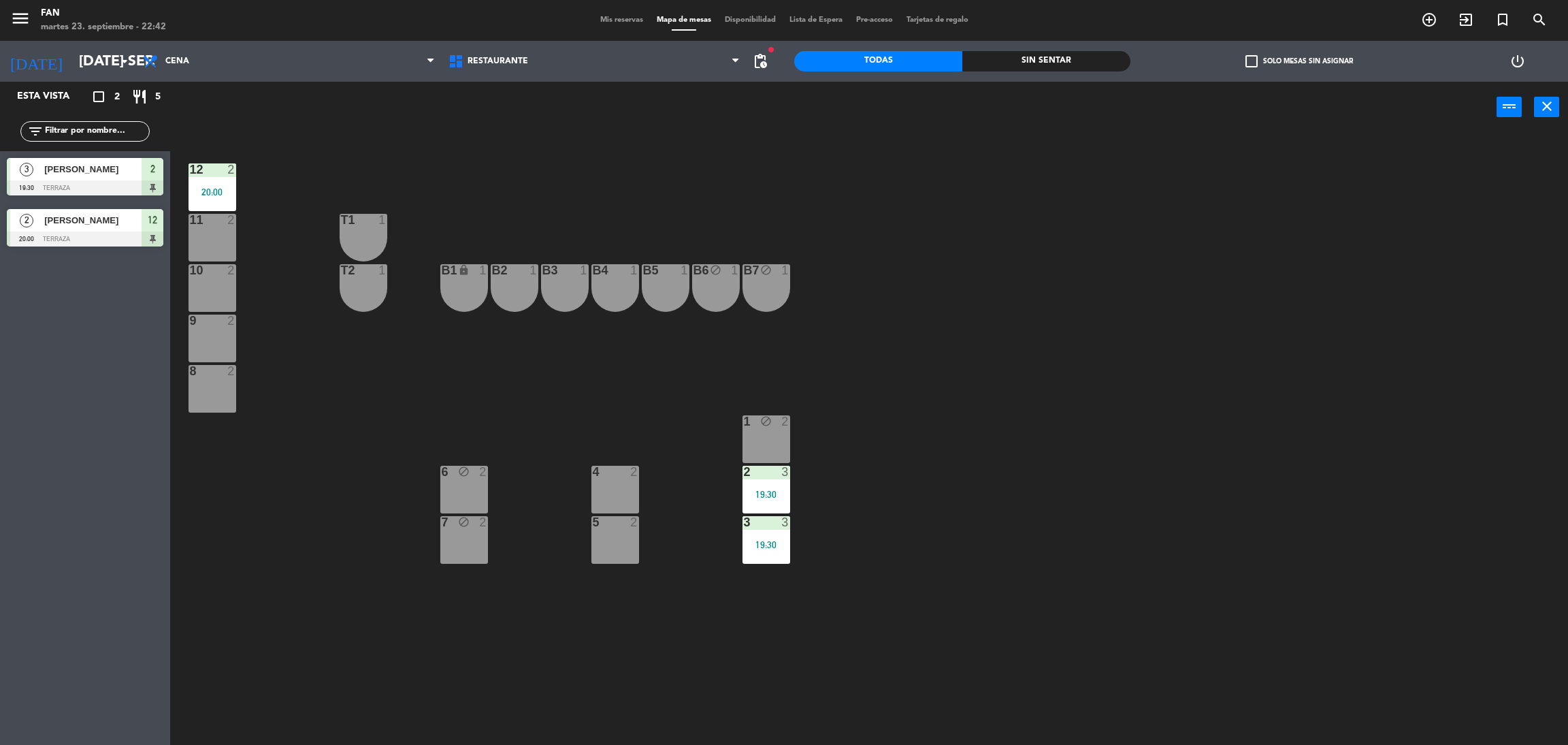
click at [786, 480] on div "2 3 19:30" at bounding box center [766, 489] width 48 height 48
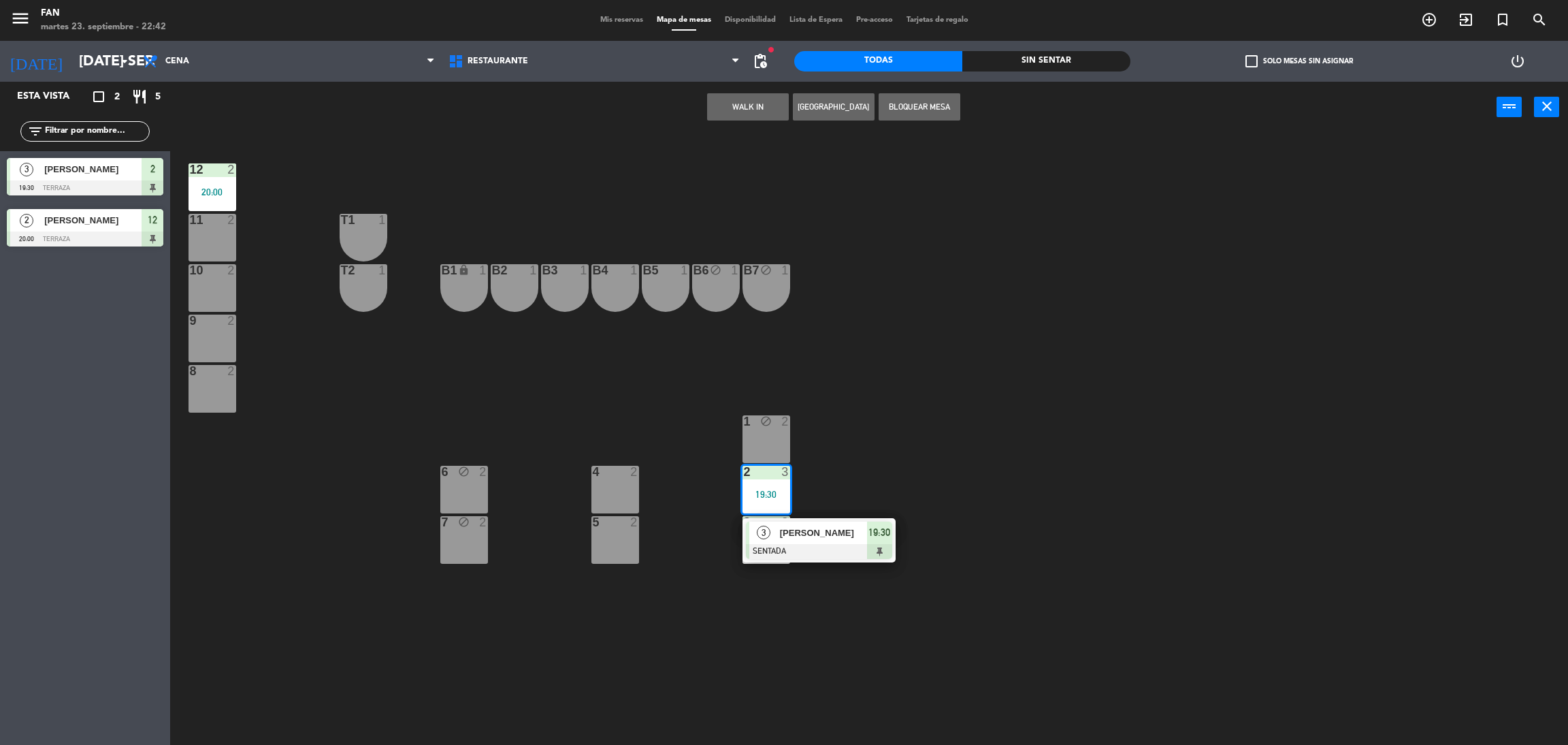
click at [801, 526] on span "[PERSON_NAME]" at bounding box center [822, 532] width 87 height 14
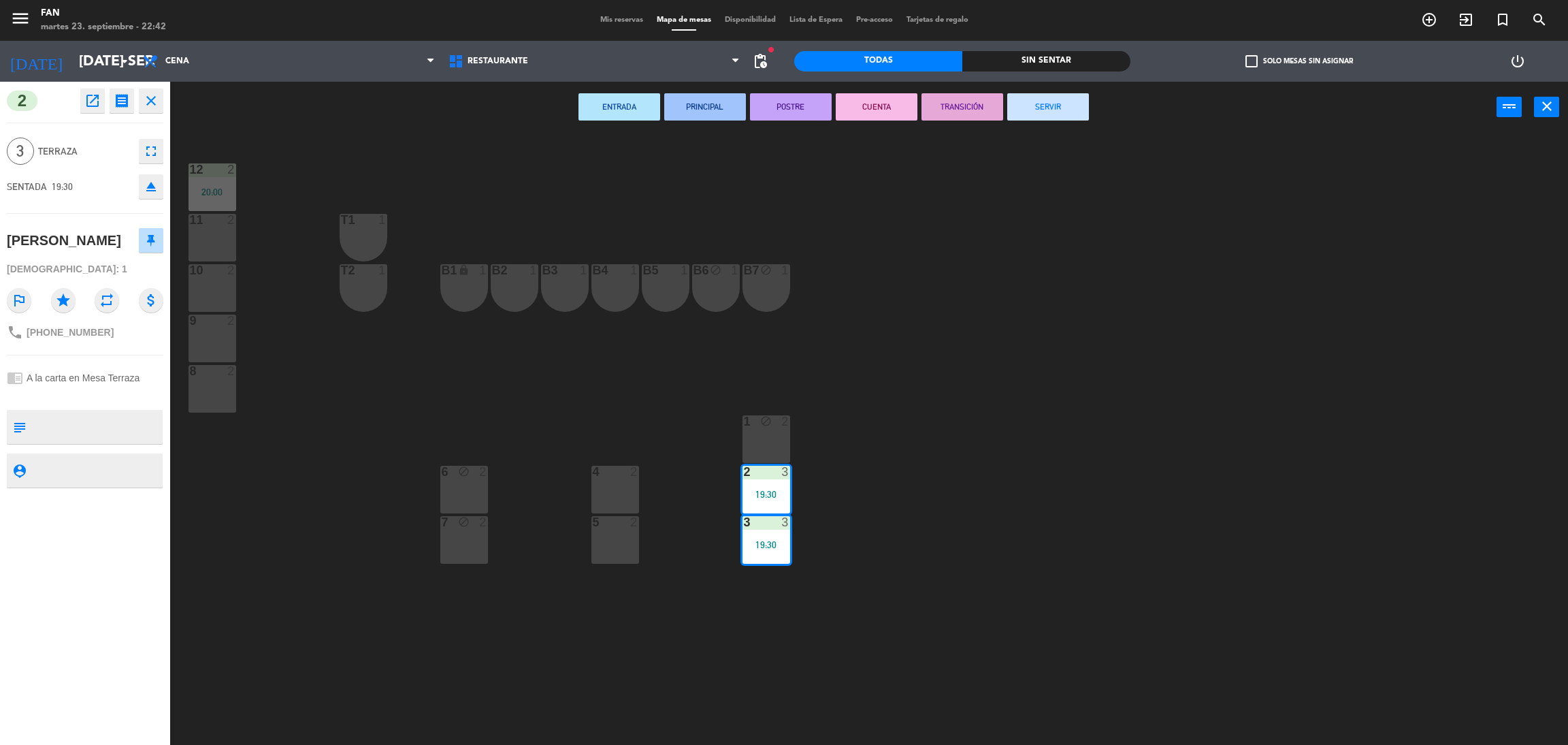
click at [1065, 102] on button "SERVIR" at bounding box center [1048, 107] width 82 height 27
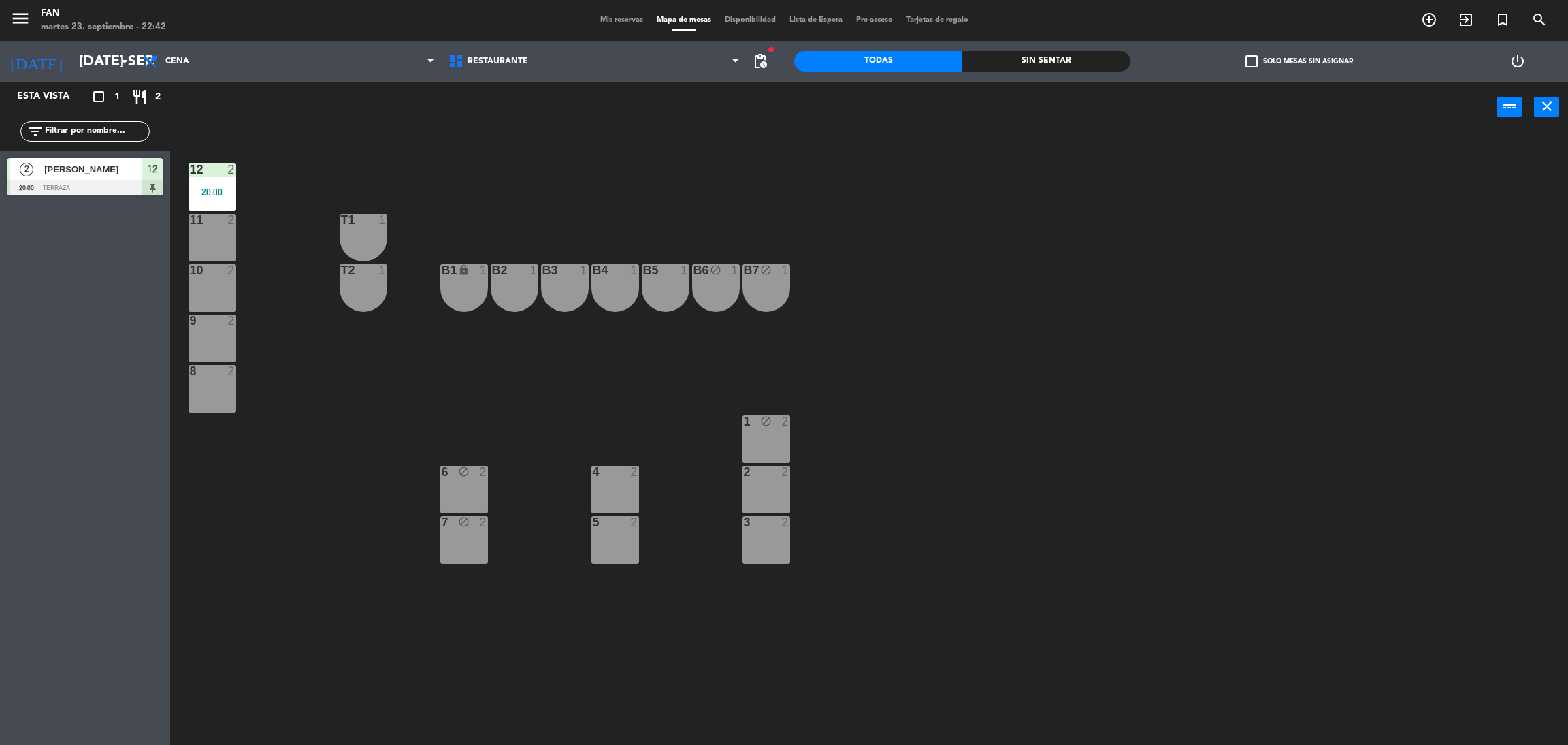
click at [618, 17] on span "Mis reservas" at bounding box center [621, 20] width 56 height 7
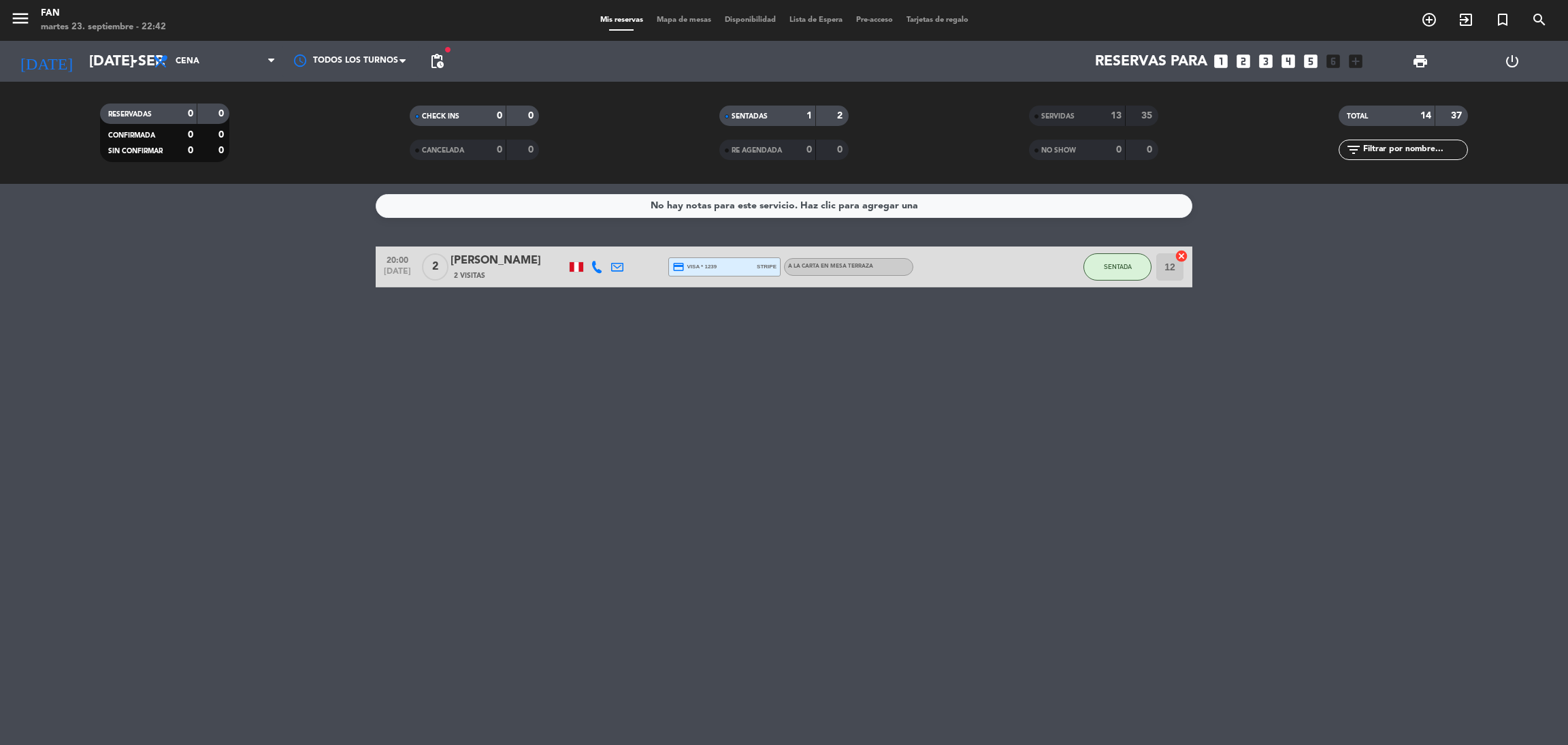
click at [713, 397] on div "No hay notas para este servicio. Haz clic para agregar una 20:00 [DATE] 2 [PERS…" at bounding box center [784, 464] width 1568 height 561
click at [664, 20] on span "Mapa de mesas" at bounding box center [683, 20] width 68 height 7
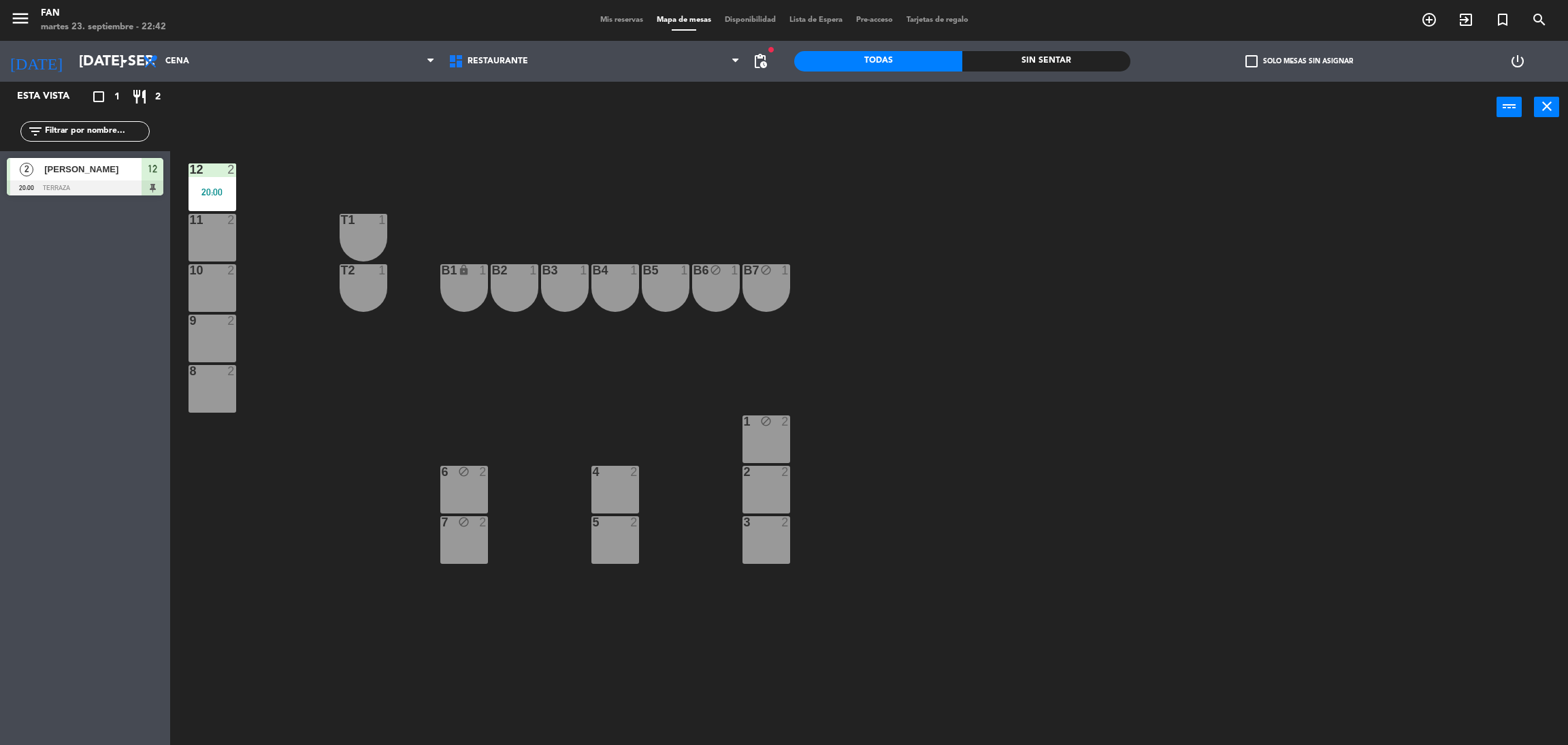
click at [616, 17] on span "Mis reservas" at bounding box center [621, 20] width 56 height 7
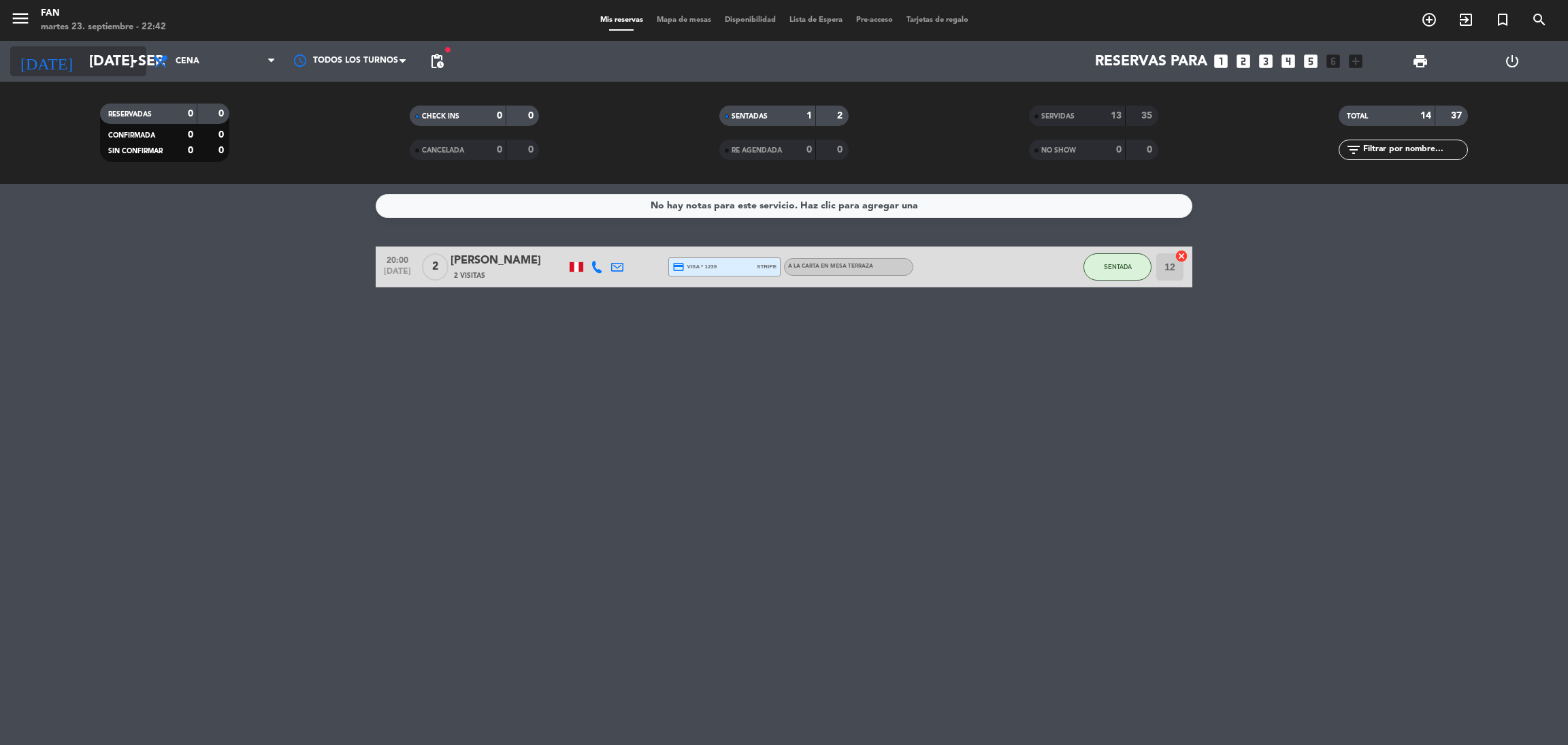
click at [108, 70] on input "[DATE] sep." at bounding box center [176, 61] width 187 height 31
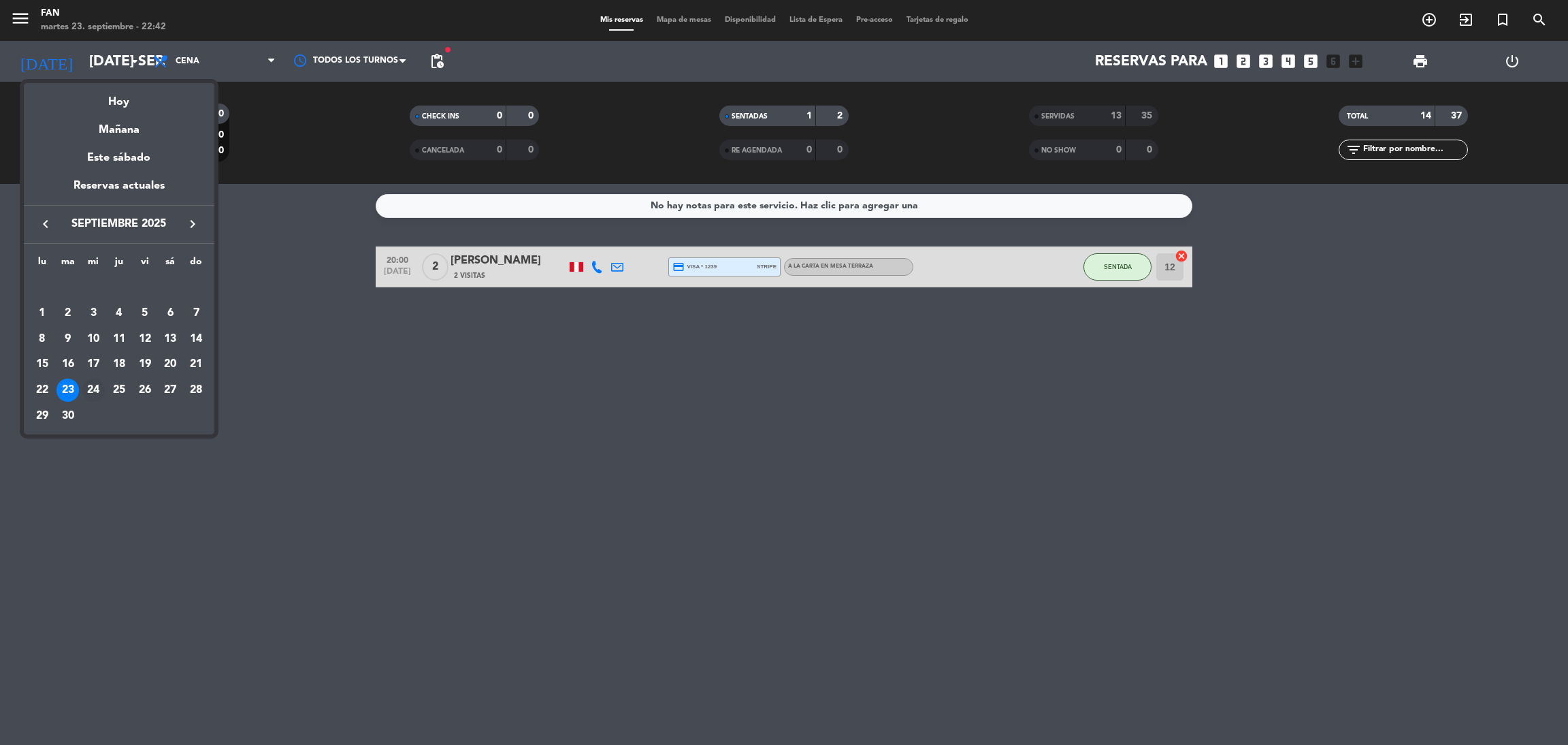
click at [99, 384] on div "24" at bounding box center [94, 390] width 23 height 23
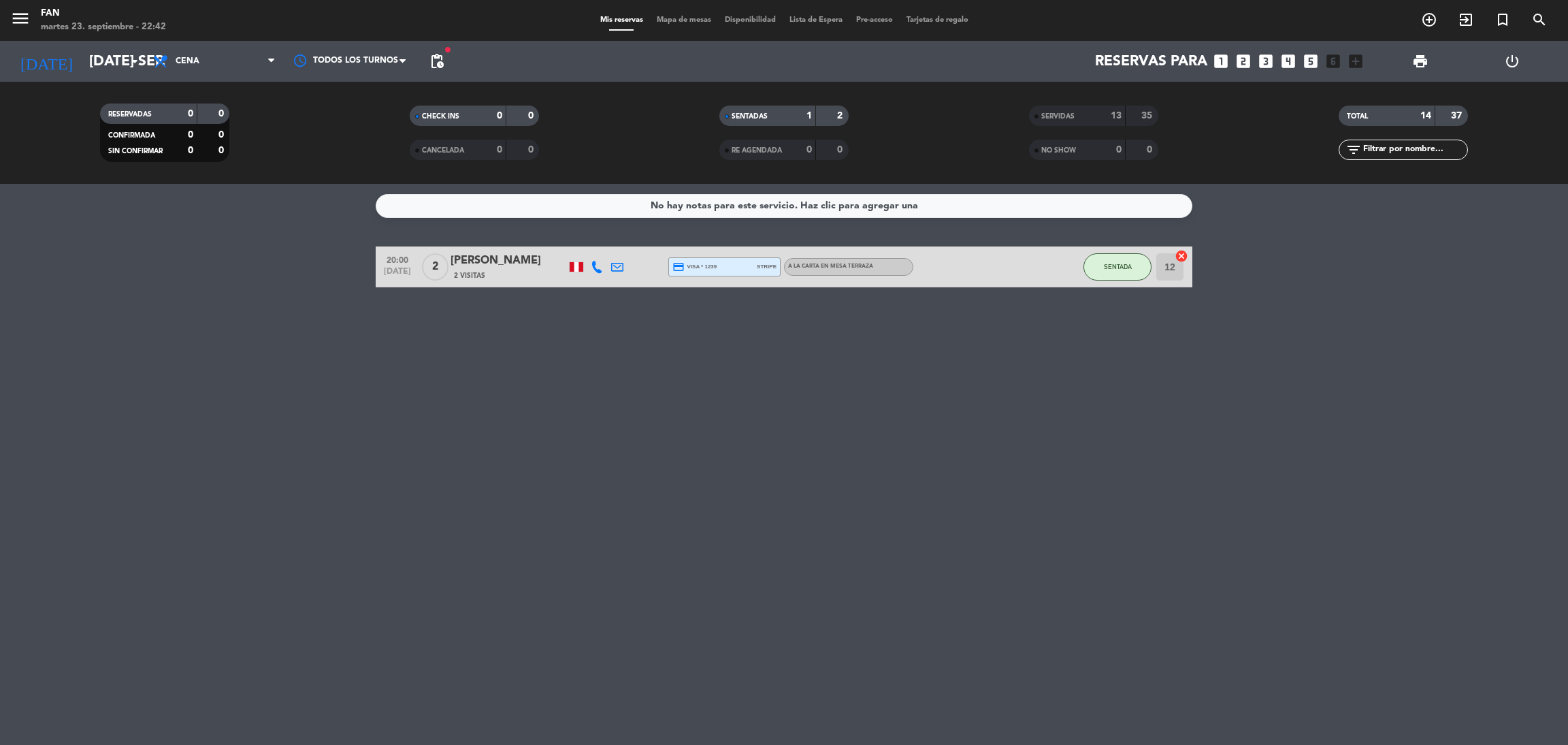
type input "mié. [DATE]"
